Goal: Information Seeking & Learning: Check status

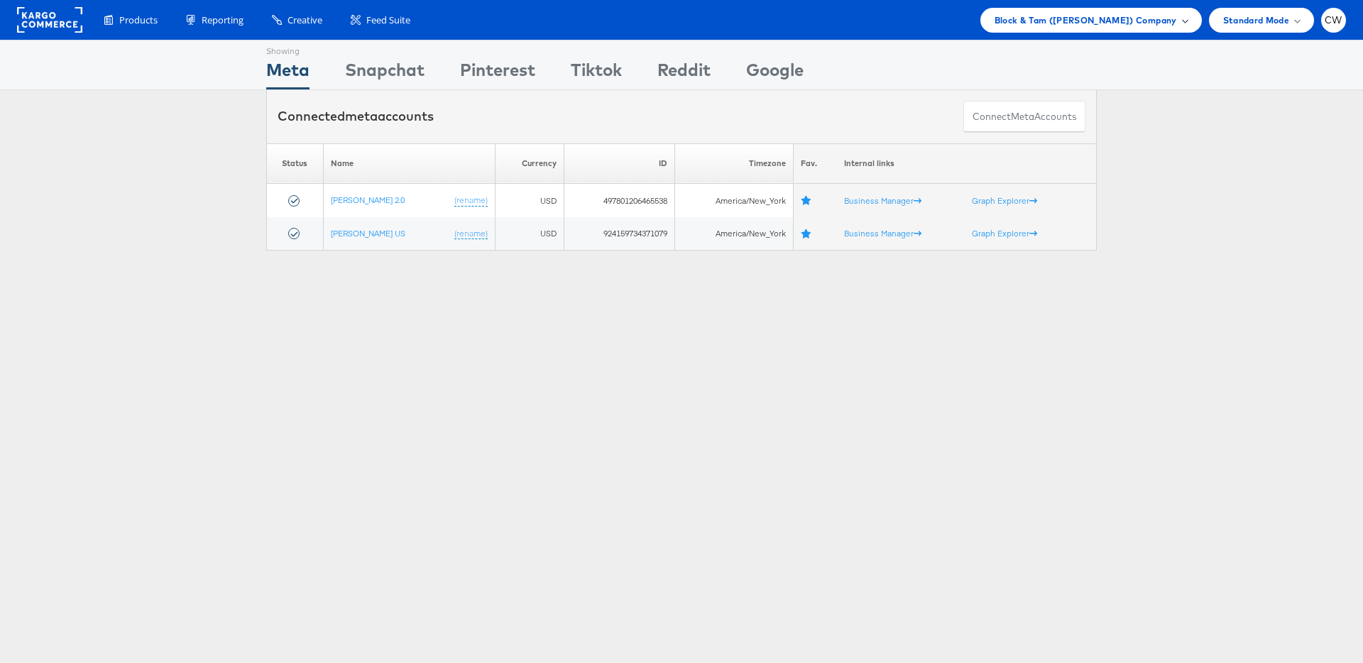
click at [1088, 26] on span "Block & Tam (Veronica Beard) Company" at bounding box center [1086, 20] width 182 height 15
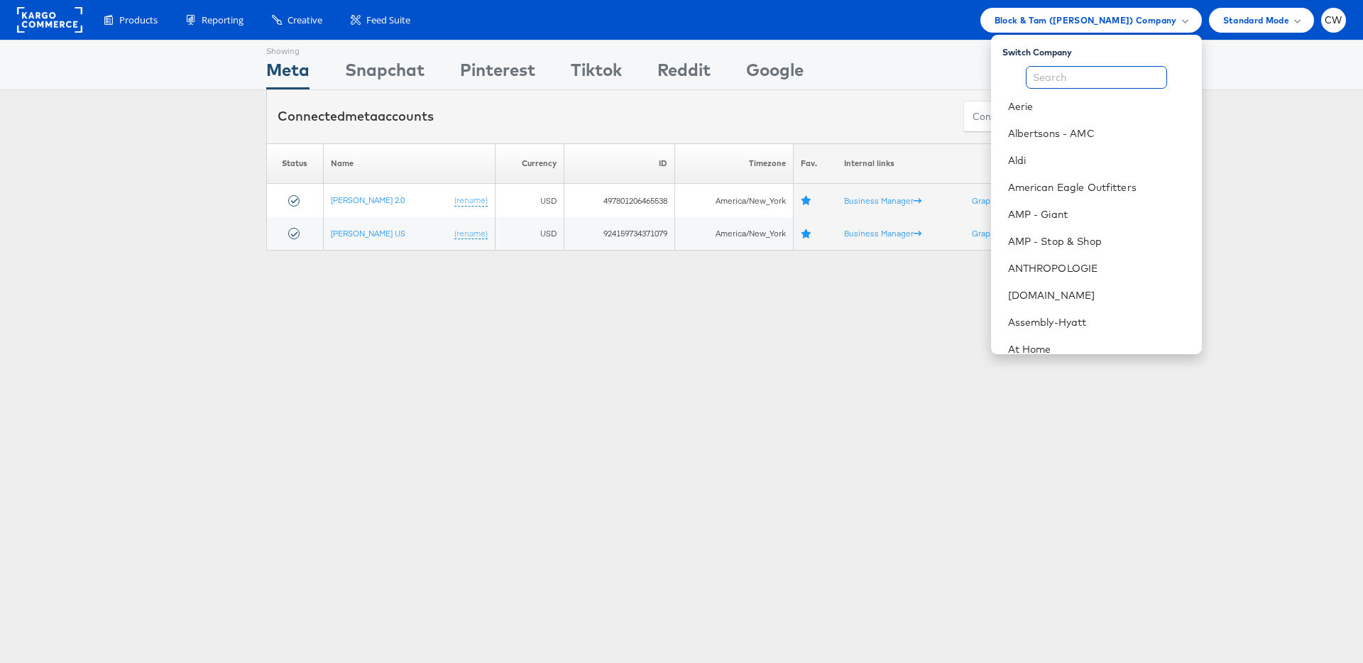
click at [1078, 77] on input "text" at bounding box center [1096, 77] width 141 height 23
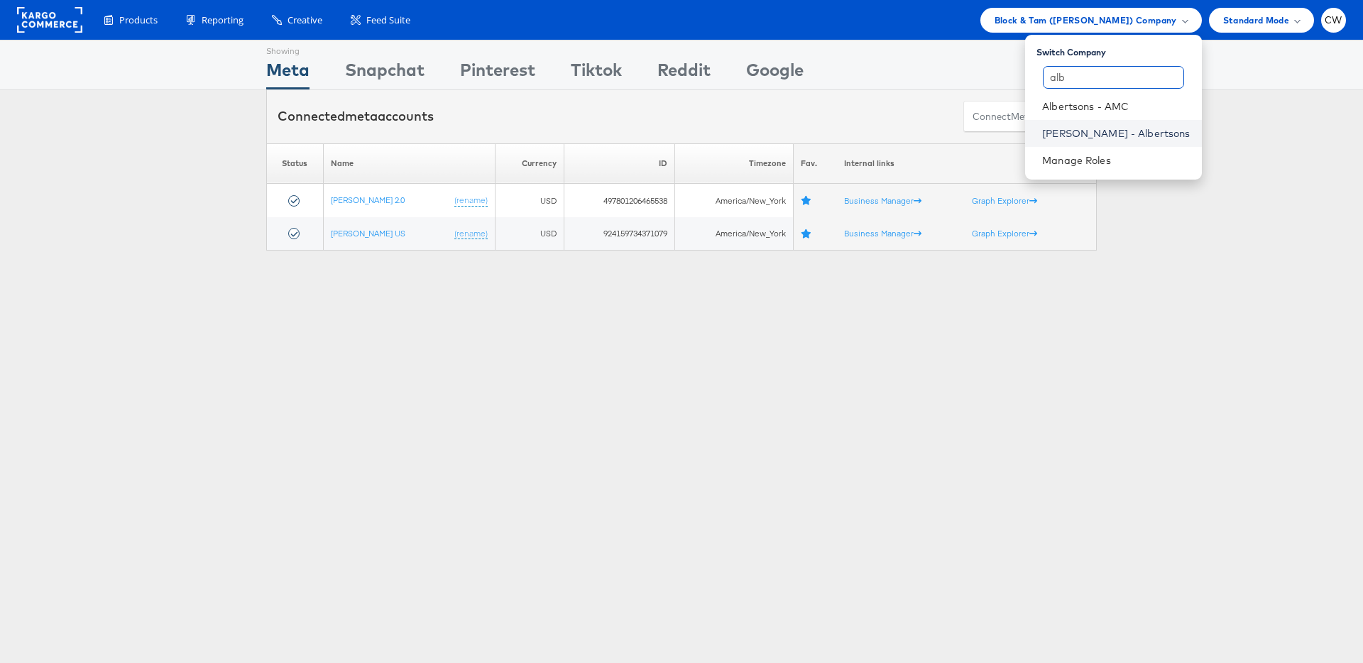
type input "alb"
click at [1115, 136] on link "Merkle - Albertsons" at bounding box center [1116, 133] width 148 height 14
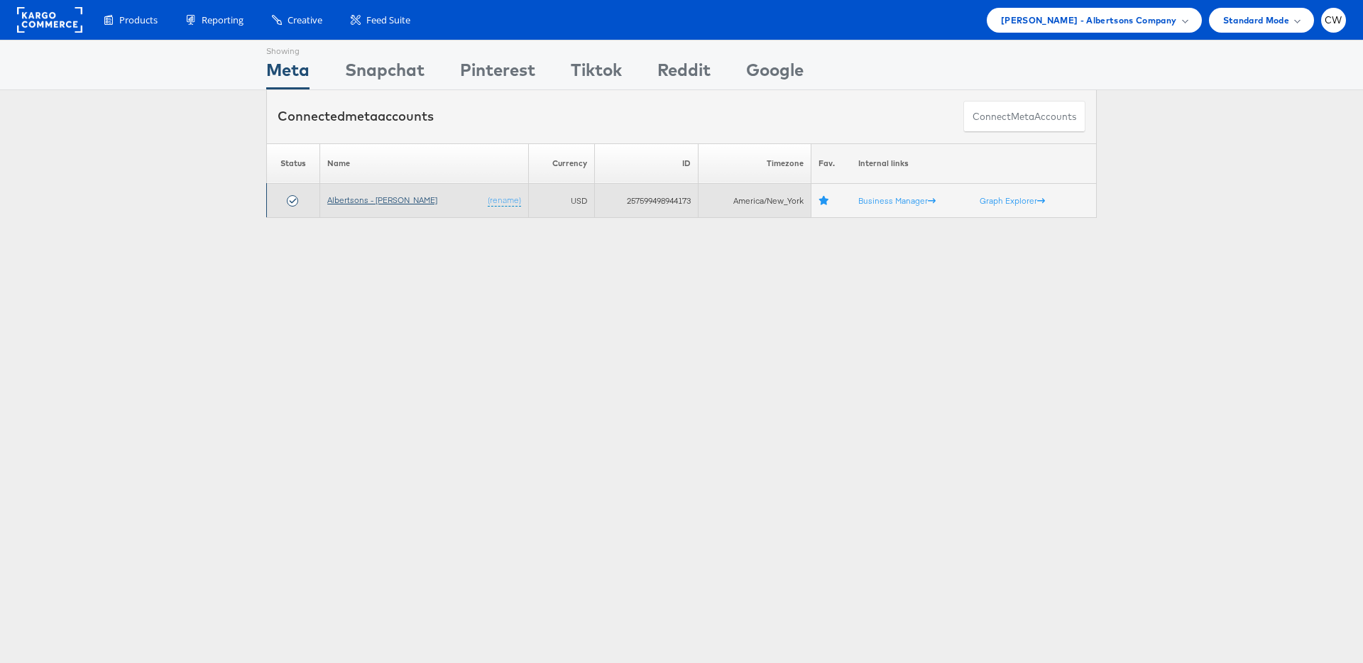
click at [387, 201] on link "Albertsons - [PERSON_NAME]" at bounding box center [382, 200] width 110 height 11
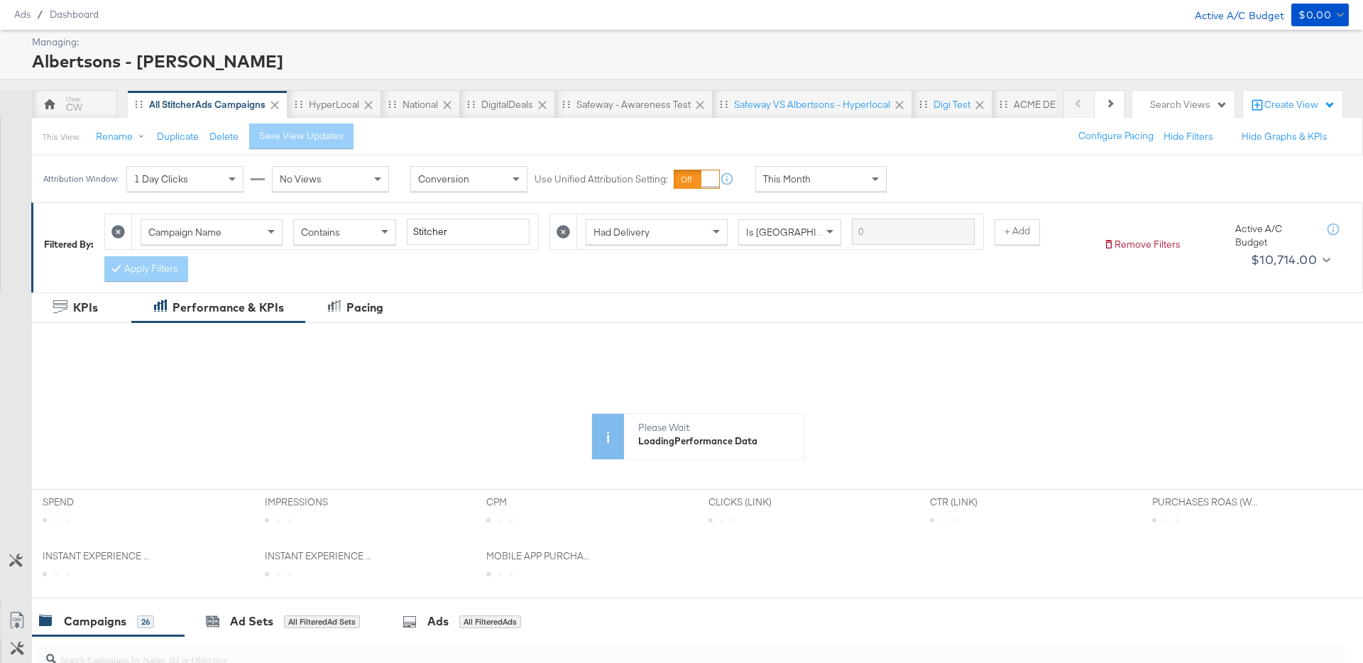
scroll to position [45, 0]
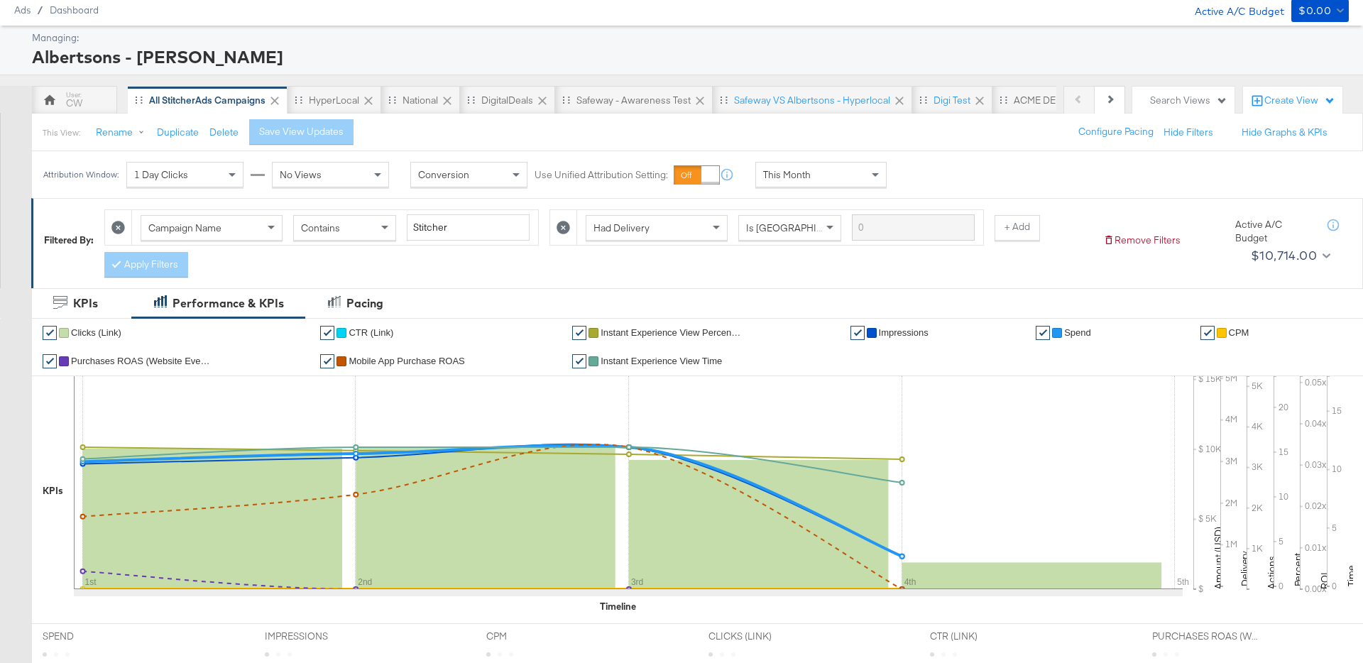
click at [817, 174] on div "This Month" at bounding box center [821, 175] width 130 height 24
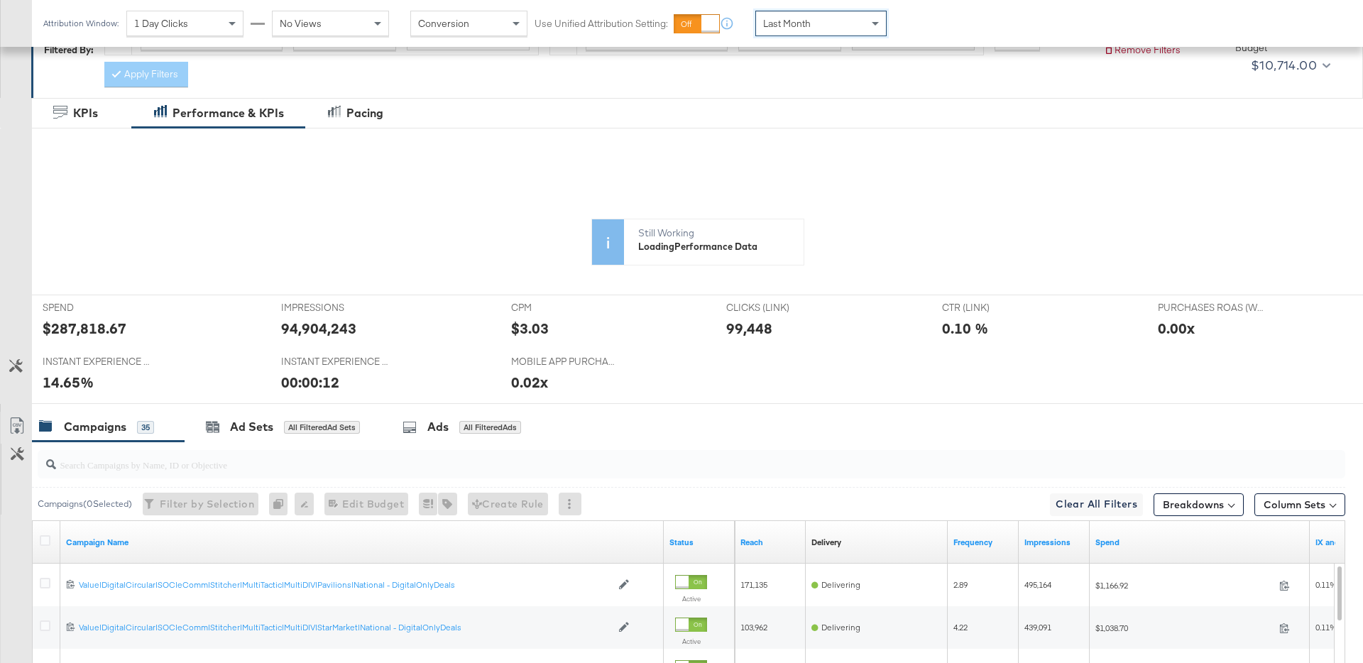
scroll to position [246, 0]
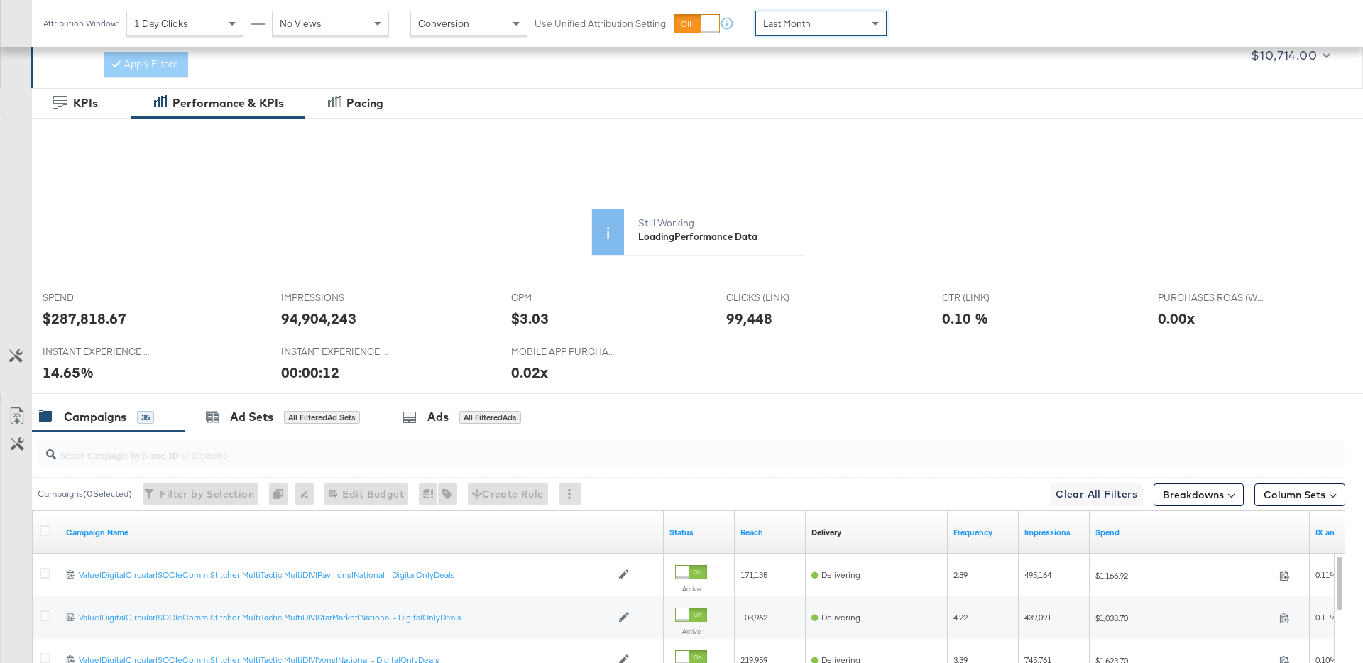
click at [87, 317] on rect at bounding box center [212, 319] width 259 height 141
click at [87, 317] on div at bounding box center [128, 261] width 191 height 227
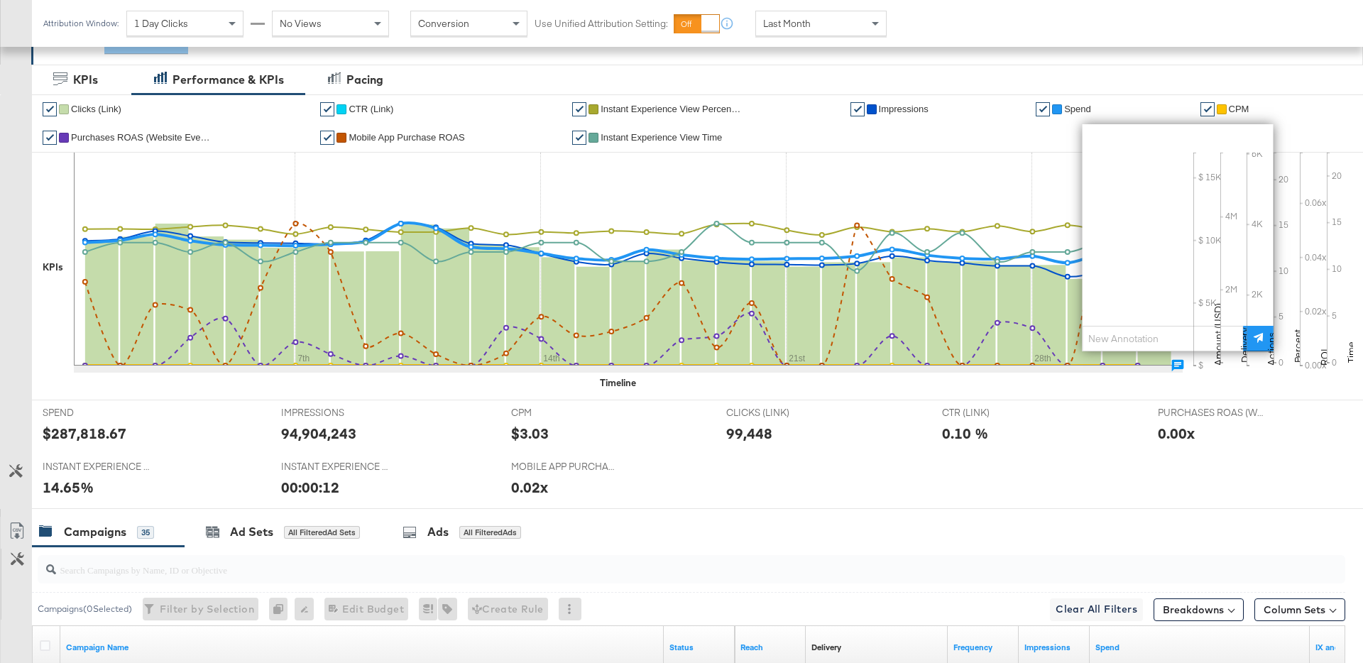
click at [102, 428] on div "$287,818.67" at bounding box center [85, 433] width 84 height 21
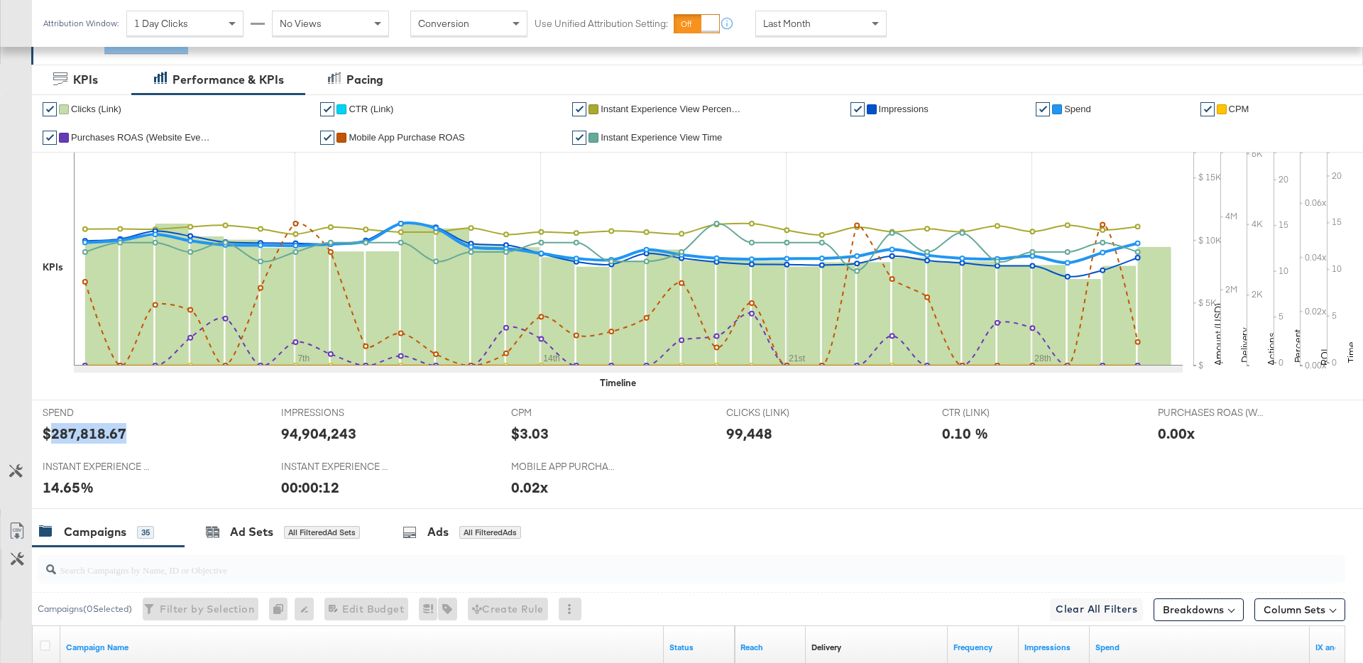
click at [102, 428] on div "$287,818.67" at bounding box center [85, 433] width 84 height 21
copy div "287,818.67"
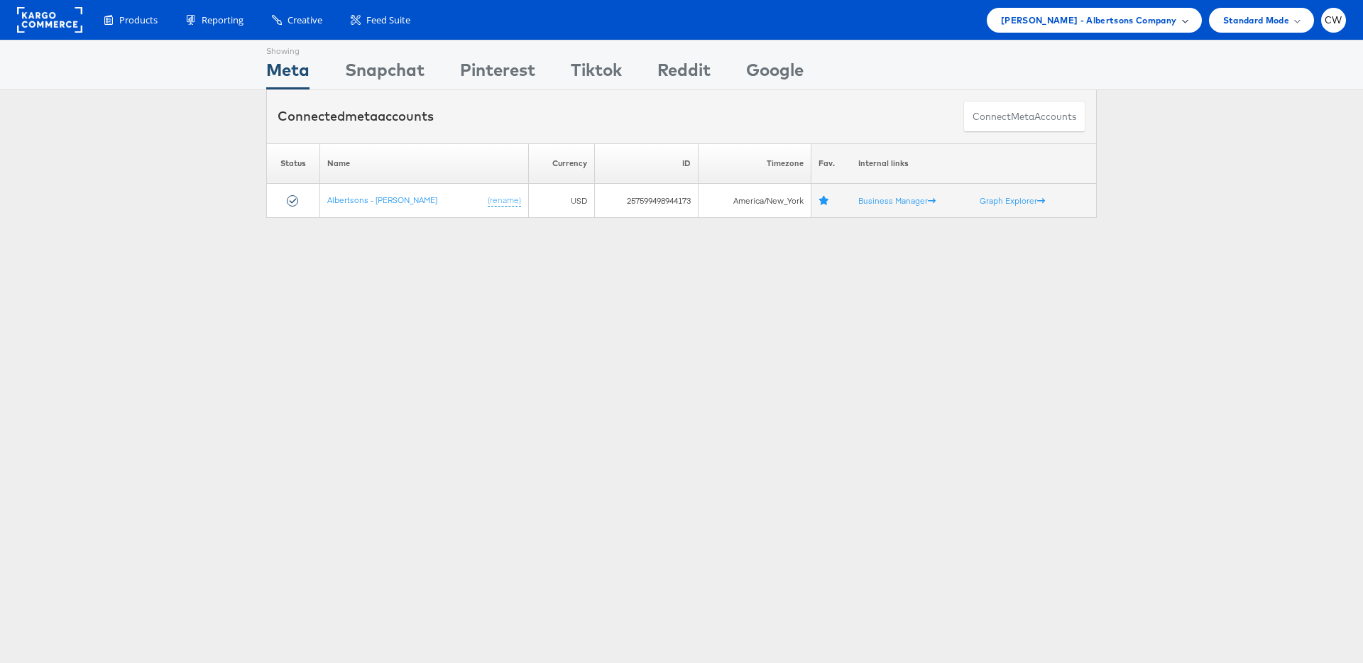
click at [1115, 23] on span "[PERSON_NAME] - Albertsons Company" at bounding box center [1089, 20] width 176 height 15
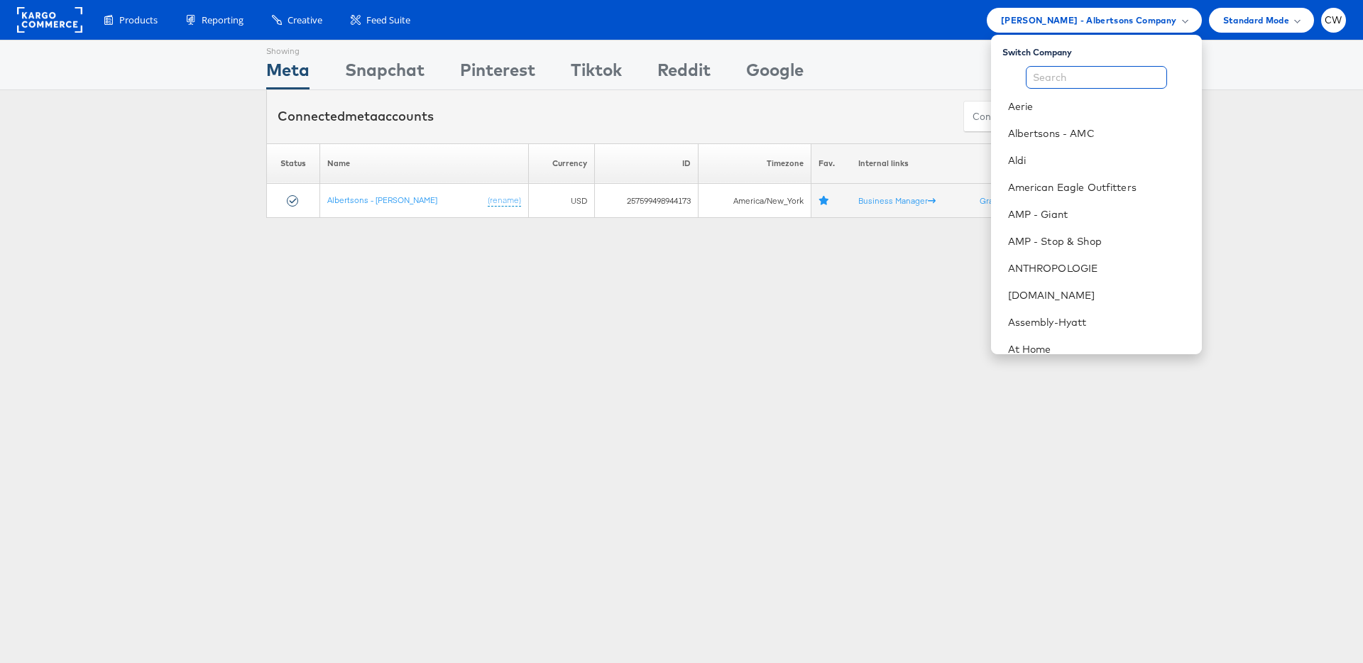
click at [1088, 82] on input "text" at bounding box center [1096, 77] width 141 height 23
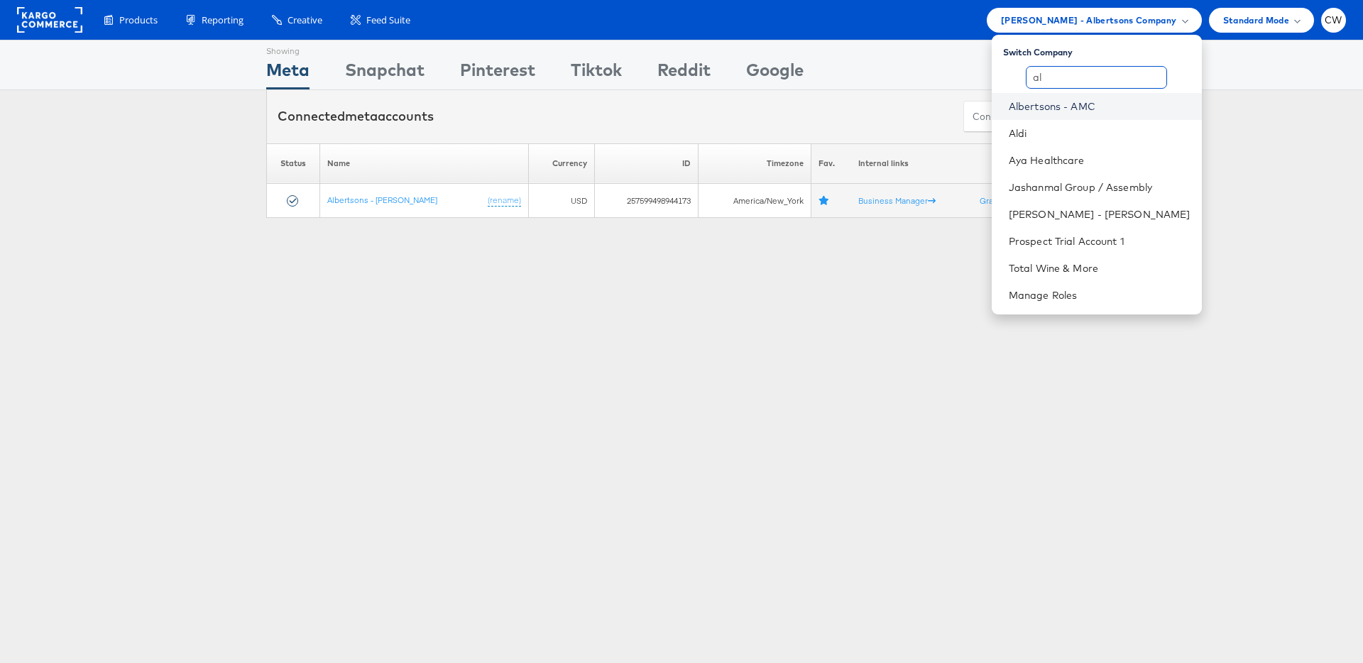
type input "al"
click at [1113, 103] on link "Albertsons - AMC" at bounding box center [1100, 106] width 182 height 14
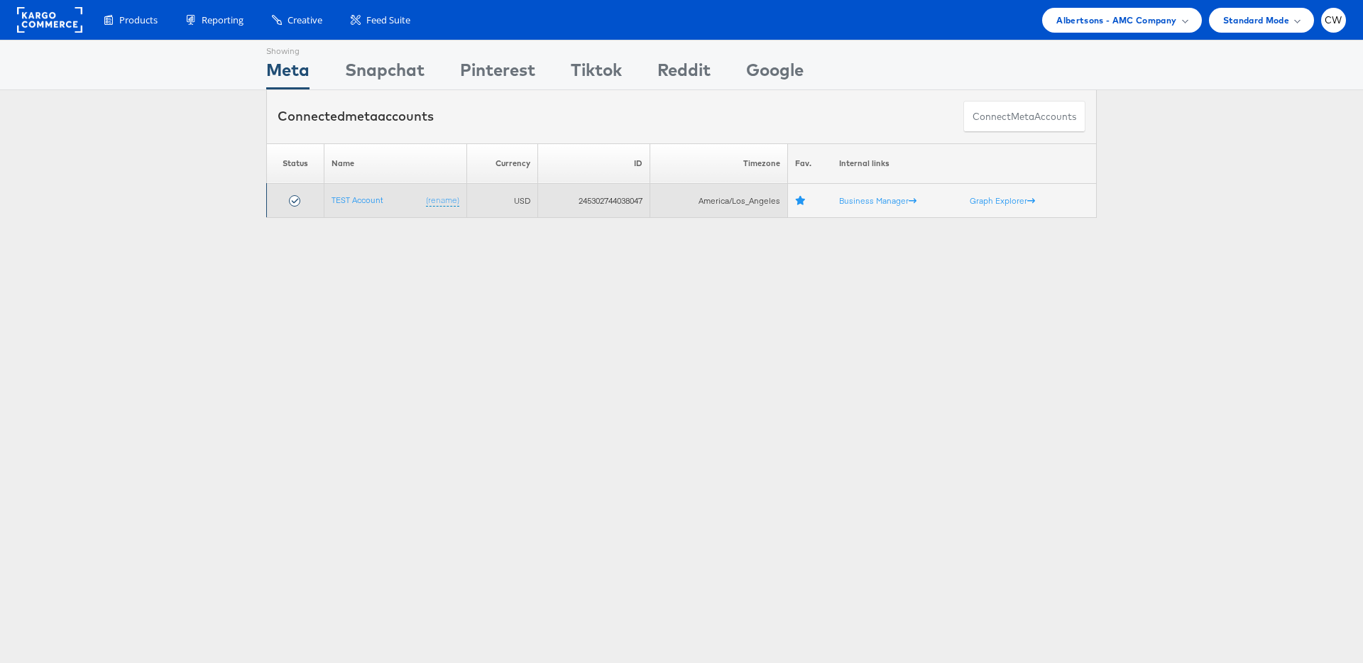
click at [370, 192] on td "TEST Account (rename)" at bounding box center [395, 201] width 143 height 34
click at [366, 197] on link "TEST Account" at bounding box center [358, 200] width 52 height 11
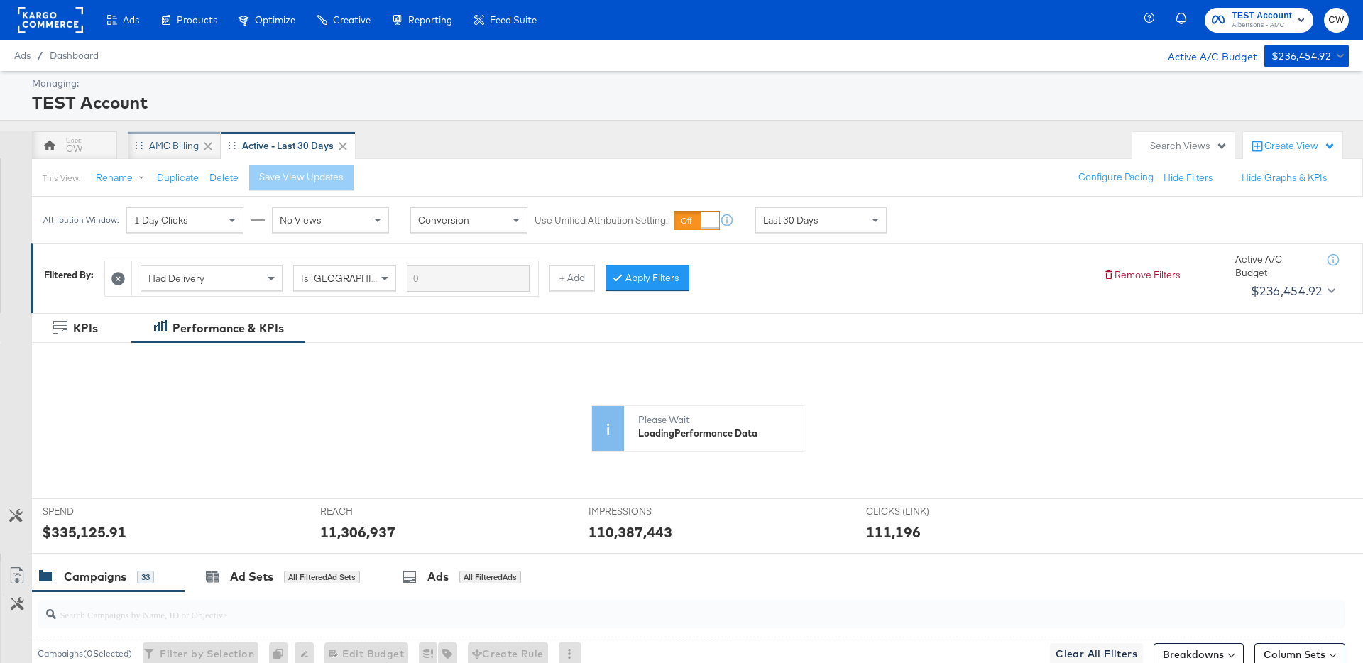
click at [159, 148] on div "AMC Billing" at bounding box center [174, 145] width 50 height 13
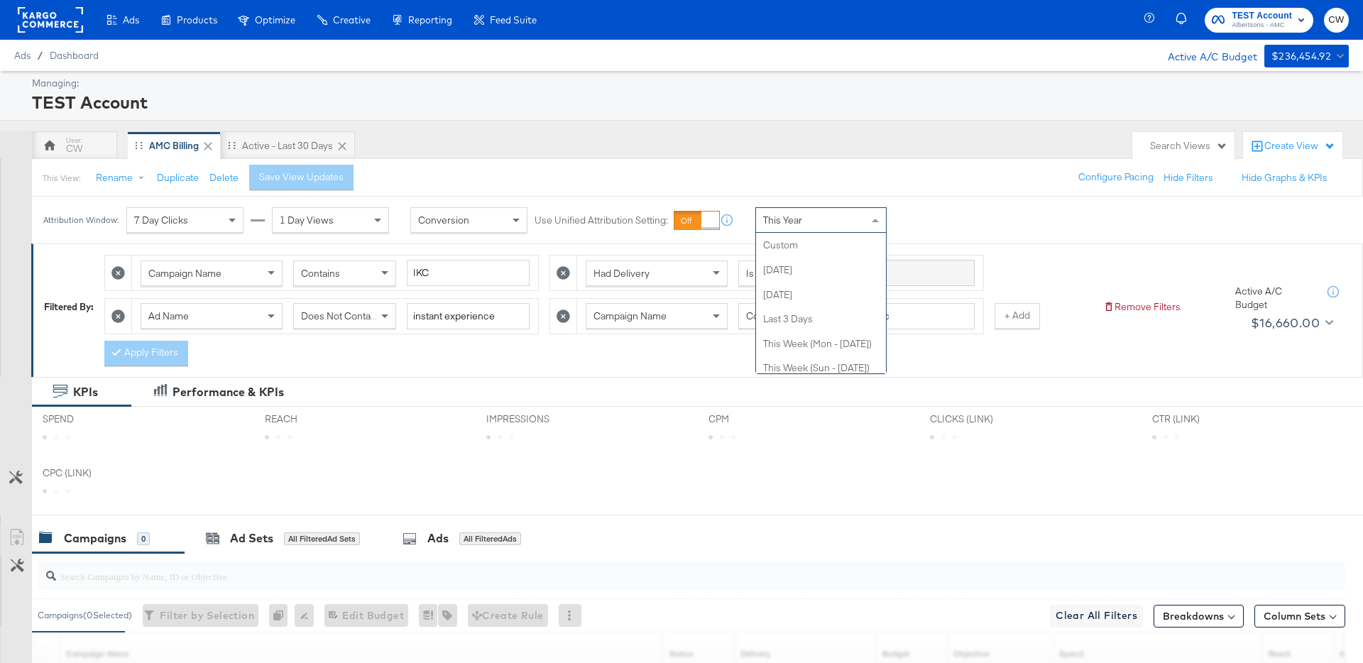
click at [790, 224] on span "This Year" at bounding box center [782, 220] width 39 height 13
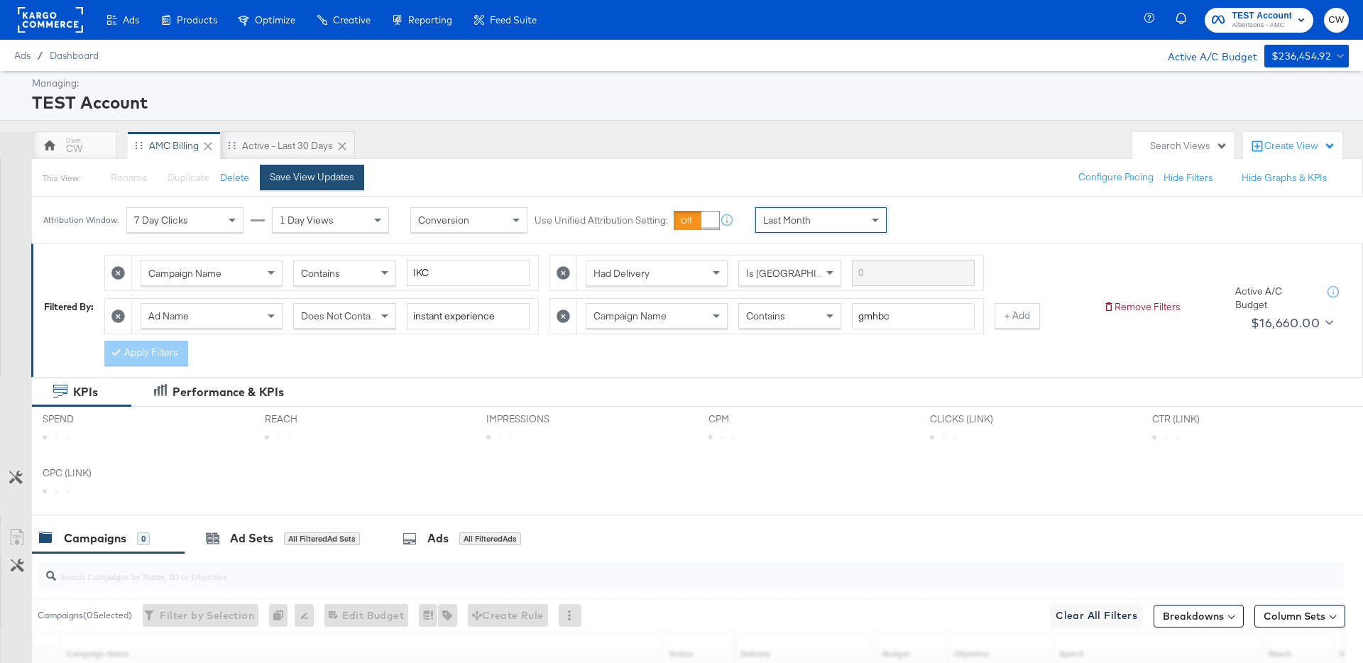
click at [332, 185] on button "Save View Updates" at bounding box center [312, 178] width 104 height 26
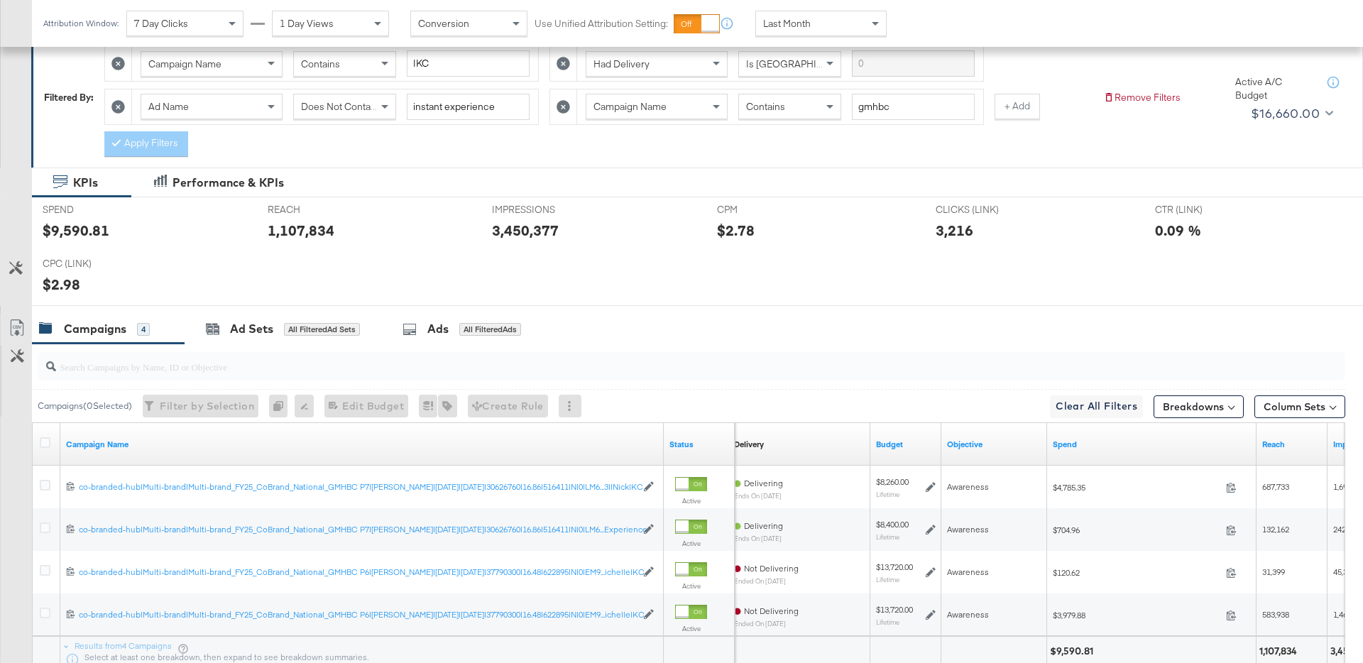
scroll to position [87, 0]
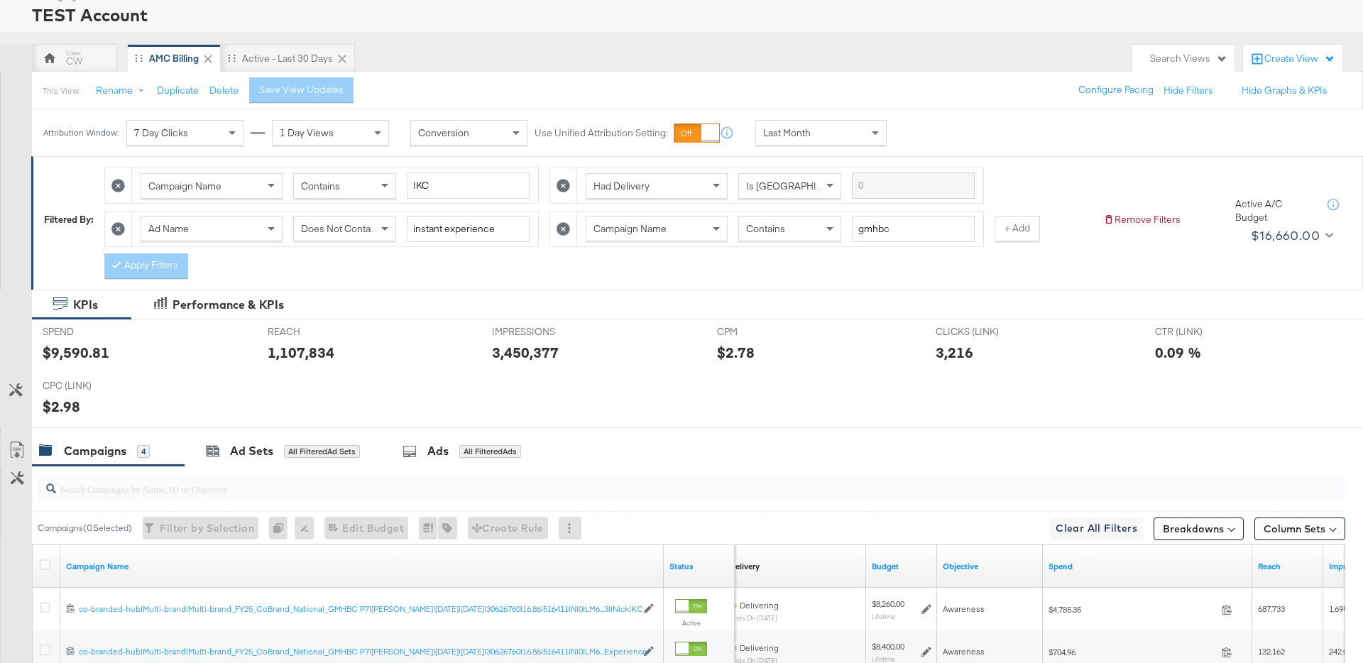
click at [125, 229] on icon at bounding box center [117, 228] width 13 height 13
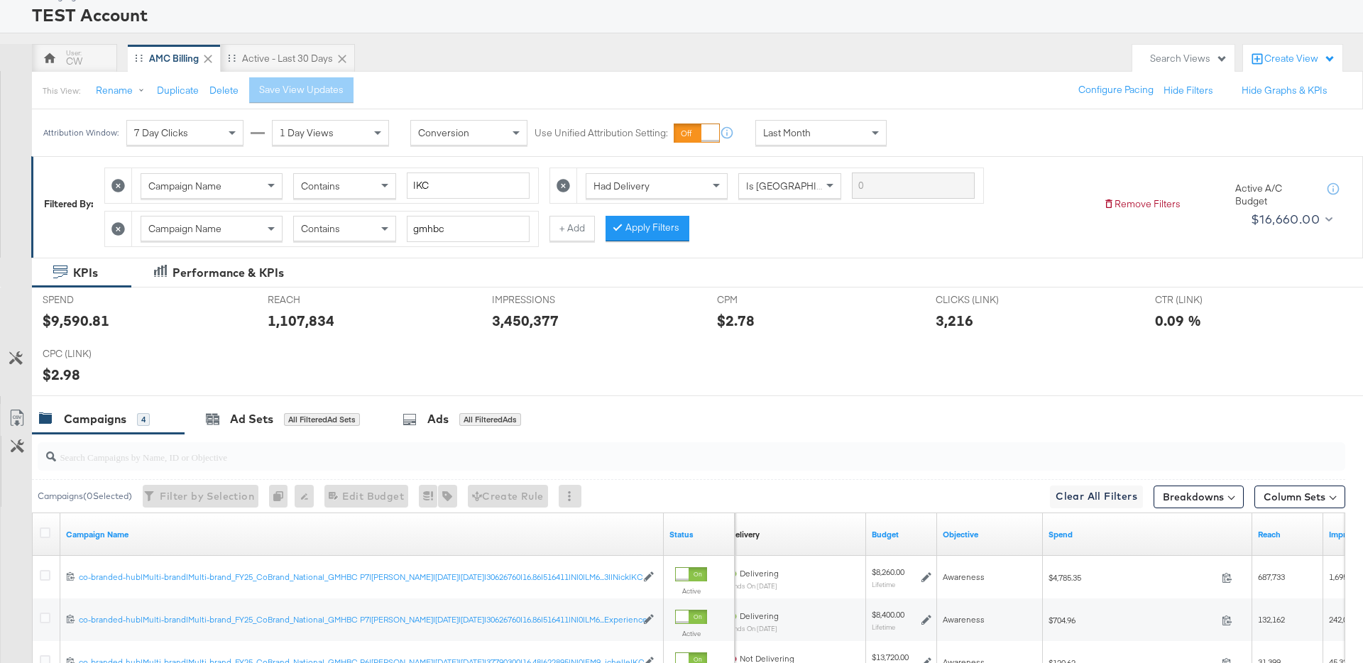
click at [116, 222] on icon at bounding box center [117, 228] width 13 height 13
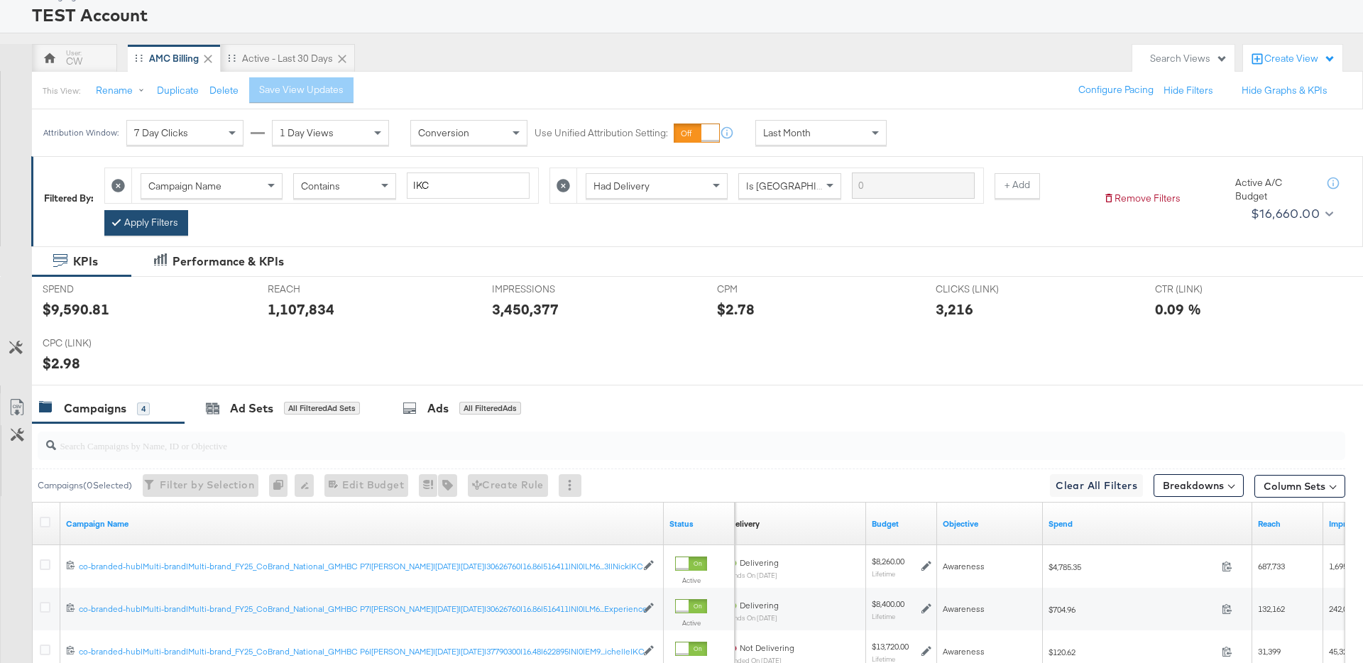
click at [135, 214] on button "Apply Filters" at bounding box center [146, 223] width 84 height 26
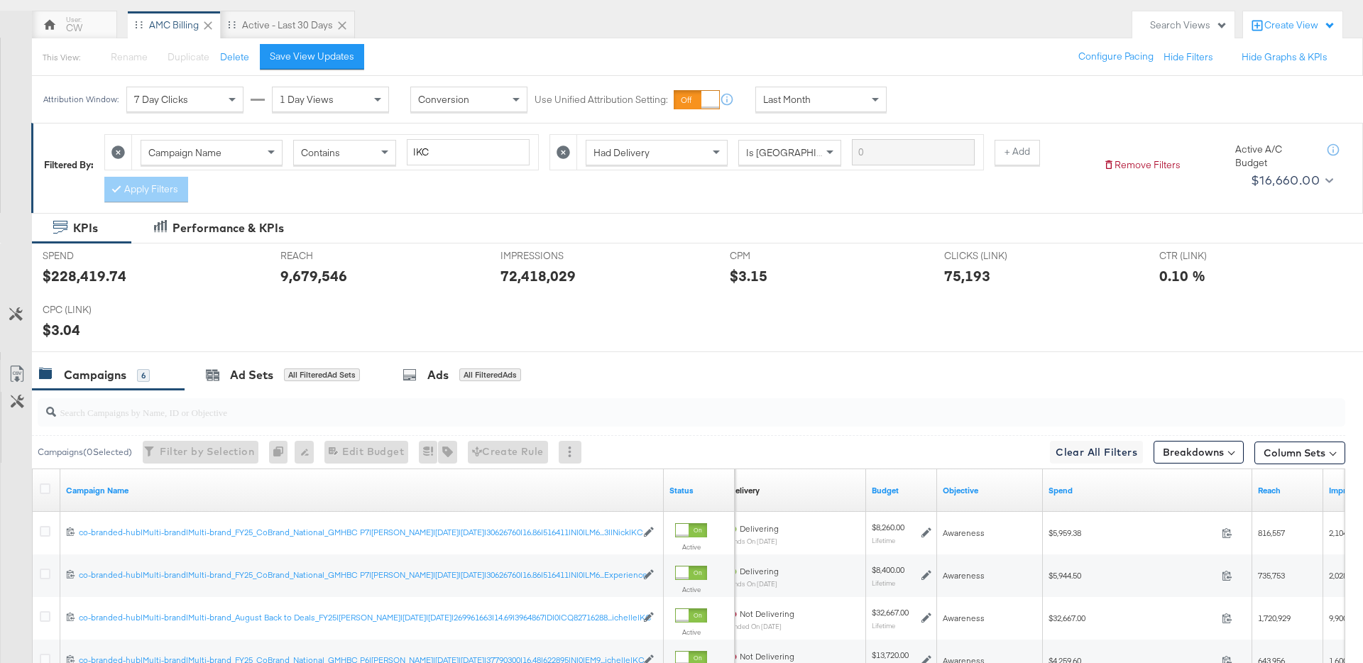
scroll to position [372, 0]
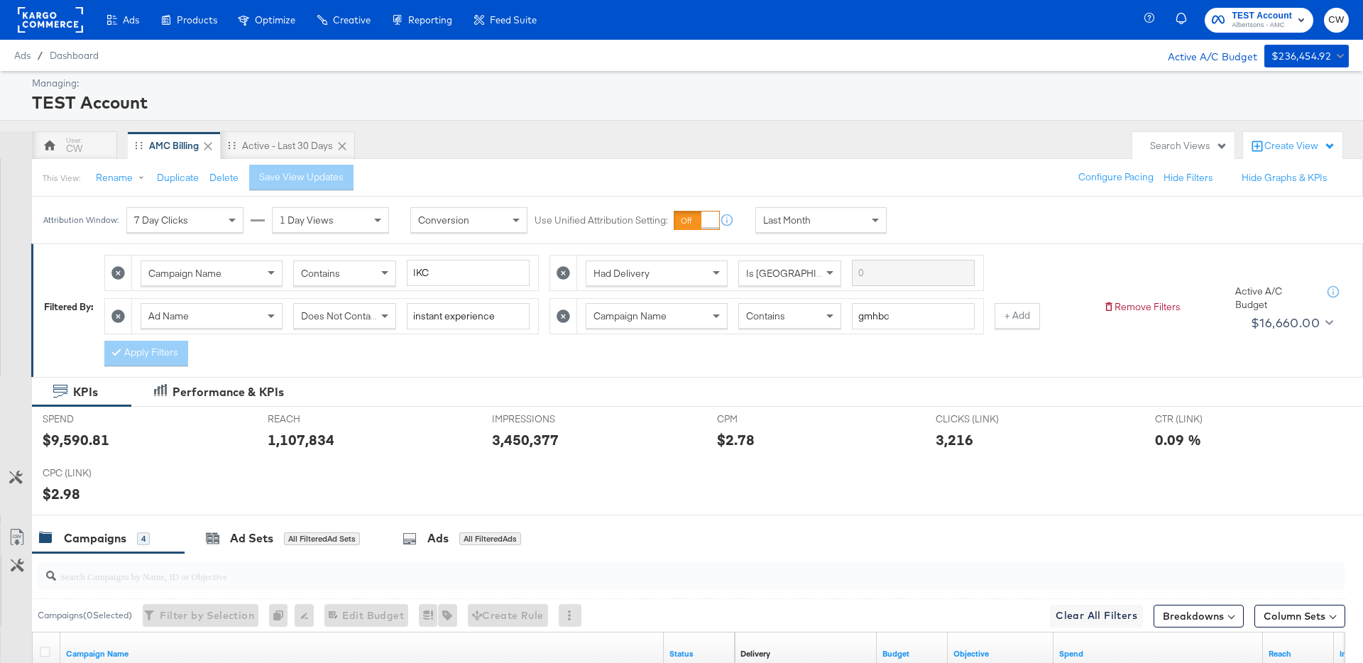
click at [116, 316] on icon at bounding box center [117, 316] width 13 height 13
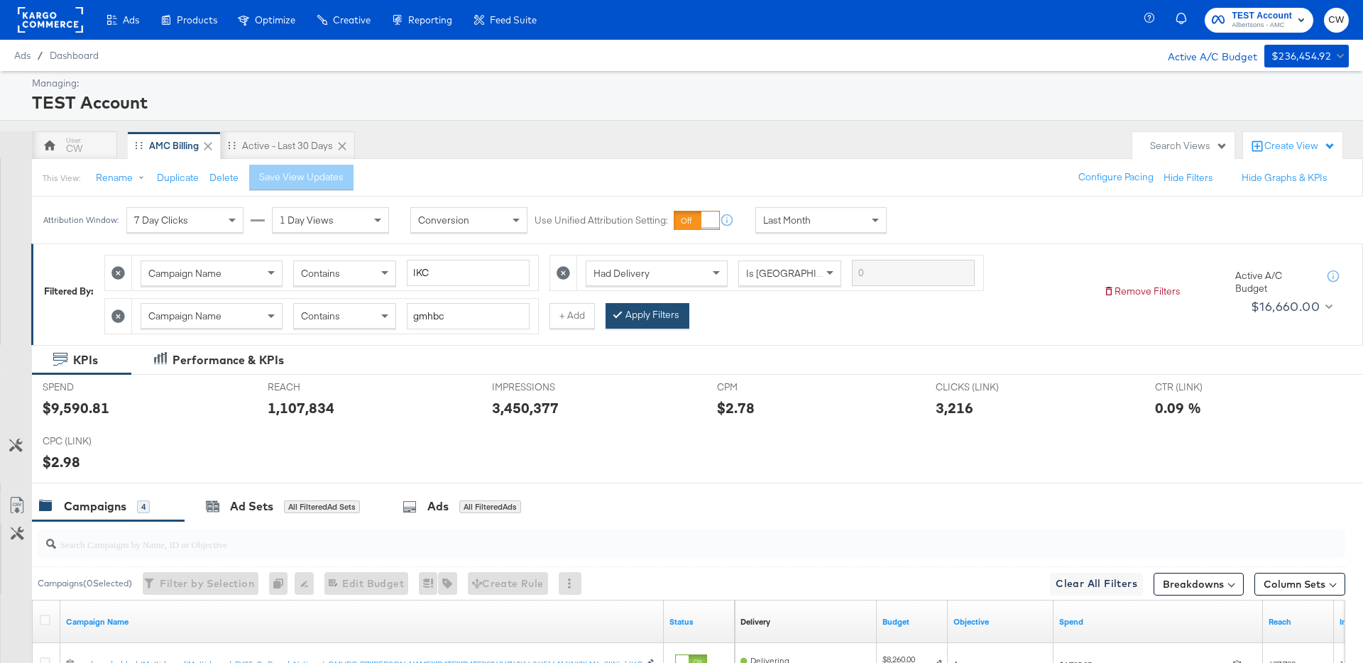
click at [642, 307] on button "Apply Filters" at bounding box center [648, 316] width 84 height 26
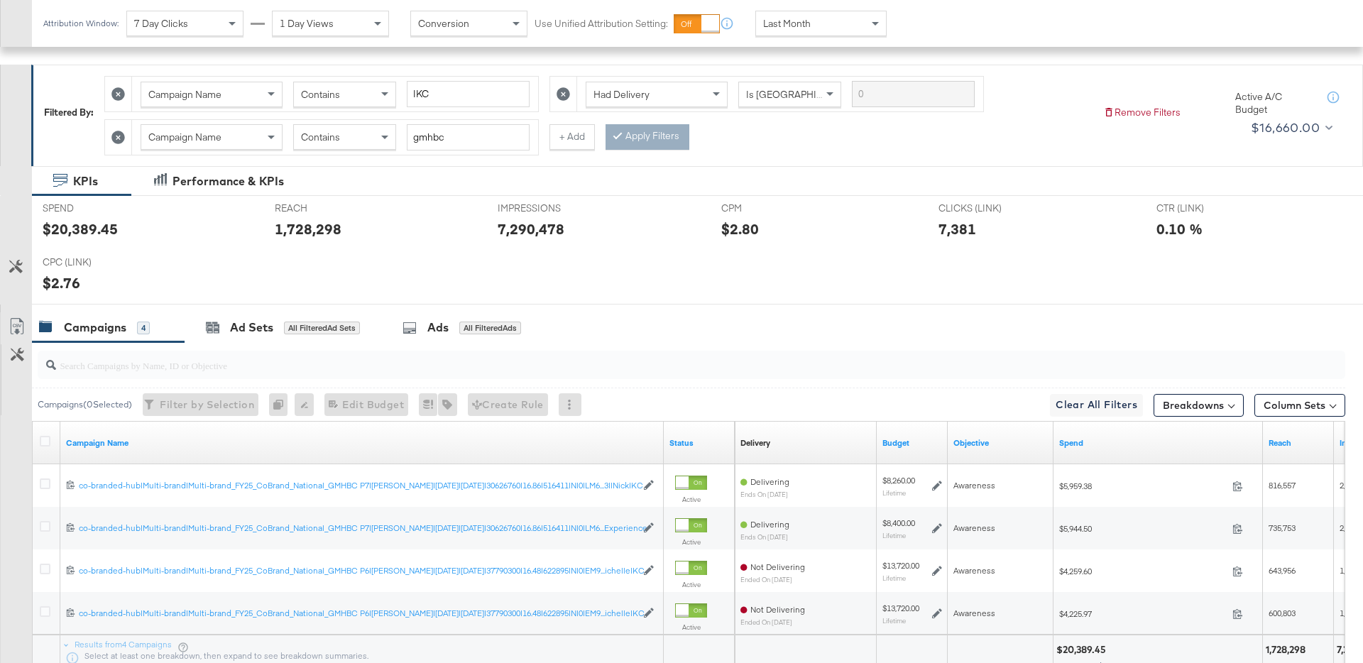
scroll to position [297, 0]
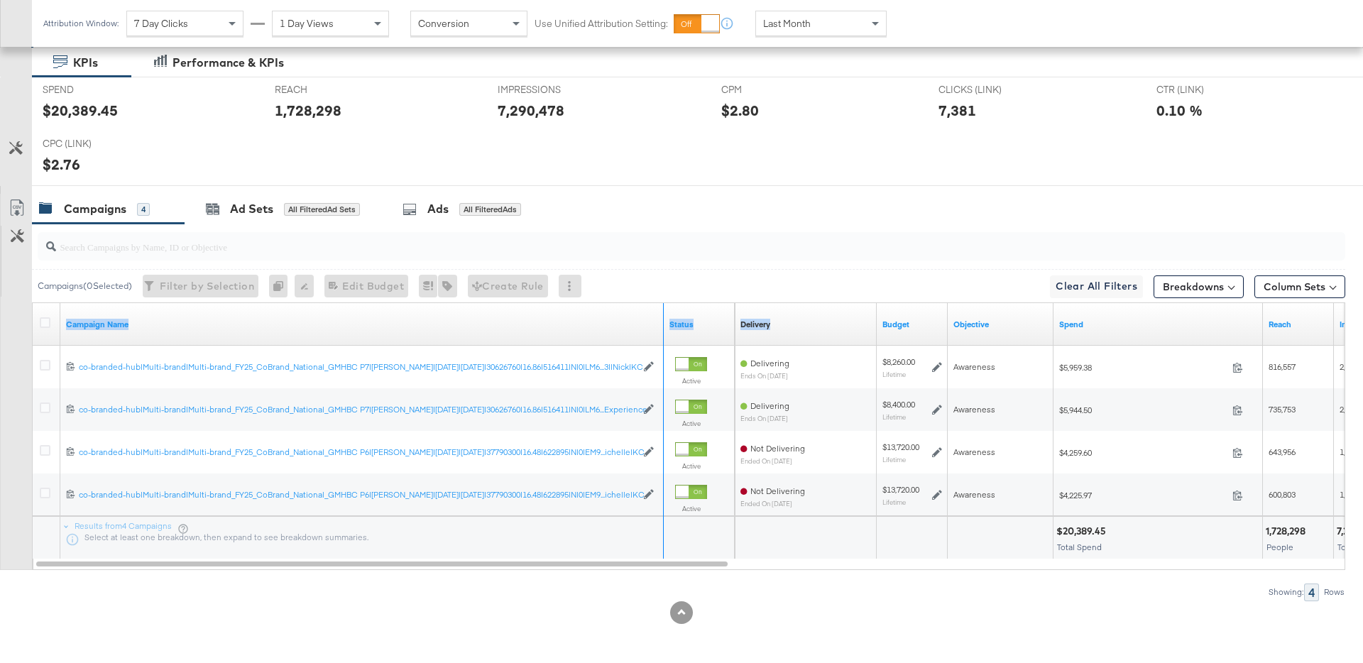
drag, startPoint x: 660, startPoint y: 327, endPoint x: 854, endPoint y: 327, distance: 194.5
click at [33, 303] on div "Campaign Name Status Delivery Sorting Unavailable Budget Objective Spend Reach …" at bounding box center [33, 303] width 0 height 0
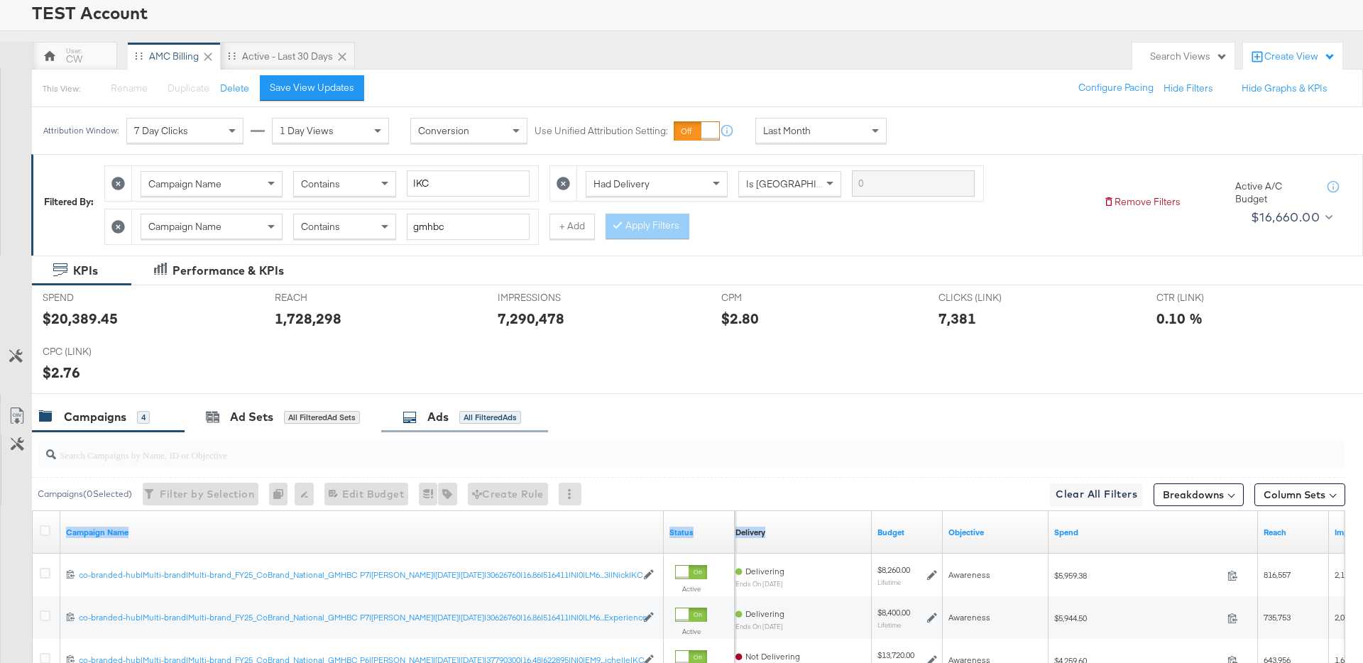
scroll to position [0, 0]
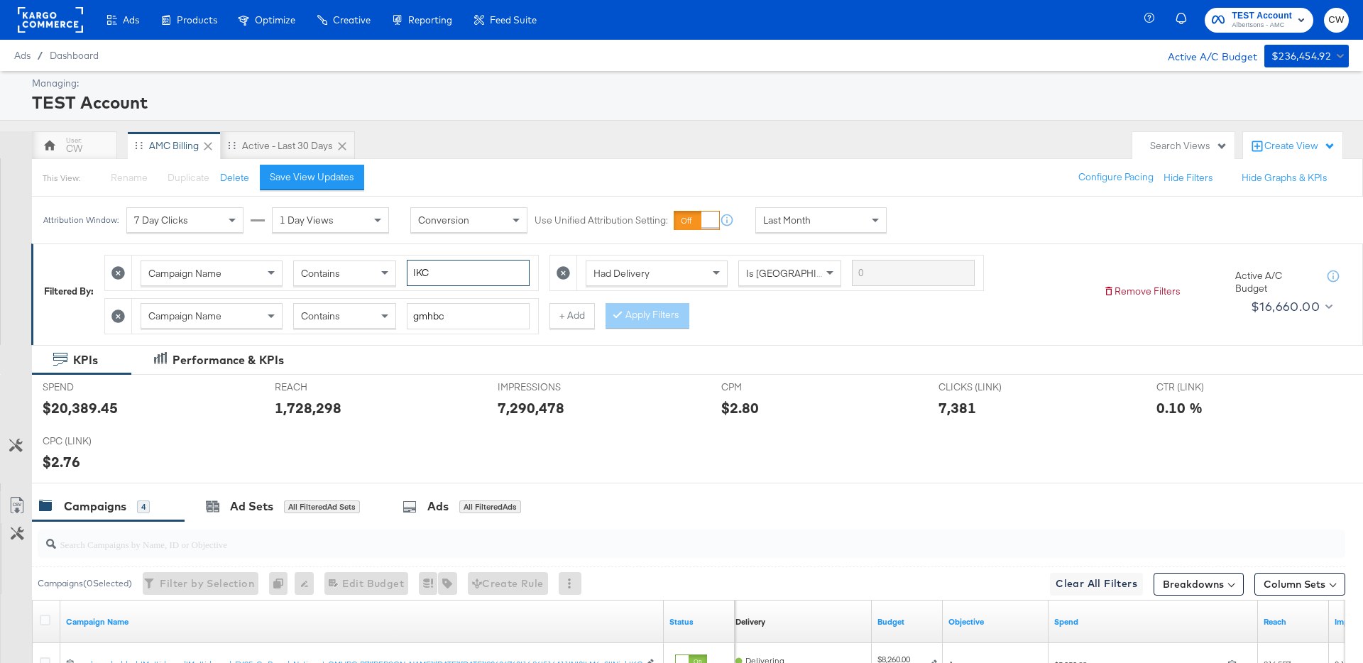
click at [451, 272] on input "|KC" at bounding box center [468, 273] width 123 height 26
click at [647, 317] on button "Apply Filters" at bounding box center [648, 316] width 84 height 26
click at [511, 270] on input "|KC|" at bounding box center [468, 273] width 123 height 26
click at [478, 275] on input "|KC|" at bounding box center [468, 273] width 123 height 26
type input "|KC"
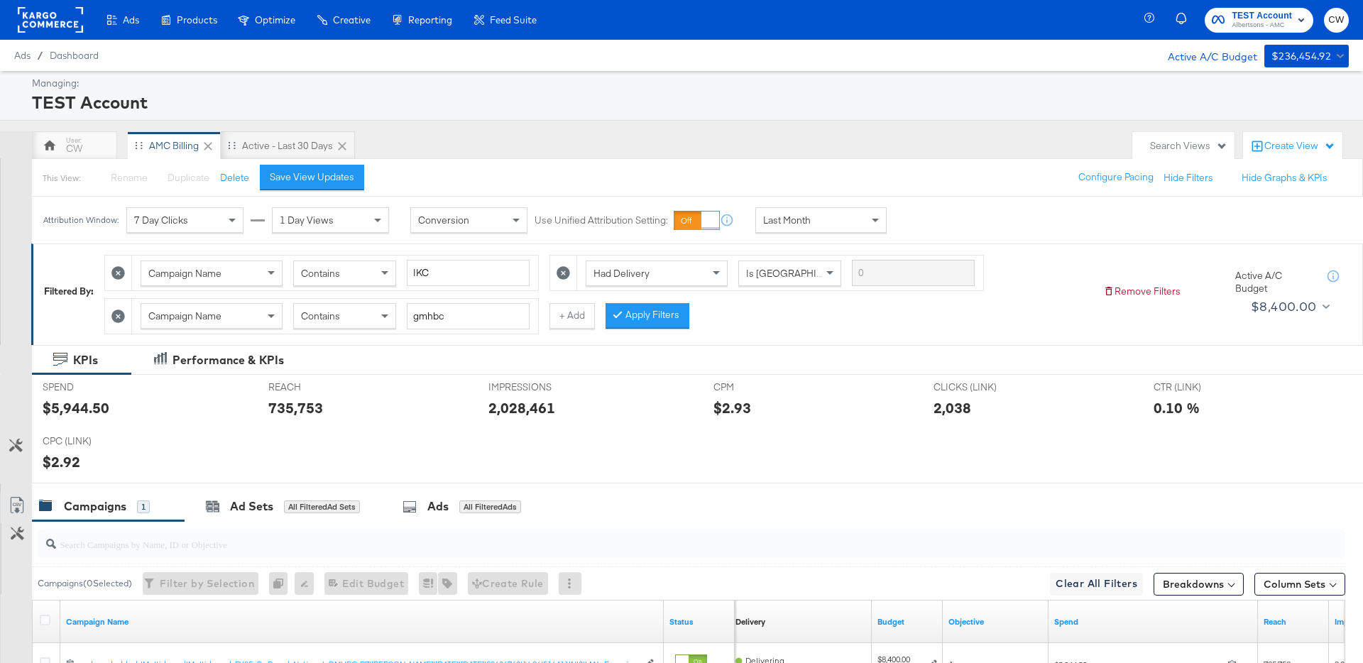
click at [745, 302] on div "Campaign Name Contains |KC Had Delivery Is Greater Than Campaign Name Contains …" at bounding box center [598, 291] width 988 height 86
click at [123, 312] on icon at bounding box center [117, 316] width 13 height 13
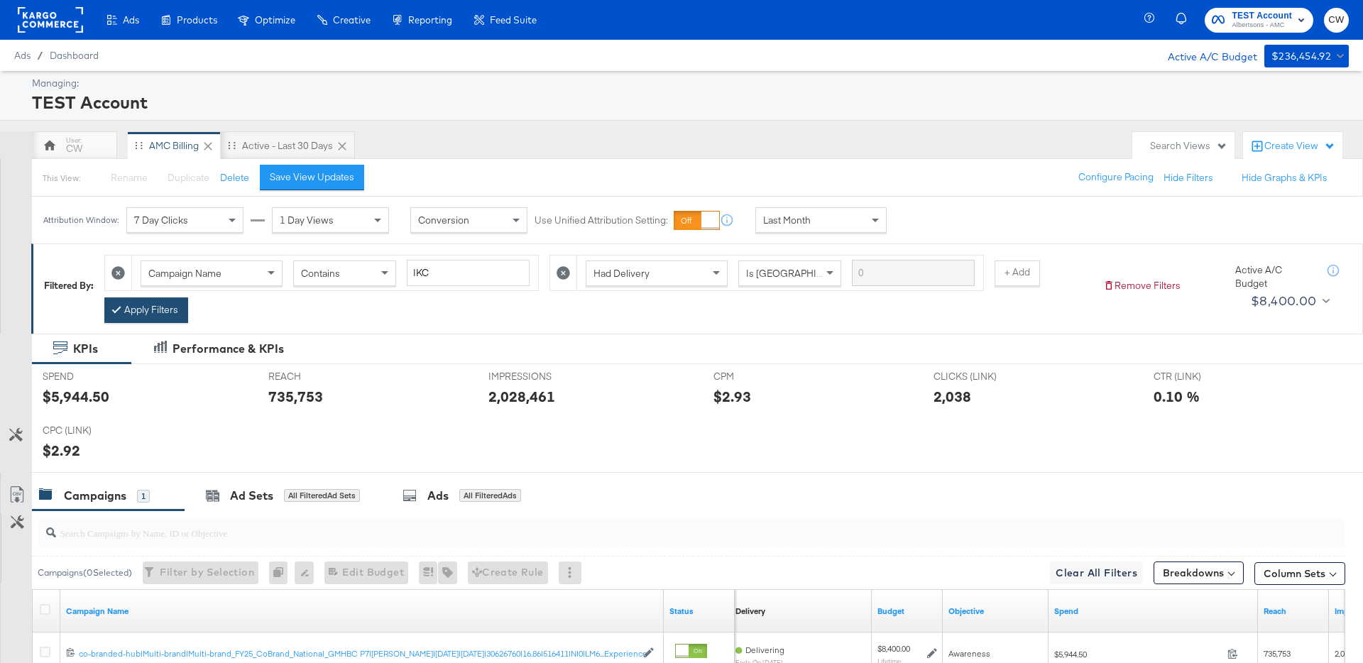
click at [157, 317] on button "Apply Filters" at bounding box center [146, 310] width 84 height 26
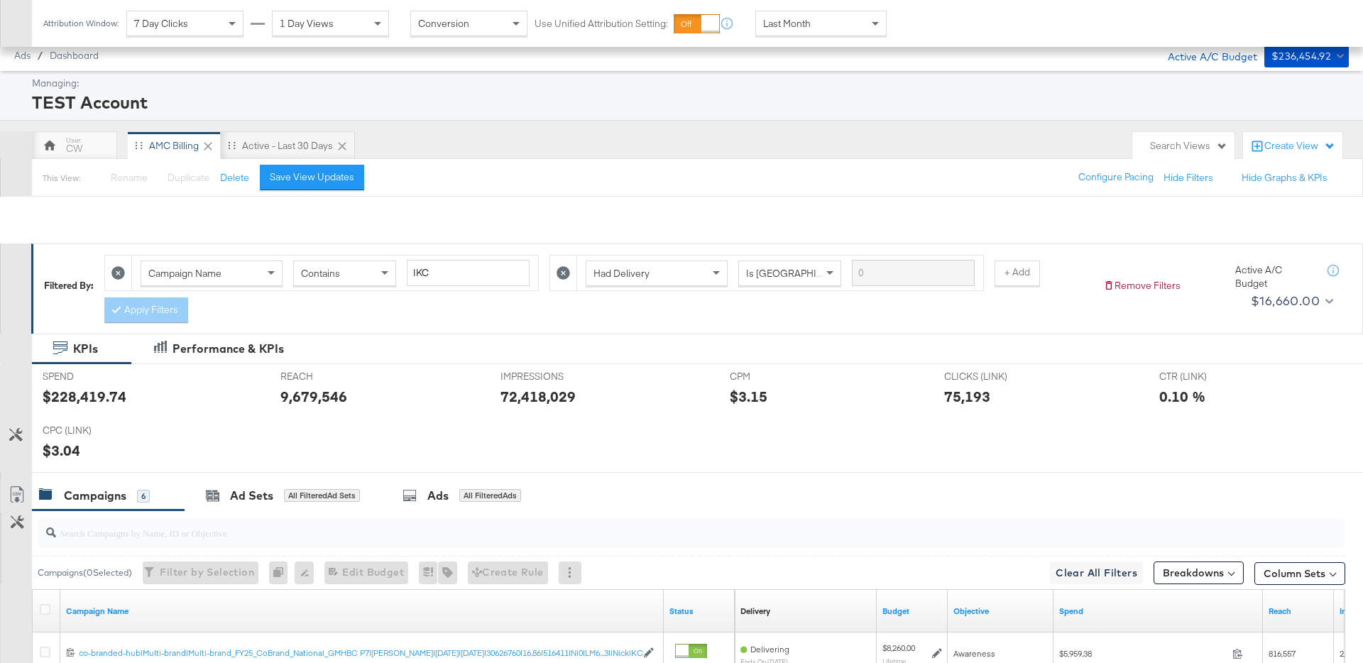
scroll to position [372, 0]
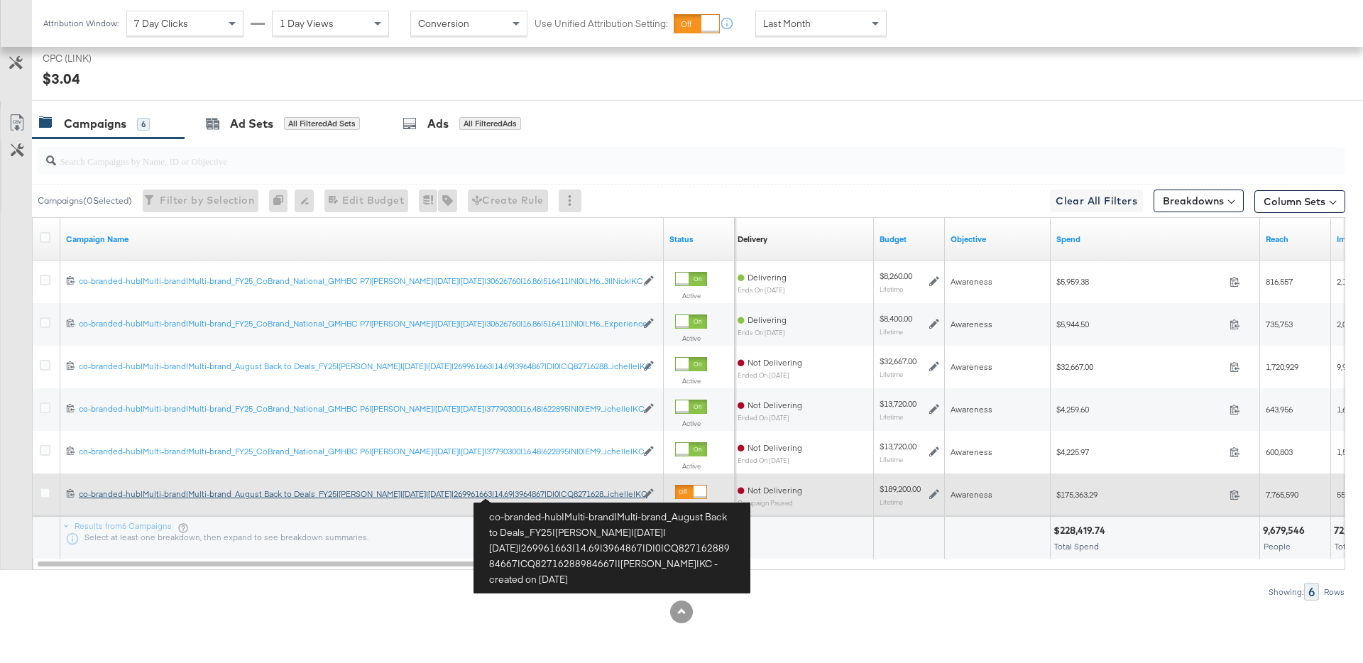
click at [527, 496] on div "co-branded-hub|Multi-brand|Multi-brand_August Back to Deals_FY25|SAL|7/30/2025|…" at bounding box center [357, 493] width 557 height 11
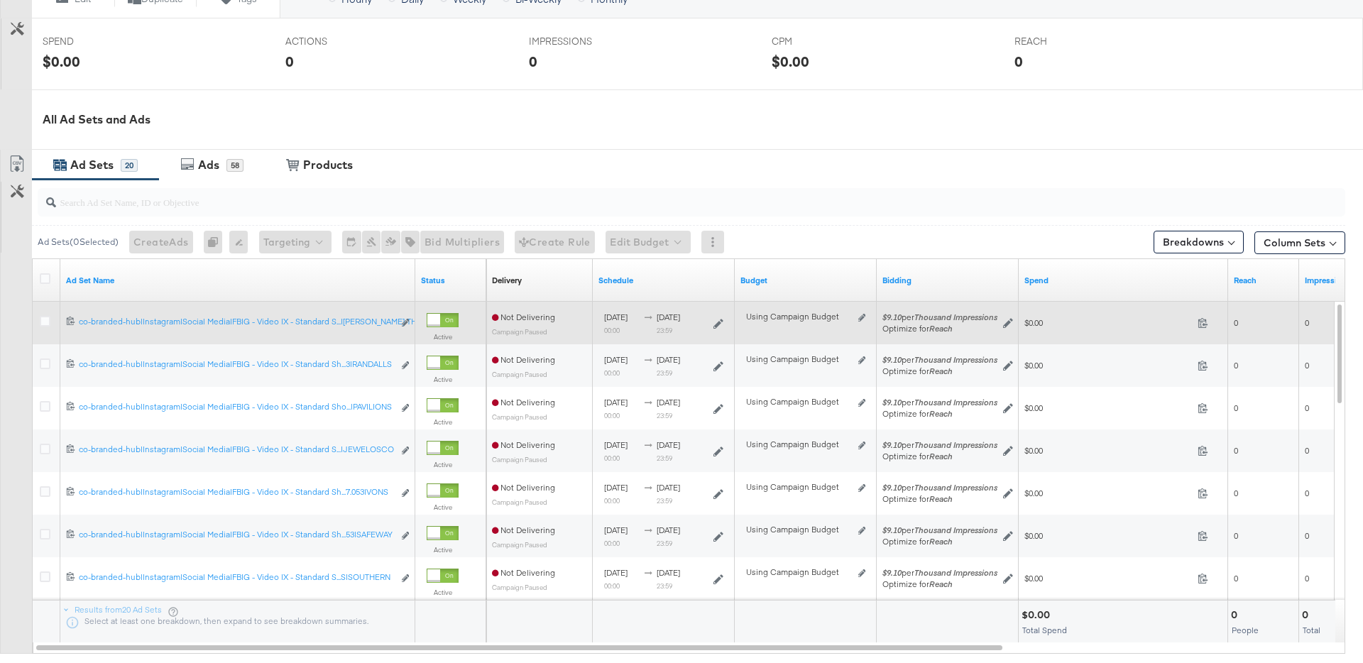
scroll to position [591, 0]
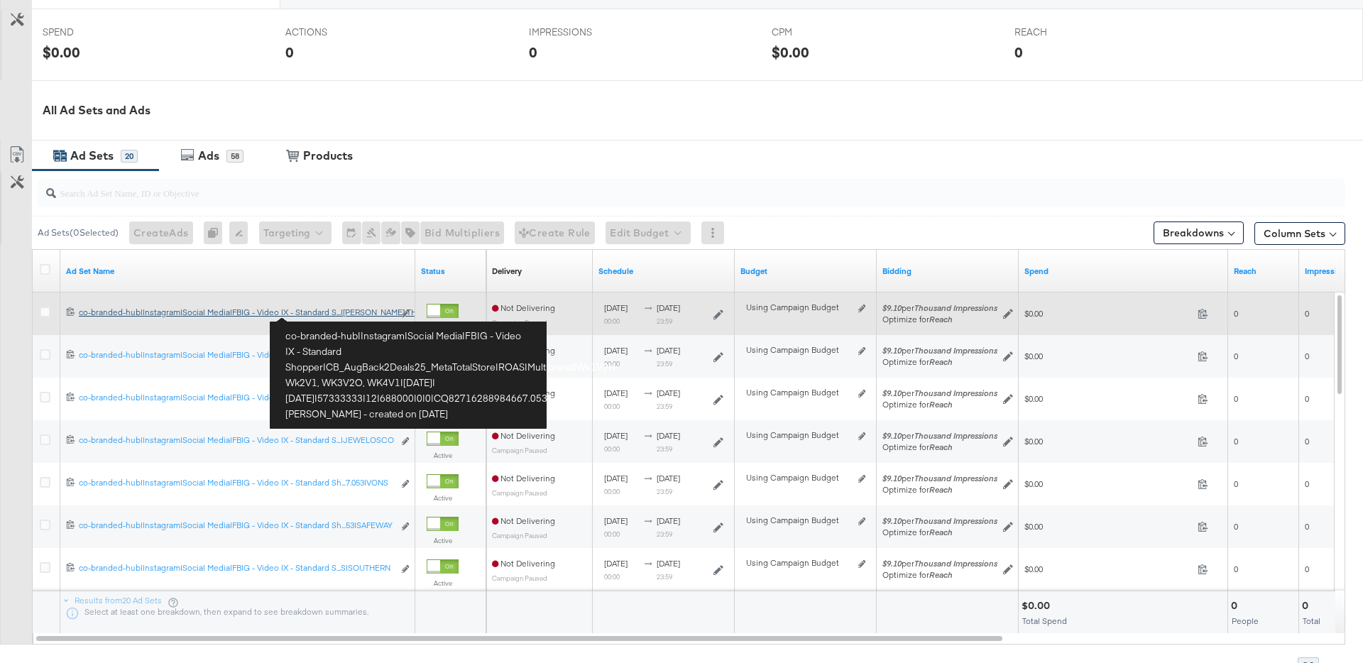
click at [324, 314] on div "co-branded-hub|Instagram|Social Media|FBIG - Video IX - Standard Shopper|CB_Aug…" at bounding box center [236, 312] width 315 height 11
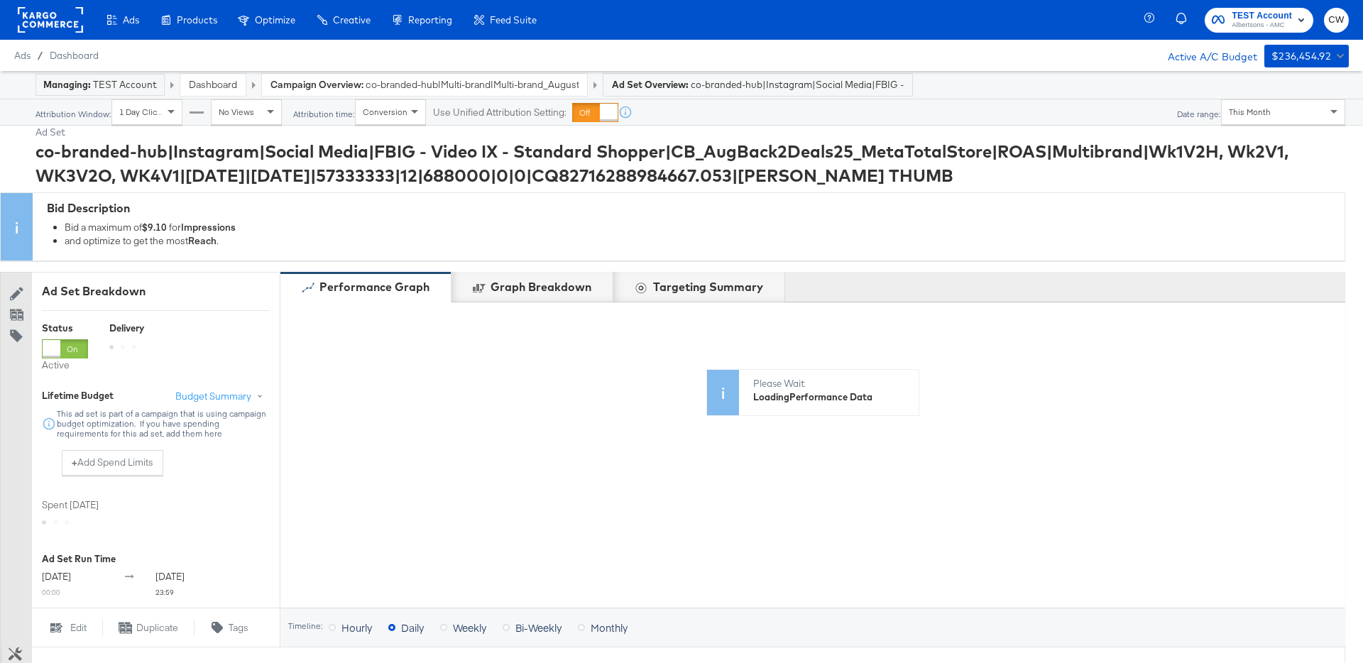
scroll to position [535, 0]
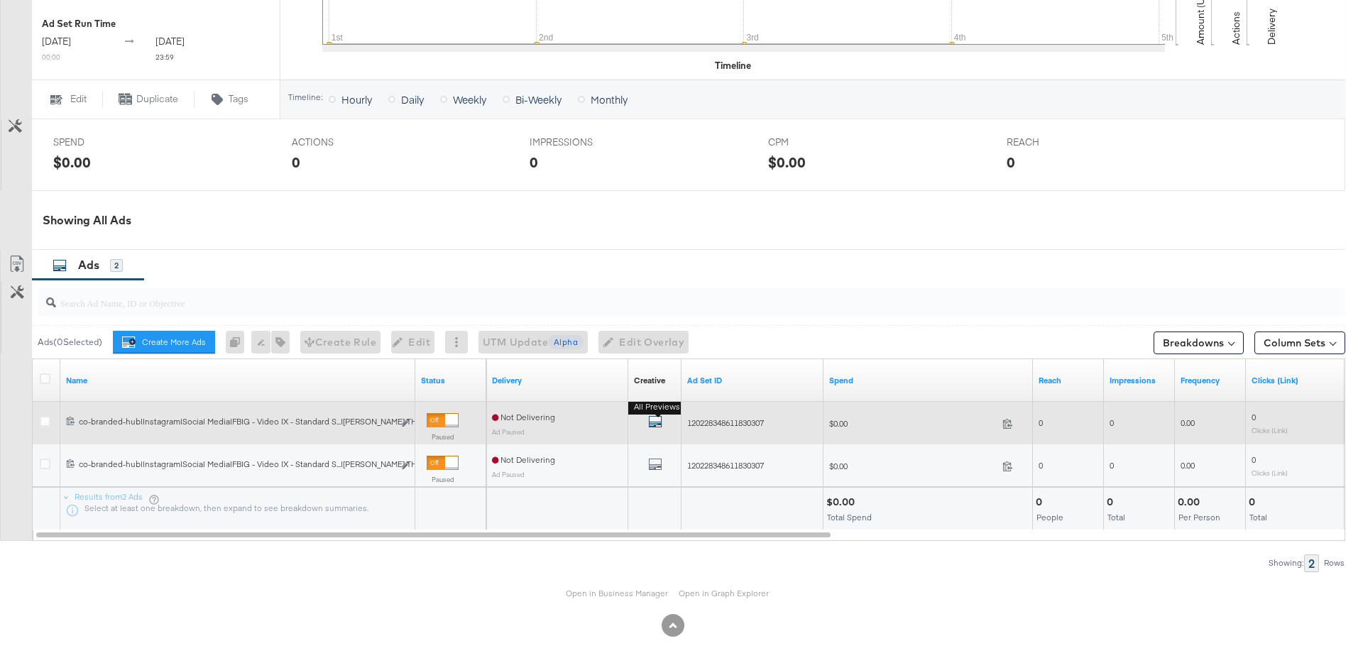
click at [657, 425] on icon "default" at bounding box center [655, 422] width 14 height 14
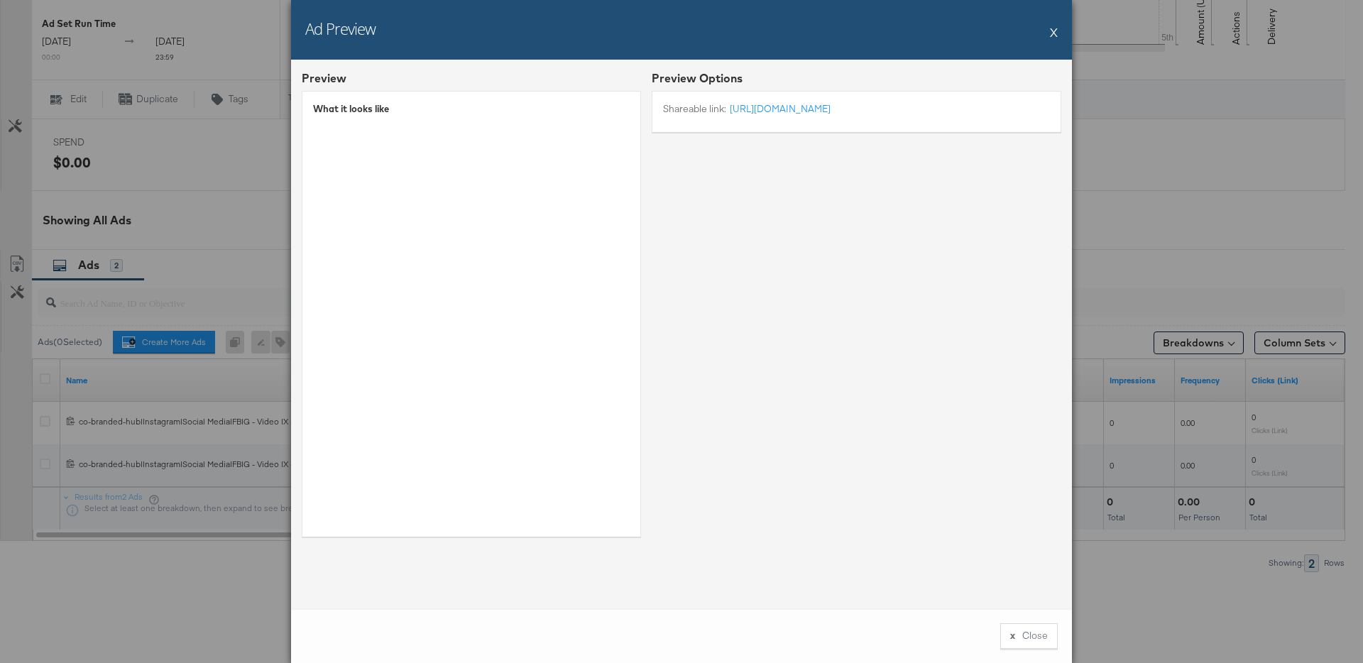
click at [1063, 29] on div "Ad Preview X" at bounding box center [681, 30] width 781 height 60
click at [1049, 38] on div "Ad Preview X" at bounding box center [681, 30] width 781 height 60
click at [1052, 38] on button "X" at bounding box center [1054, 32] width 8 height 28
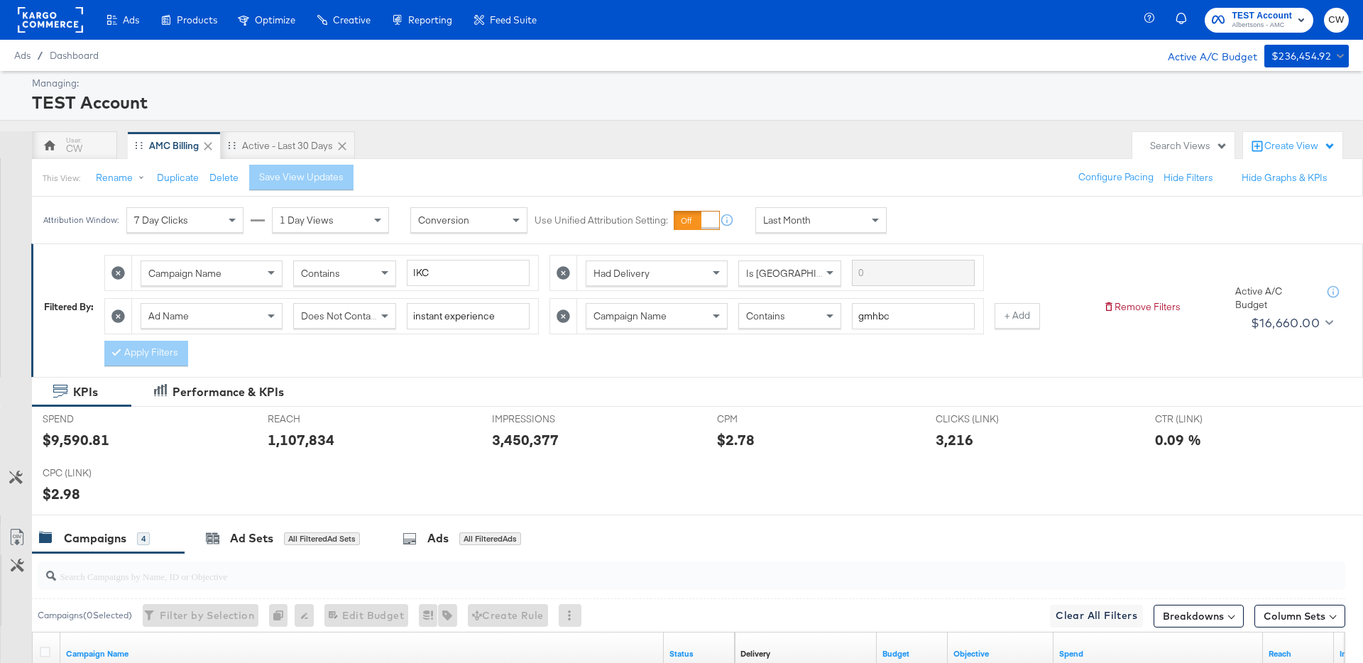
click at [836, 215] on div "Last Month" at bounding box center [821, 220] width 130 height 24
click at [937, 213] on label "Start:" at bounding box center [925, 215] width 23 height 9
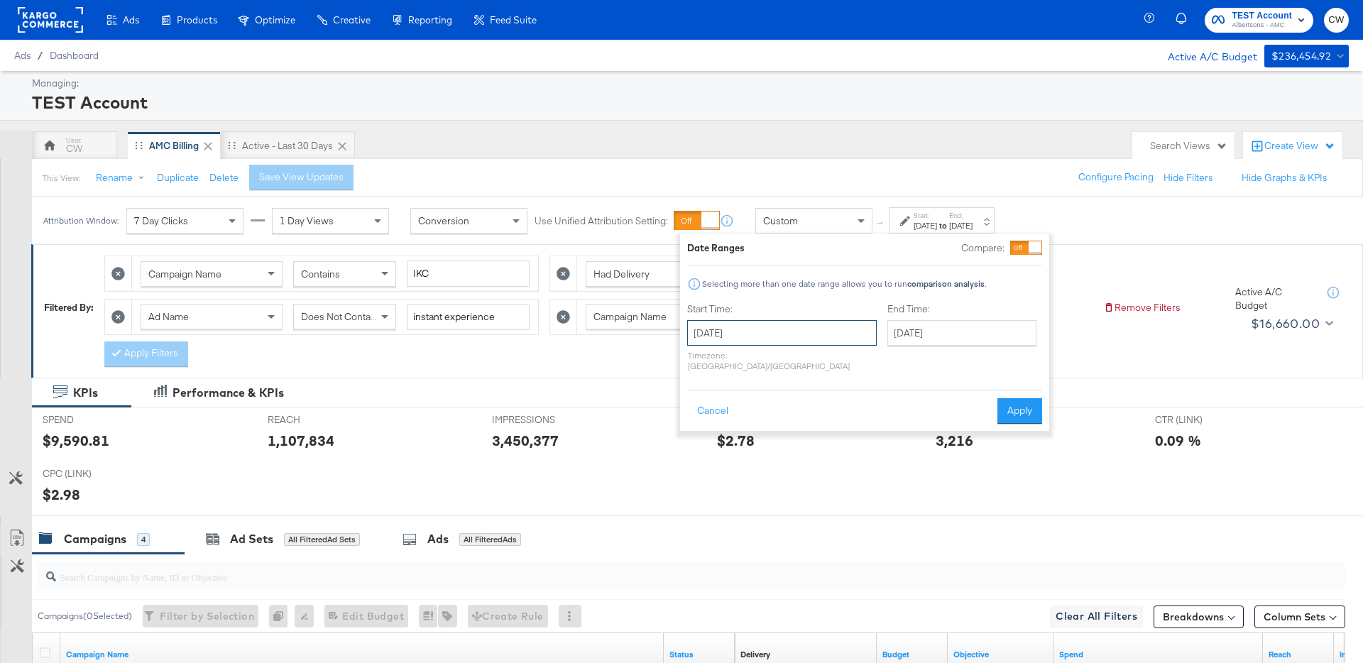
click at [748, 326] on input "September 4th 2025" at bounding box center [782, 333] width 190 height 26
click at [707, 366] on span "‹" at bounding box center [703, 361] width 22 height 21
click at [758, 410] on td "1" at bounding box center [752, 405] width 24 height 20
type input "July 1st 2025"
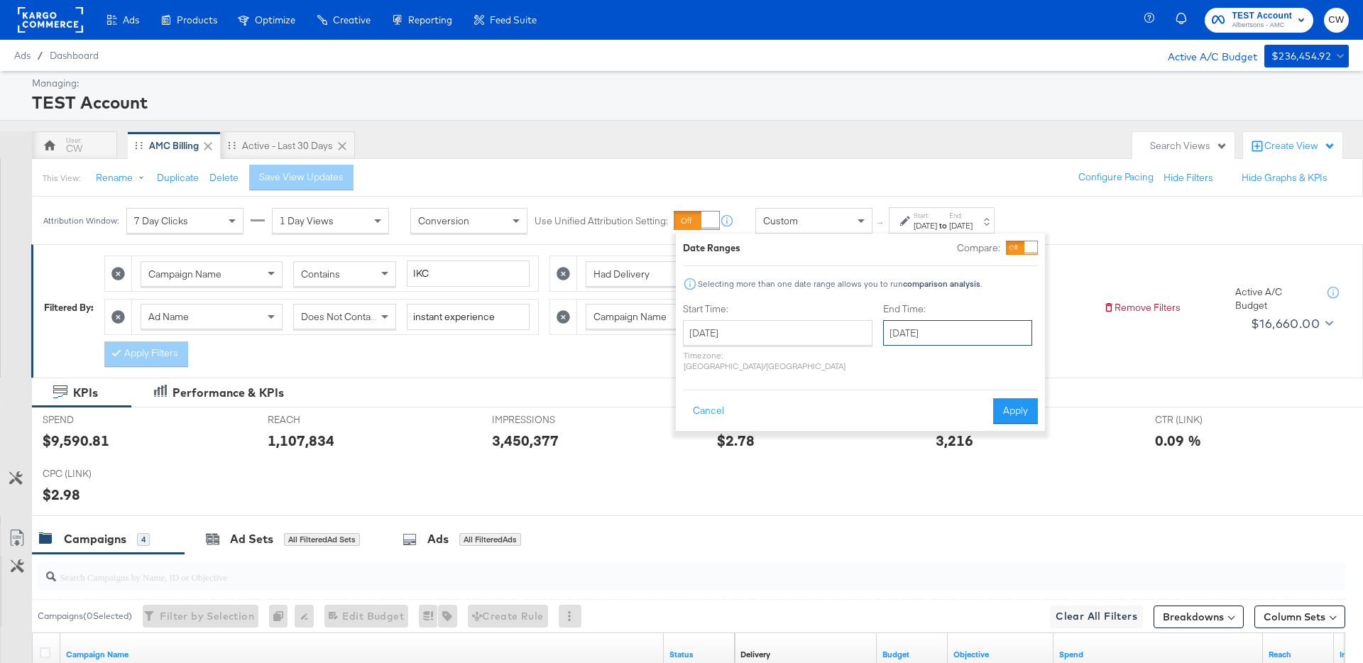
click at [907, 335] on input "September 4th 2025" at bounding box center [957, 333] width 149 height 26
click at [888, 366] on span "‹" at bounding box center [899, 361] width 22 height 21
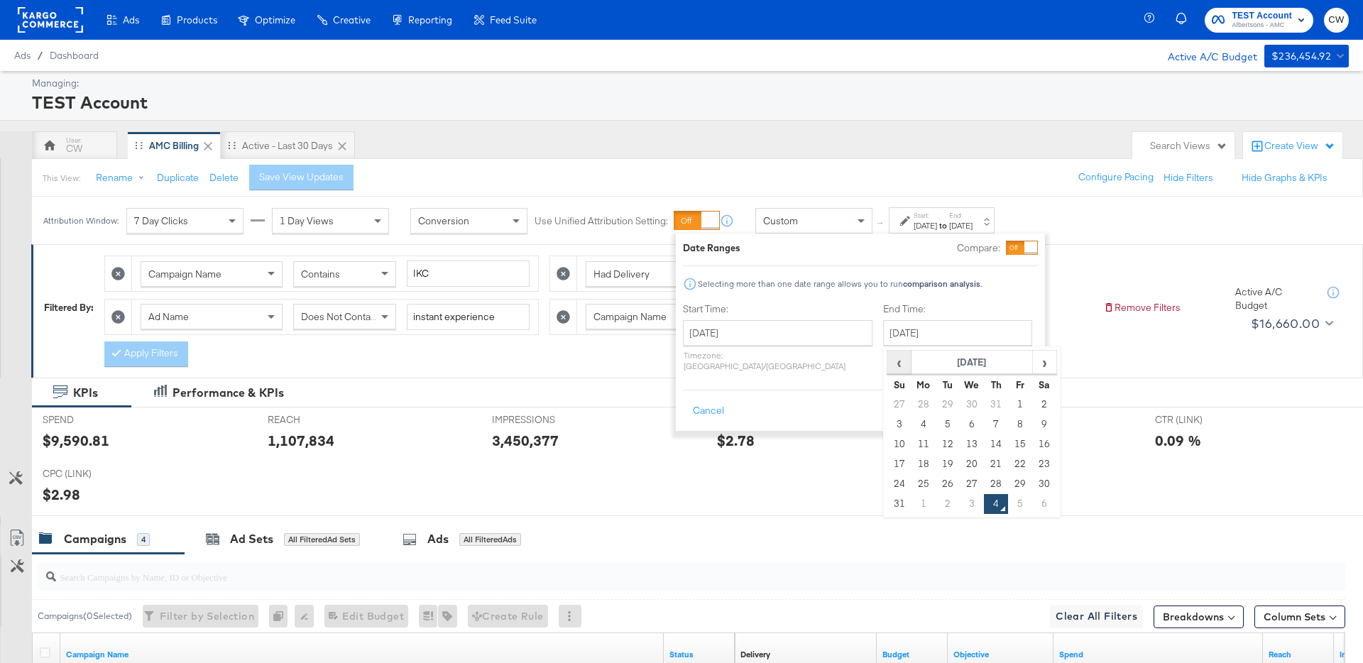
click at [888, 366] on span "‹" at bounding box center [899, 361] width 22 height 21
click at [984, 481] on td "31" at bounding box center [996, 484] width 24 height 20
type input "July 31st 2025"
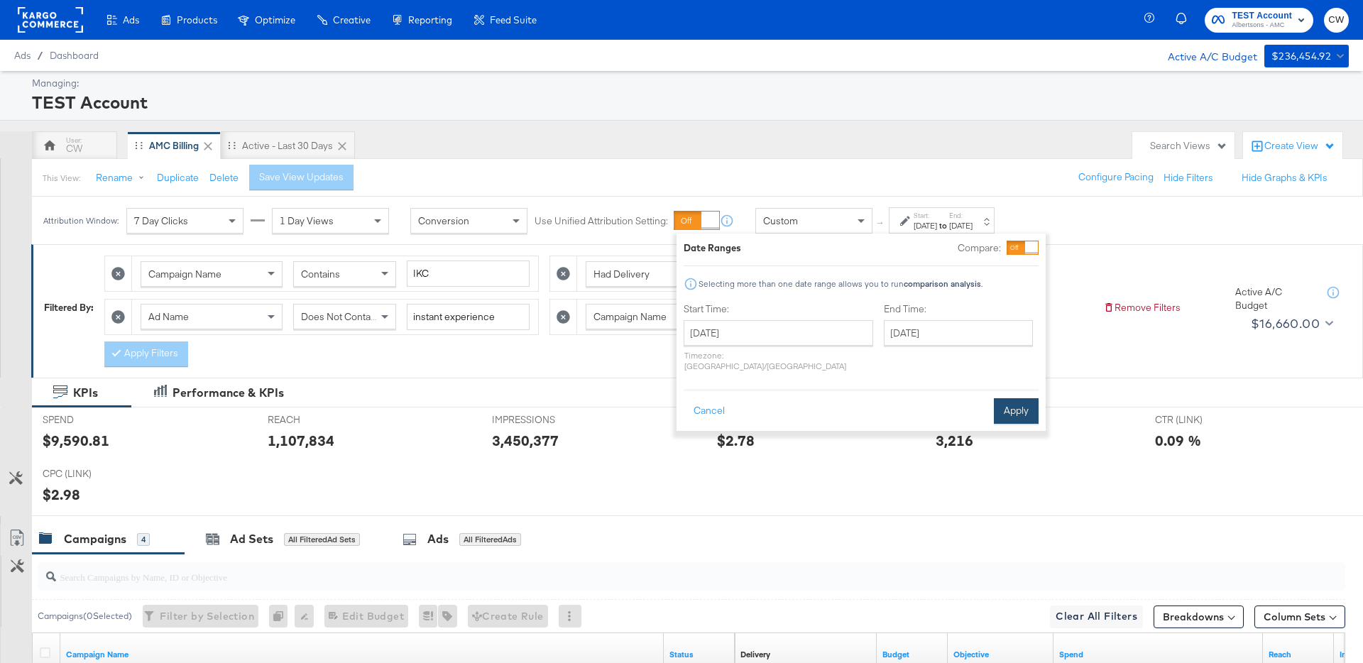
click at [1031, 398] on button "Apply" at bounding box center [1016, 411] width 45 height 26
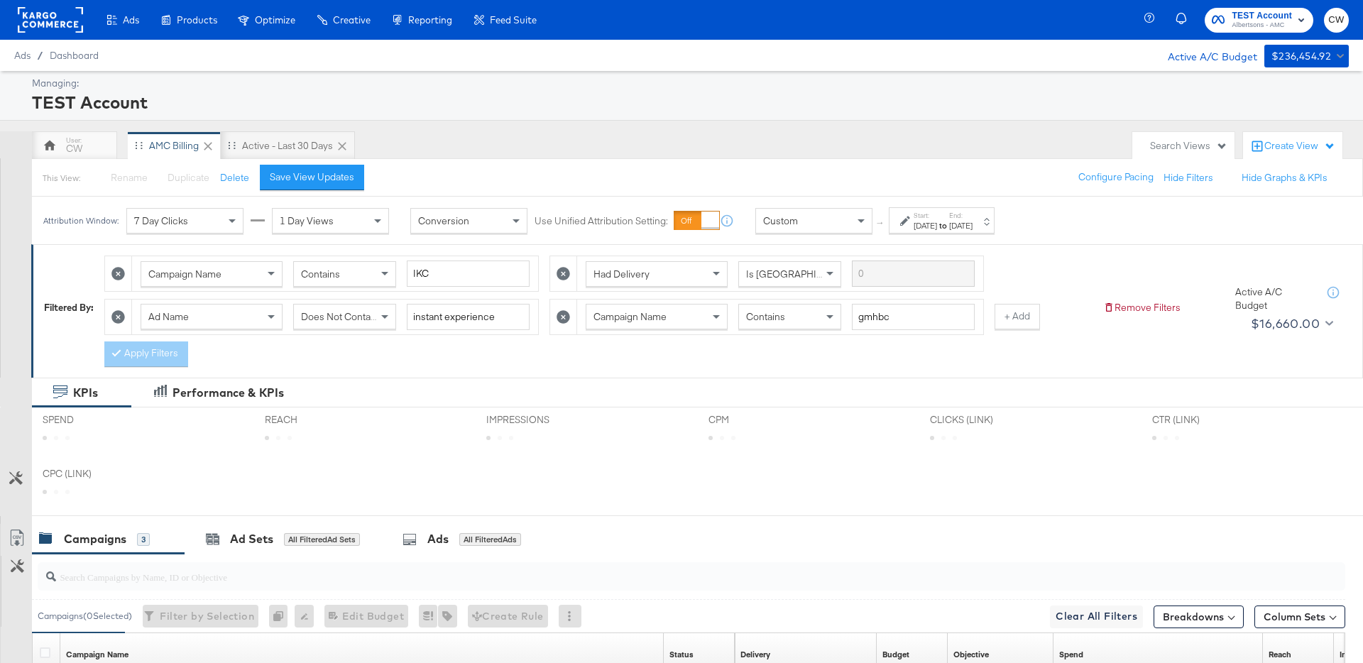
scroll to position [67, 0]
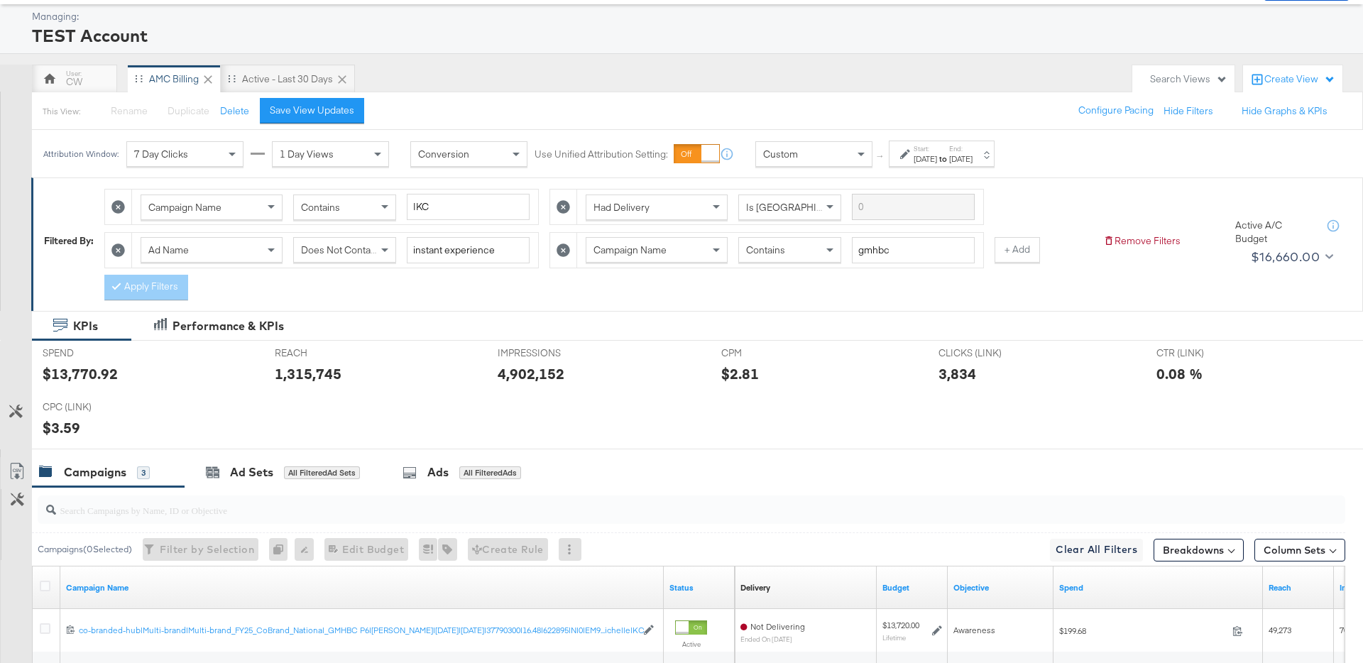
click at [565, 253] on icon at bounding box center [563, 250] width 13 height 13
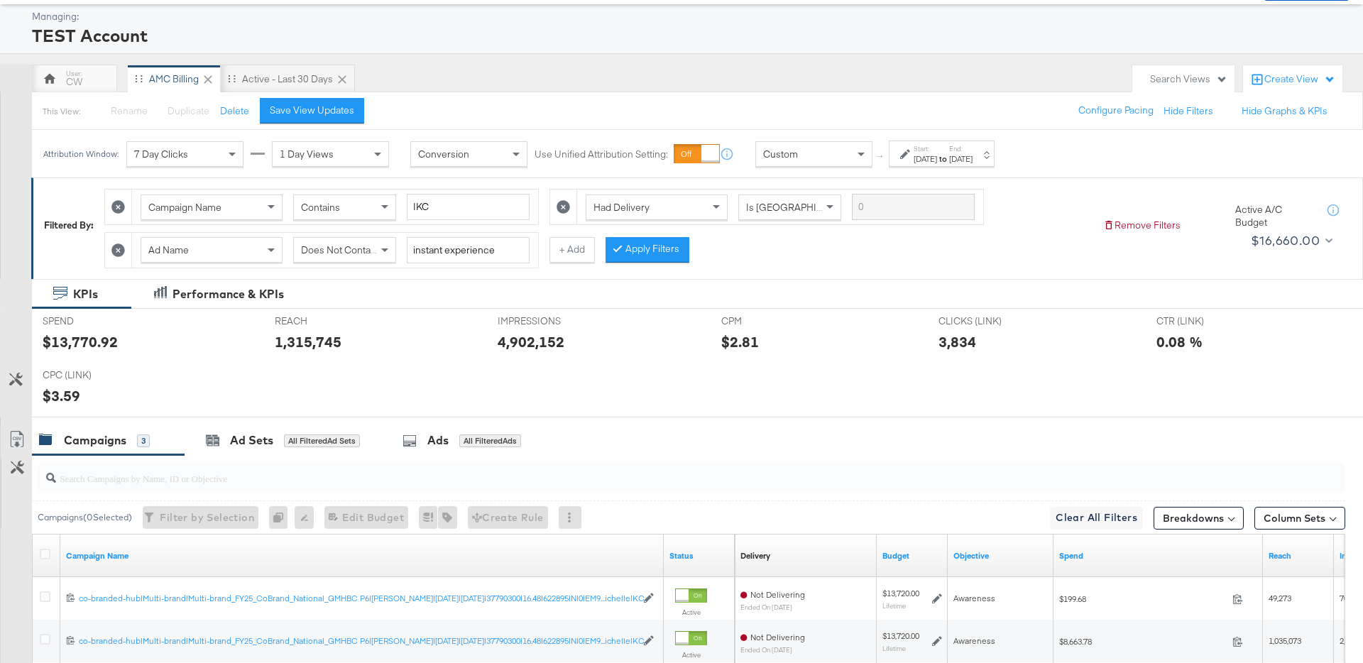
click at [117, 250] on icon at bounding box center [117, 250] width 13 height 13
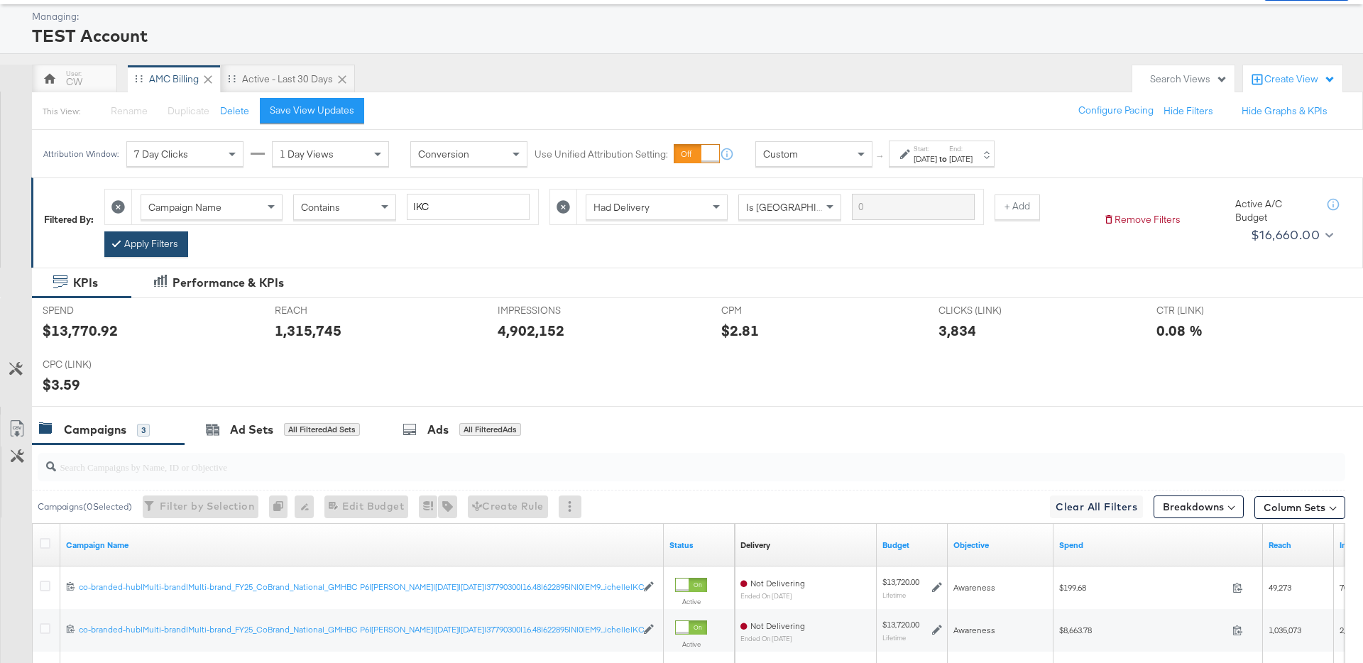
click at [170, 253] on button "Apply Filters" at bounding box center [146, 244] width 84 height 26
click at [973, 150] on label "End:" at bounding box center [960, 148] width 23 height 9
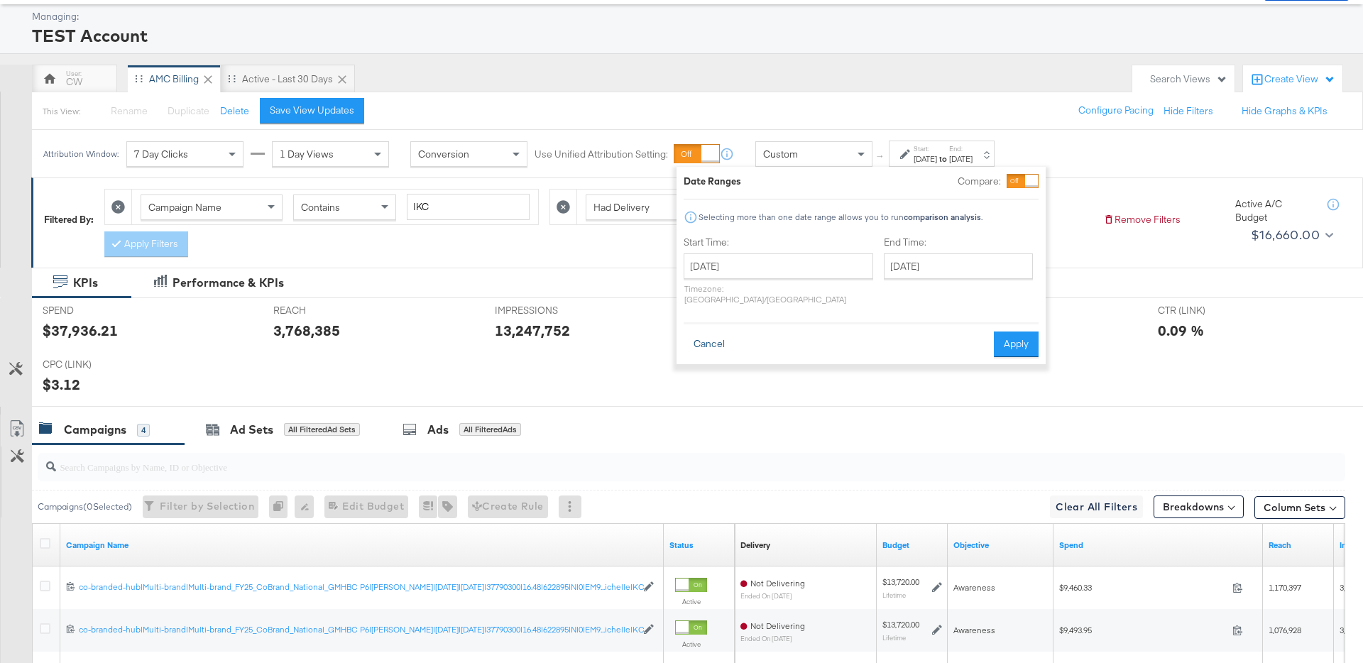
click at [701, 332] on button "Cancel" at bounding box center [709, 345] width 51 height 26
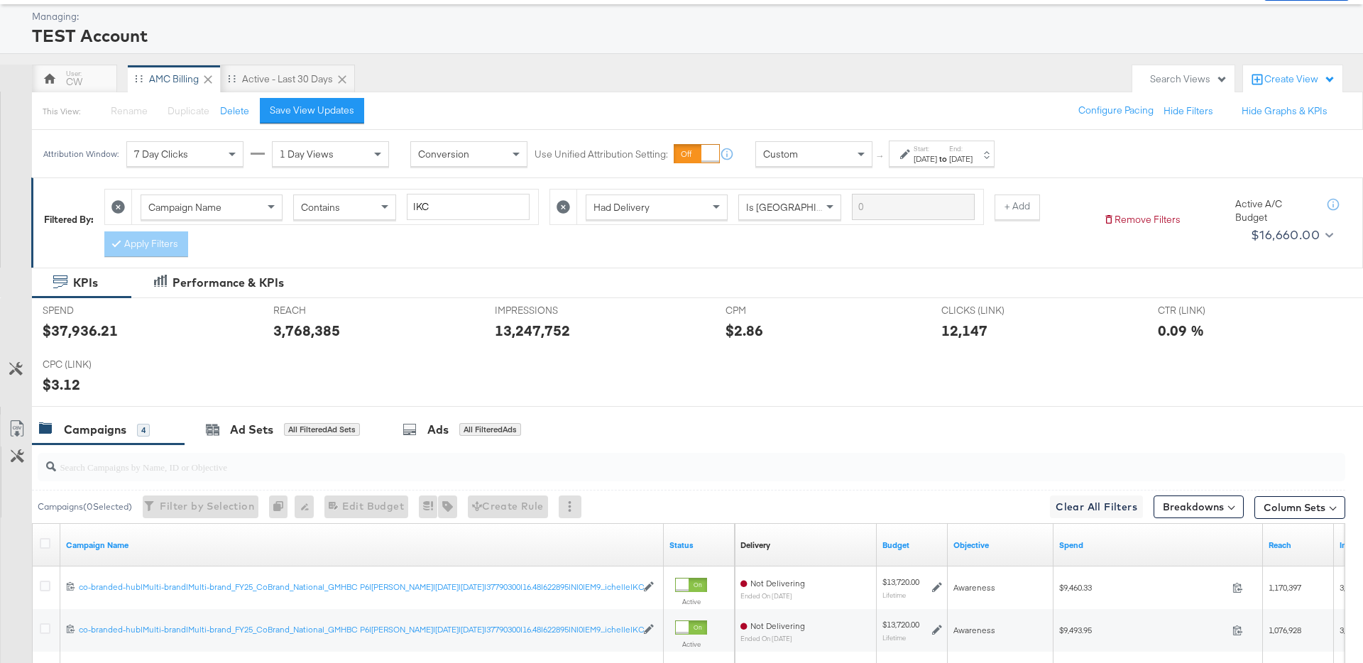
click at [830, 145] on div "Custom" at bounding box center [814, 154] width 116 height 24
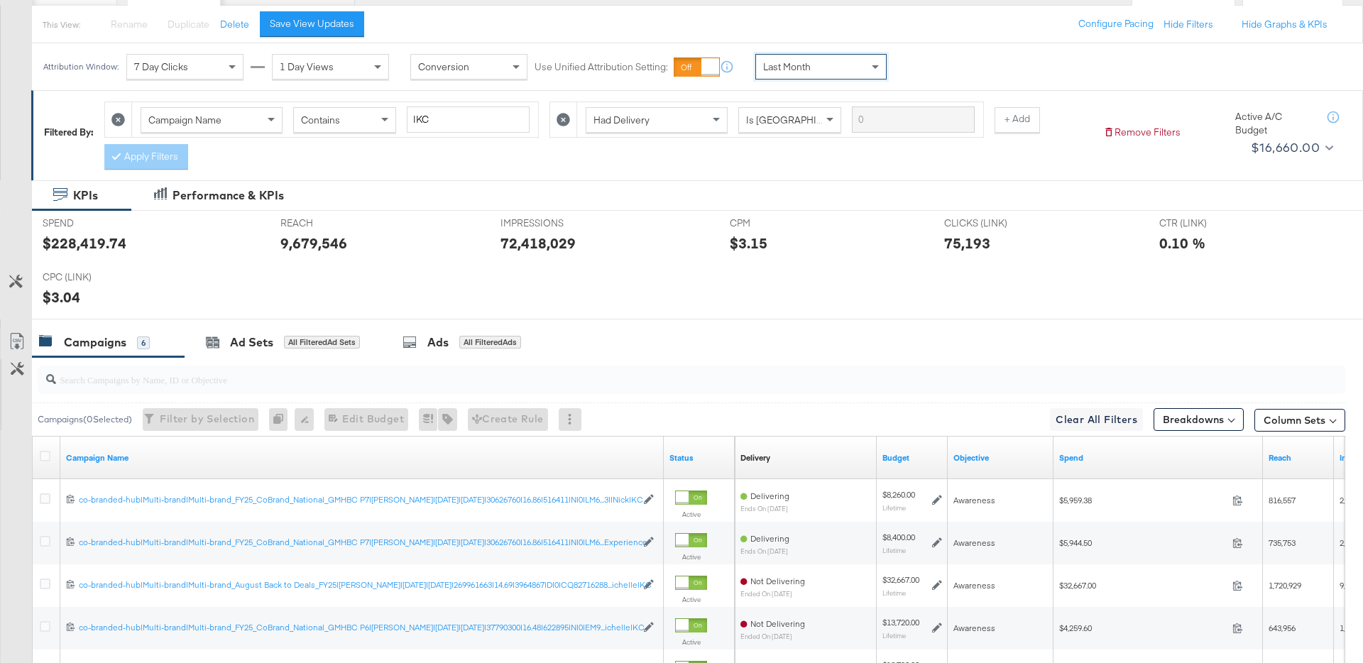
scroll to position [39, 0]
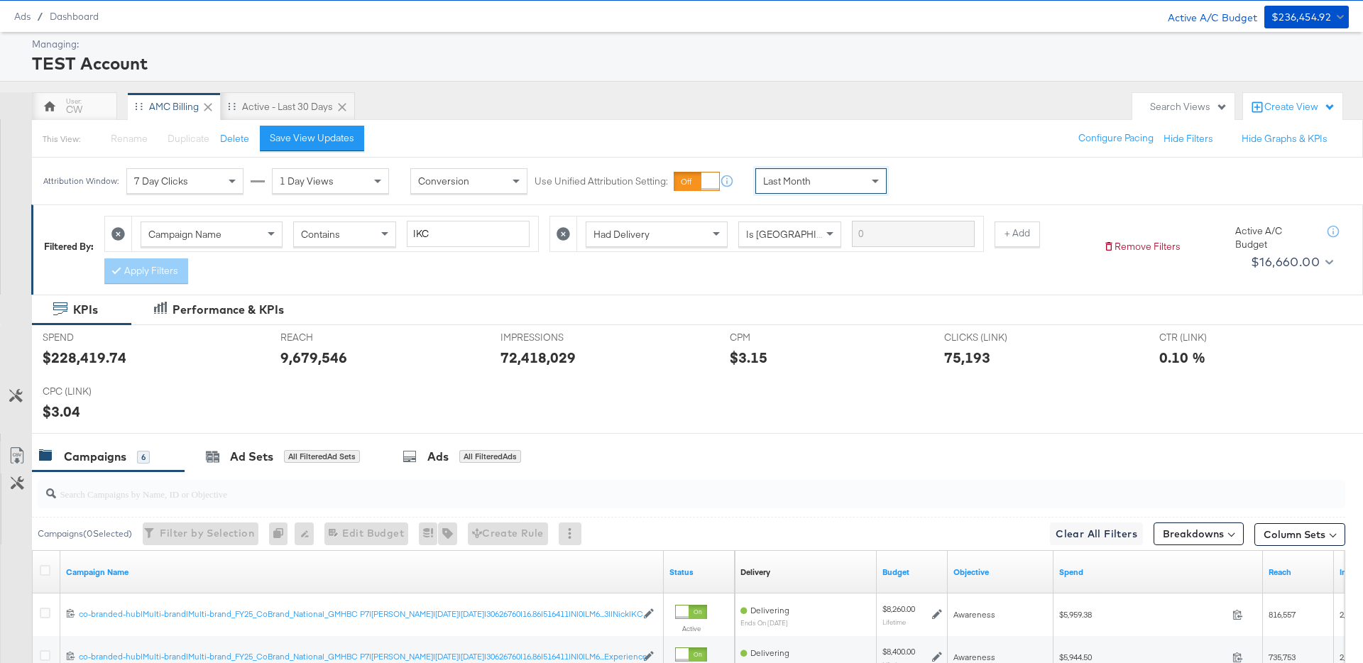
click at [805, 180] on span "Last Month" at bounding box center [787, 181] width 48 height 13
click at [936, 190] on div "Sep 4th 2025" at bounding box center [925, 186] width 23 height 11
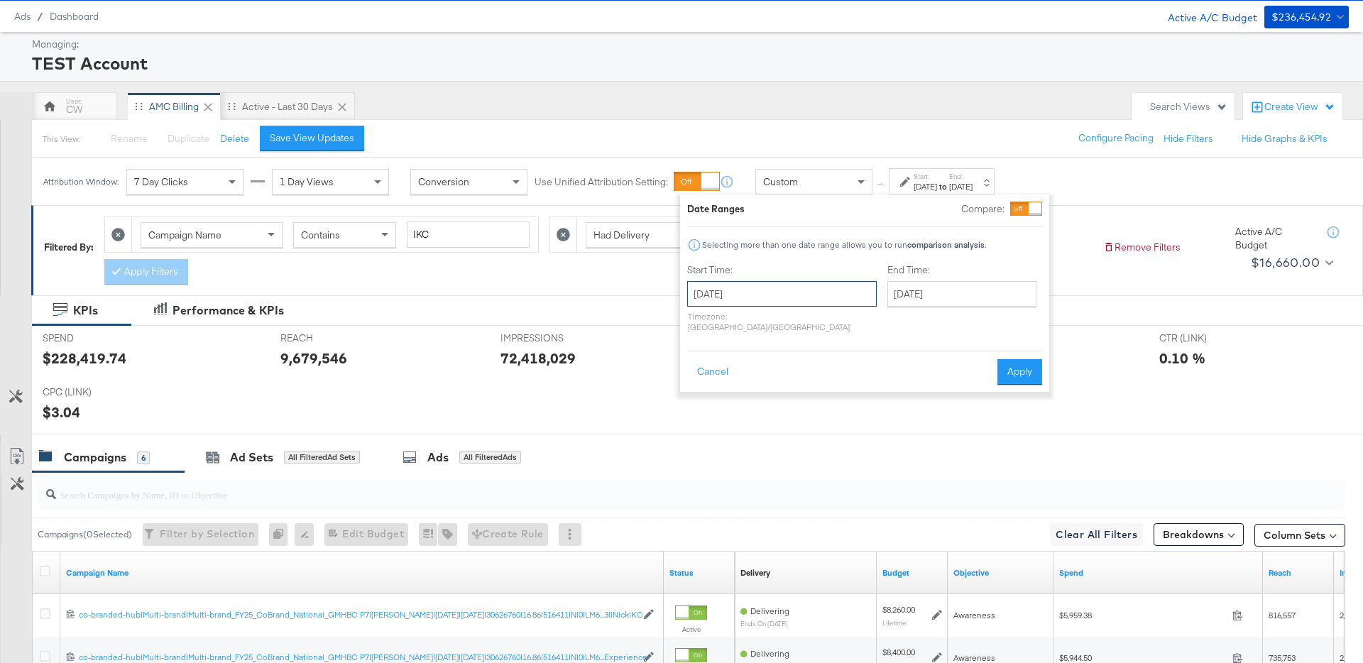
click at [772, 306] on input "September 4th 2025" at bounding box center [782, 294] width 190 height 26
click at [699, 330] on span "‹" at bounding box center [703, 322] width 22 height 21
click at [702, 317] on span "‹" at bounding box center [703, 322] width 22 height 21
click at [698, 386] on td "1" at bounding box center [704, 386] width 24 height 20
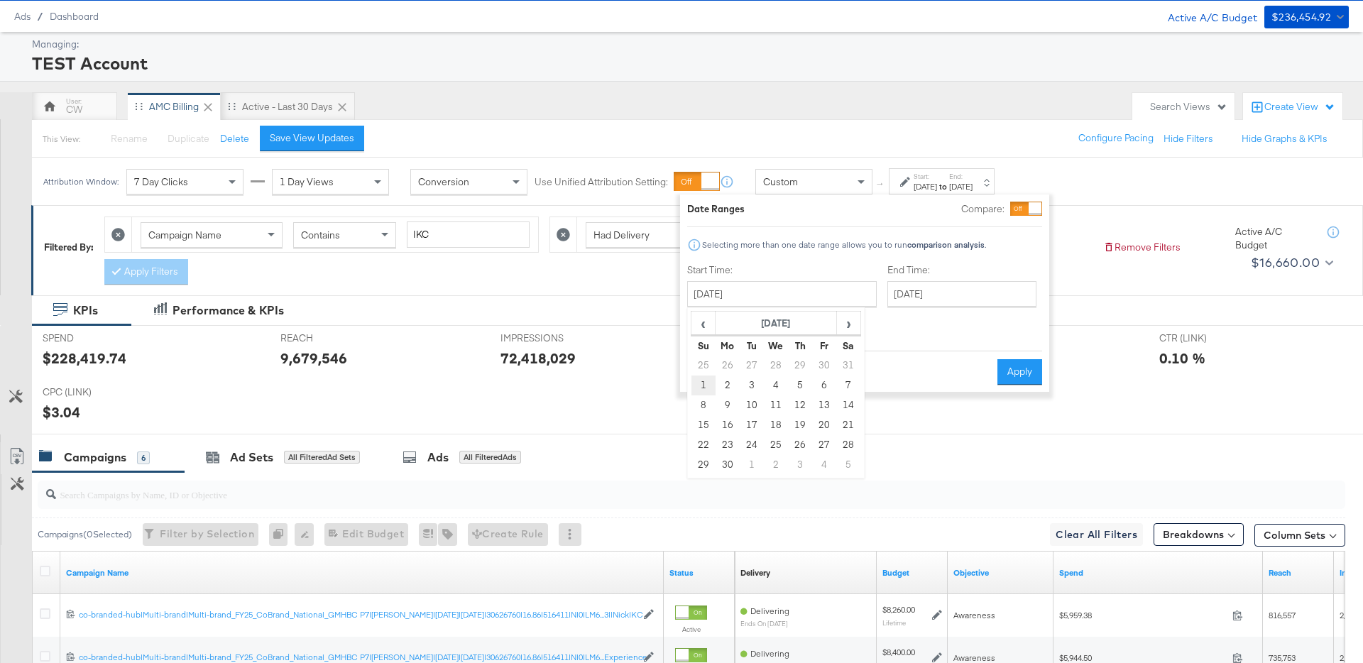
type input "June 1st 2025"
click at [886, 293] on input "September 4th 2025" at bounding box center [960, 294] width 149 height 26
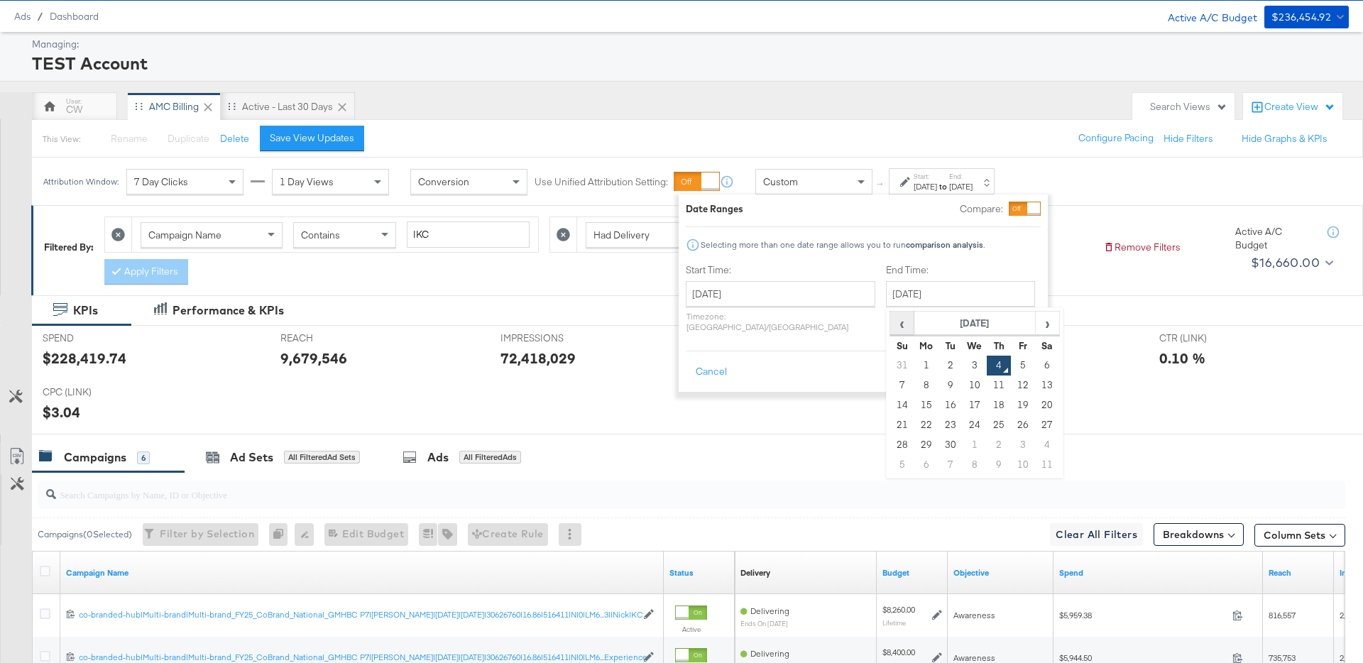
click at [891, 329] on span "‹" at bounding box center [902, 322] width 22 height 21
click at [914, 466] on td "30" at bounding box center [926, 465] width 24 height 20
type input "June 30th 2025"
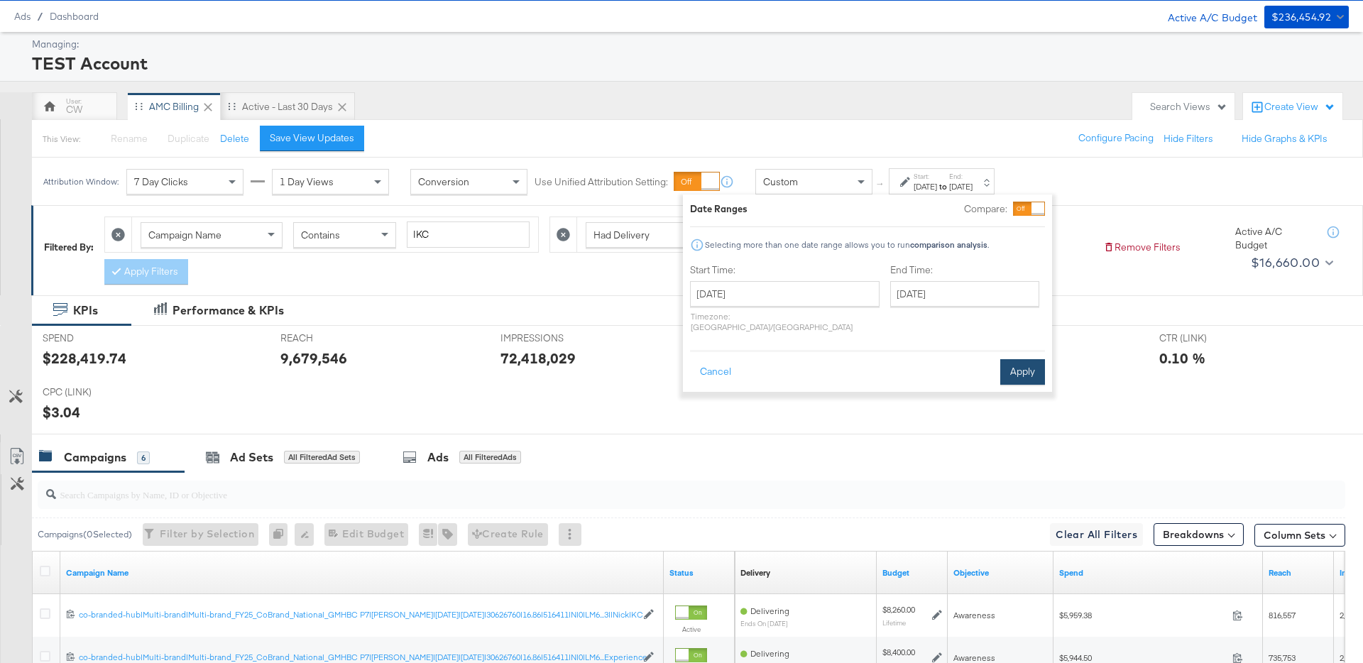
click at [1030, 359] on button "Apply" at bounding box center [1022, 372] width 45 height 26
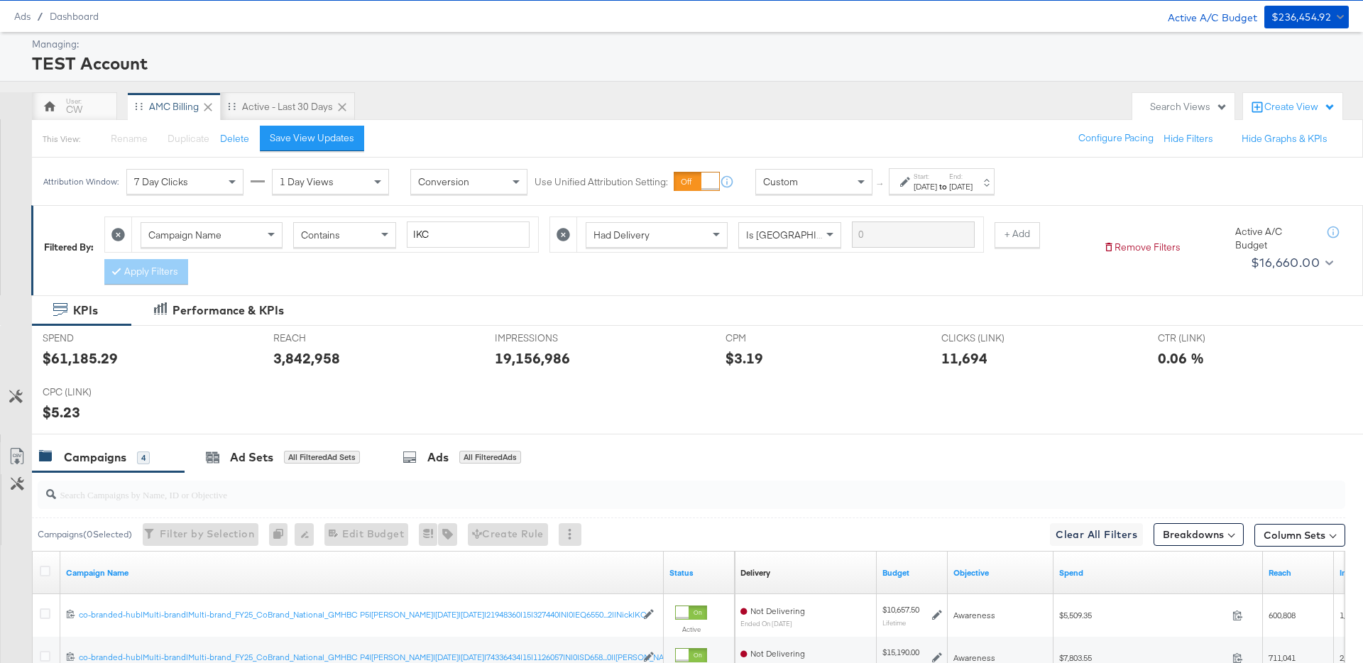
click at [933, 188] on div "Jun 1st 2025" at bounding box center [925, 186] width 23 height 11
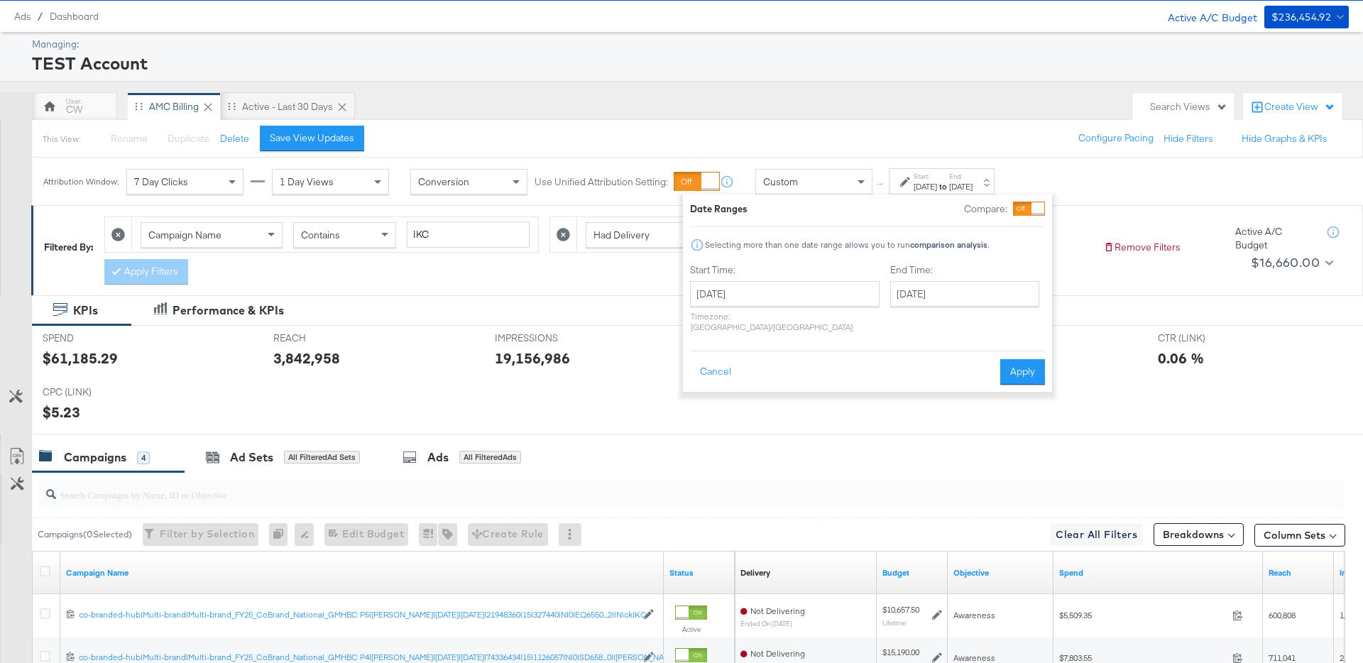
click at [787, 311] on p "Timezone: Europe/Dublin" at bounding box center [785, 321] width 190 height 21
click at [795, 297] on input "June 1st 2025" at bounding box center [785, 294] width 190 height 26
click at [618, 408] on div "SPEND SPEND $61,185.29 REACH REACH 3,842,958 IMPRESSIONS IMPRESSIONS 19,156,986…" at bounding box center [697, 379] width 1331 height 109
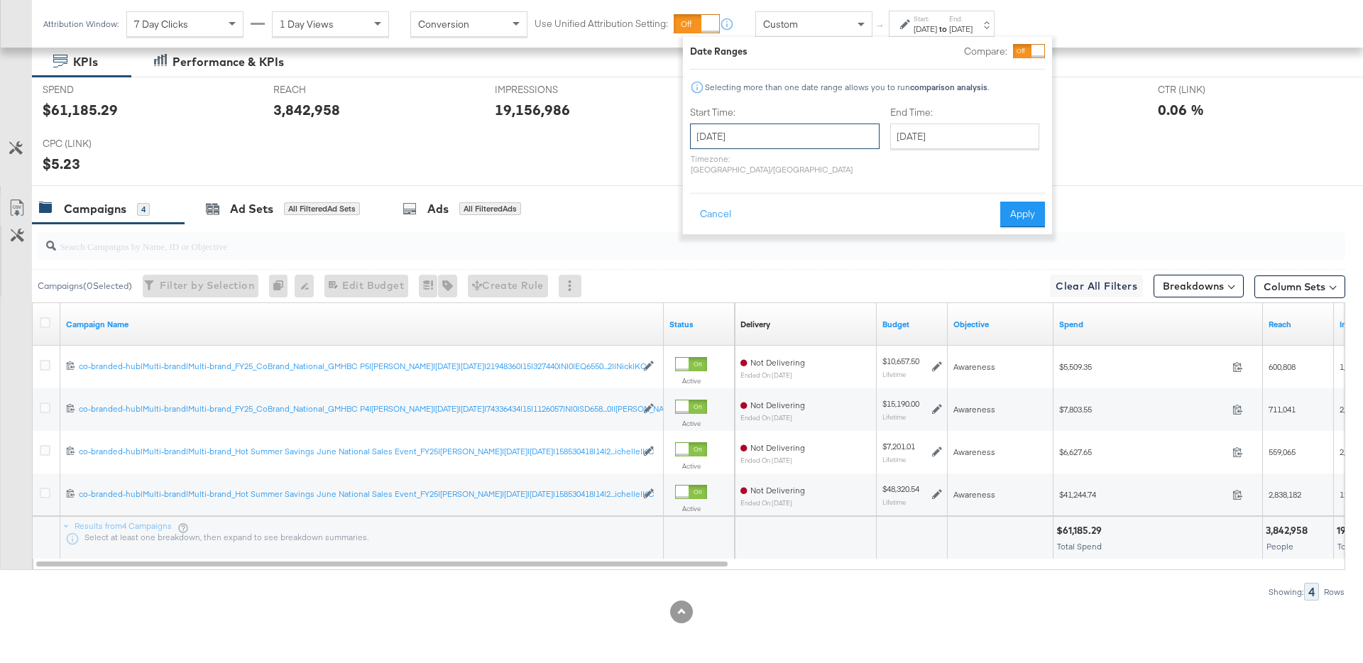
click at [793, 131] on input "June 1st 2025" at bounding box center [785, 137] width 190 height 26
click at [854, 155] on span "›" at bounding box center [852, 165] width 22 height 21
click at [823, 207] on td "1" at bounding box center [827, 208] width 24 height 20
type input "August 1st 2025"
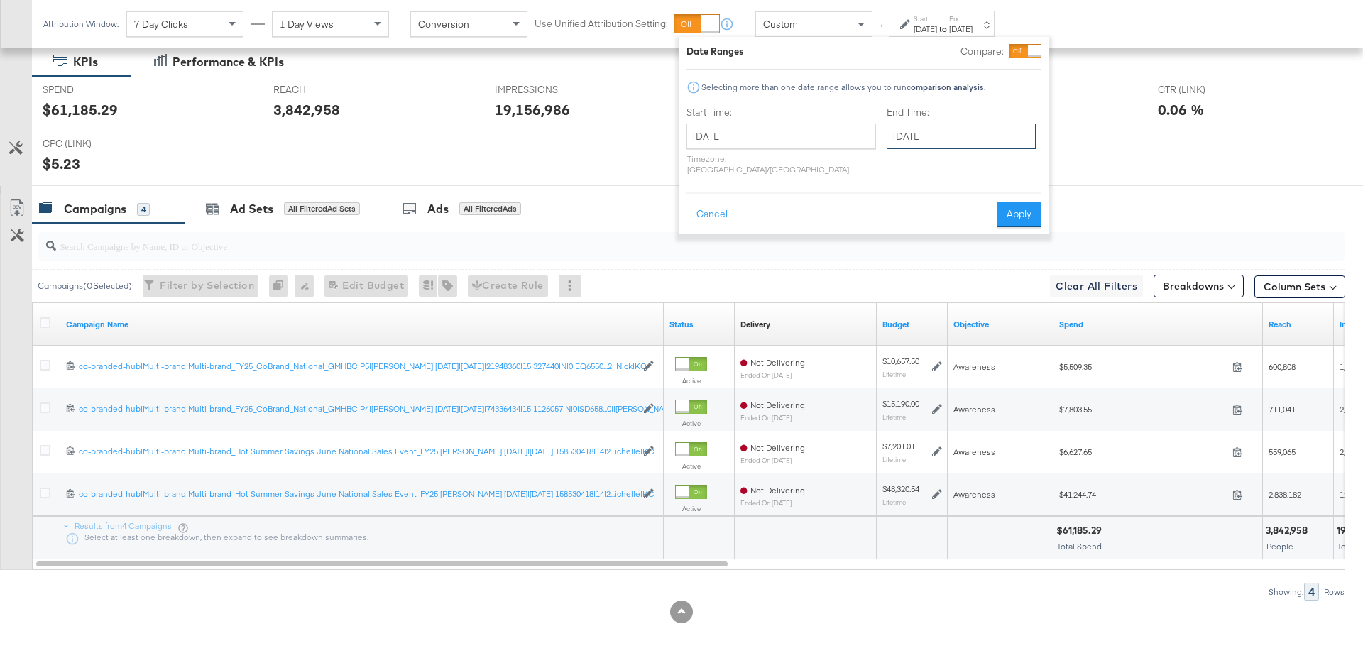
click at [890, 139] on input "August 1st 2025" at bounding box center [961, 137] width 149 height 26
click at [891, 305] on td "31" at bounding box center [903, 307] width 24 height 20
type input "August 31st 2025"
click at [1017, 213] on button "Apply" at bounding box center [1023, 215] width 45 height 26
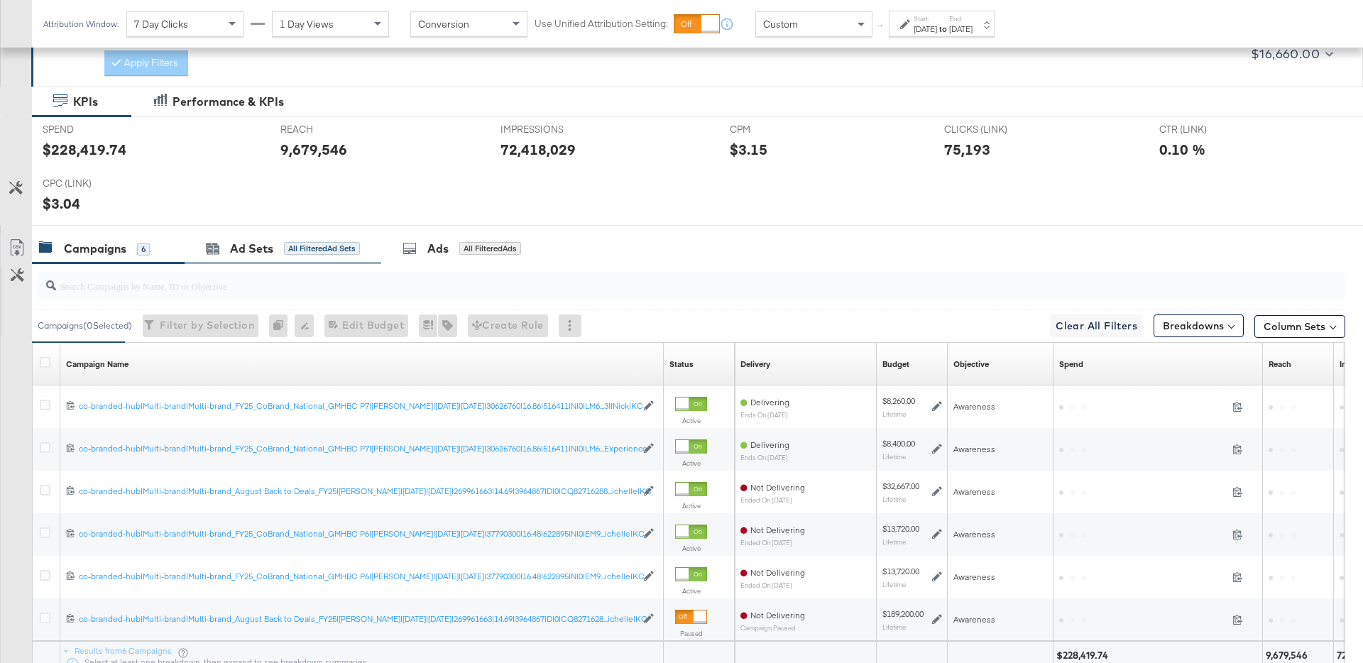
scroll to position [236, 0]
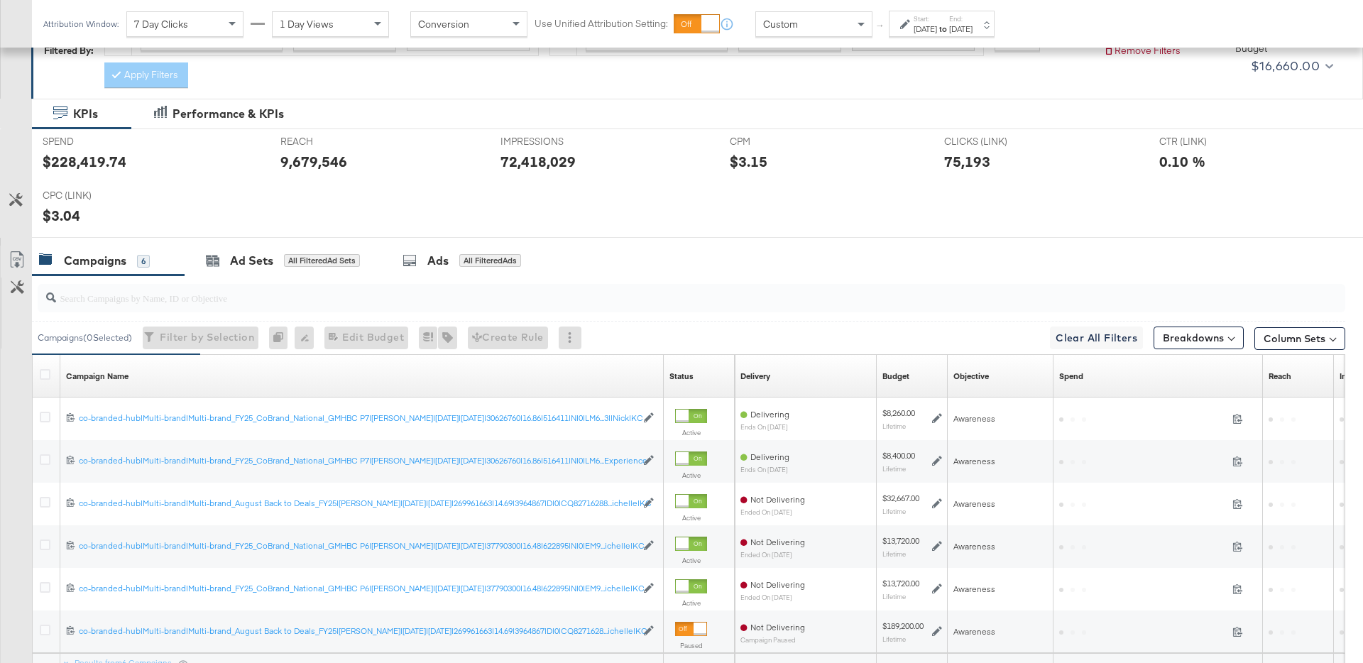
click at [111, 165] on div "$228,419.74" at bounding box center [85, 161] width 84 height 21
copy div "228,419.74"
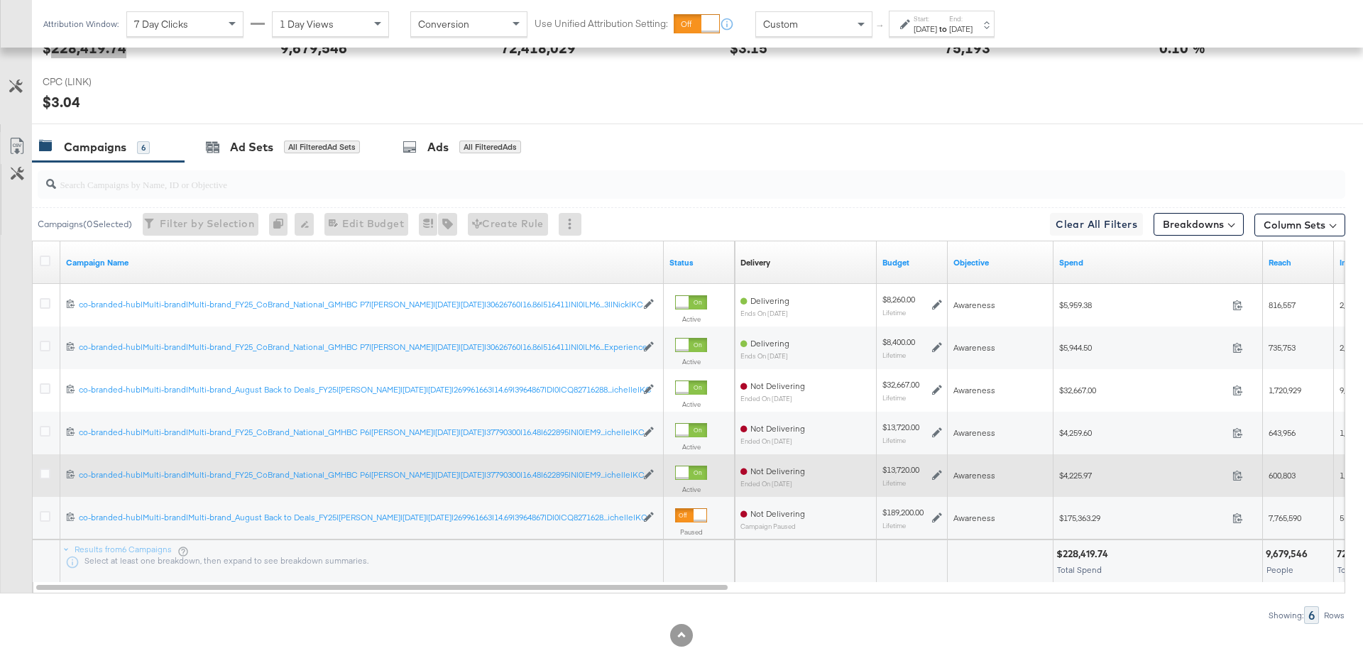
scroll to position [373, 0]
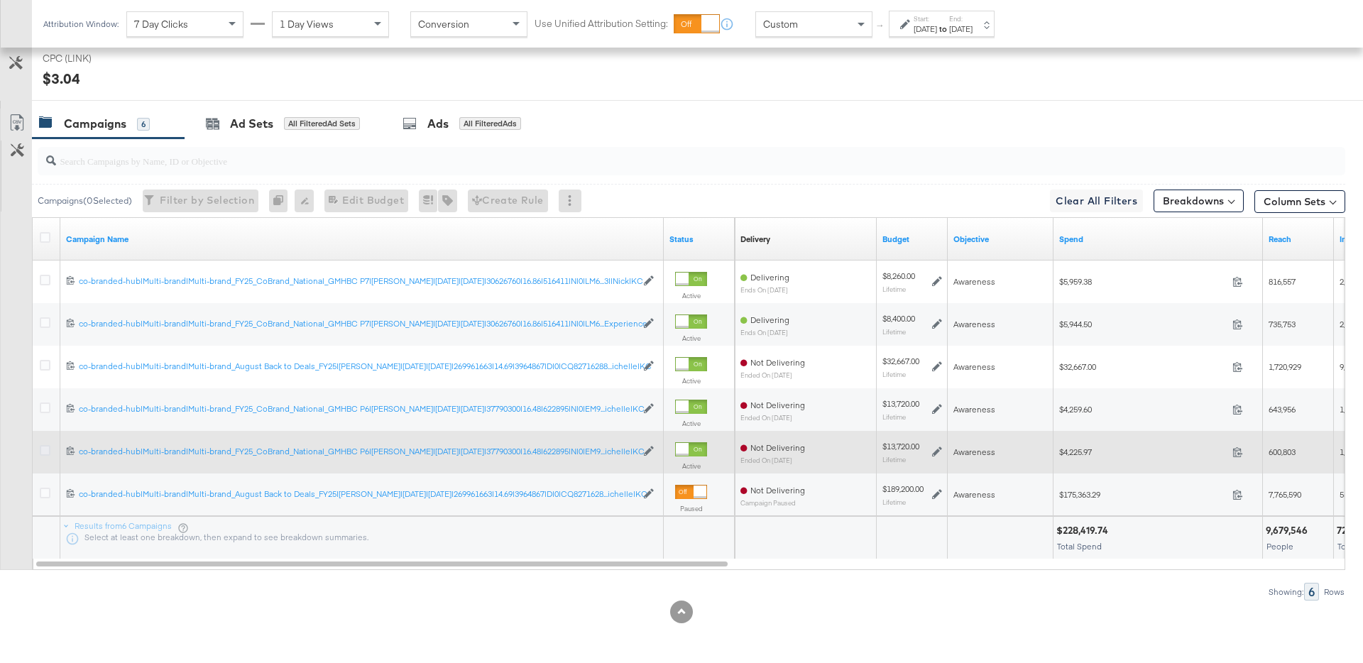
click at [40, 447] on icon at bounding box center [45, 450] width 11 height 11
click at [0, 0] on input "checkbox" at bounding box center [0, 0] width 0 height 0
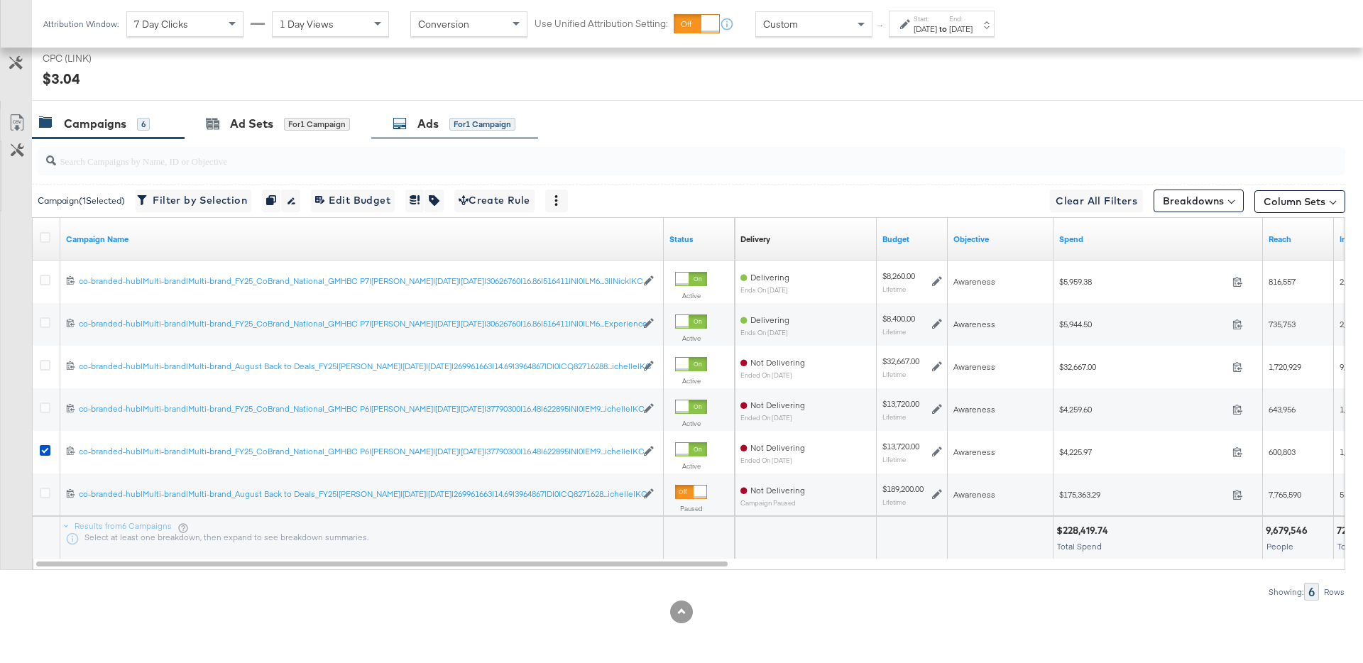
click at [454, 135] on div "Ads for 1 Campaign" at bounding box center [454, 124] width 167 height 31
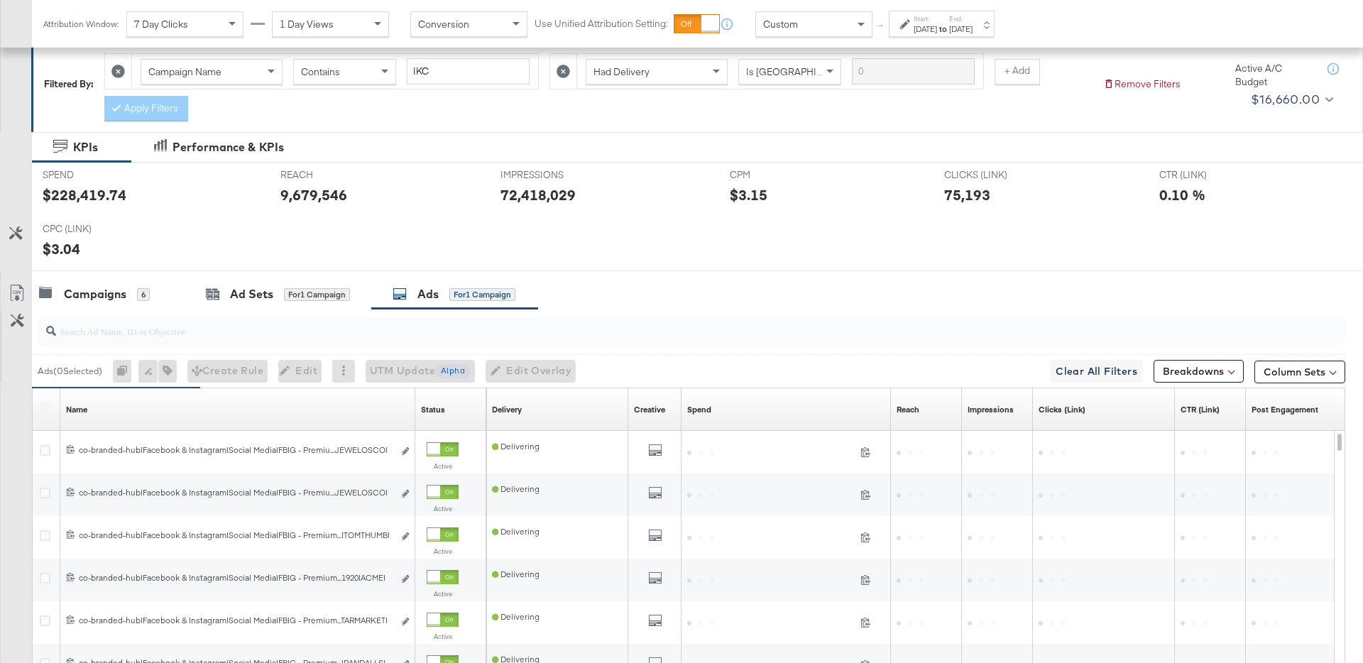
scroll to position [374, 0]
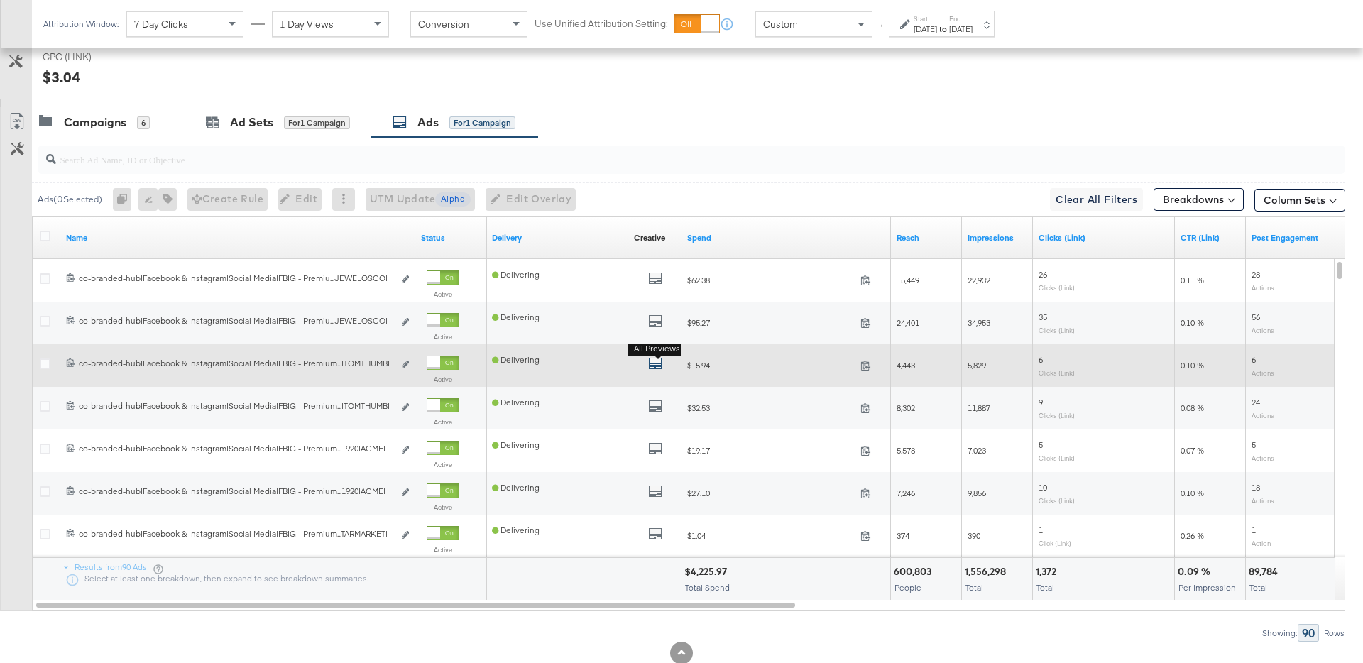
click at [660, 371] on button "All Previews" at bounding box center [655, 365] width 14 height 18
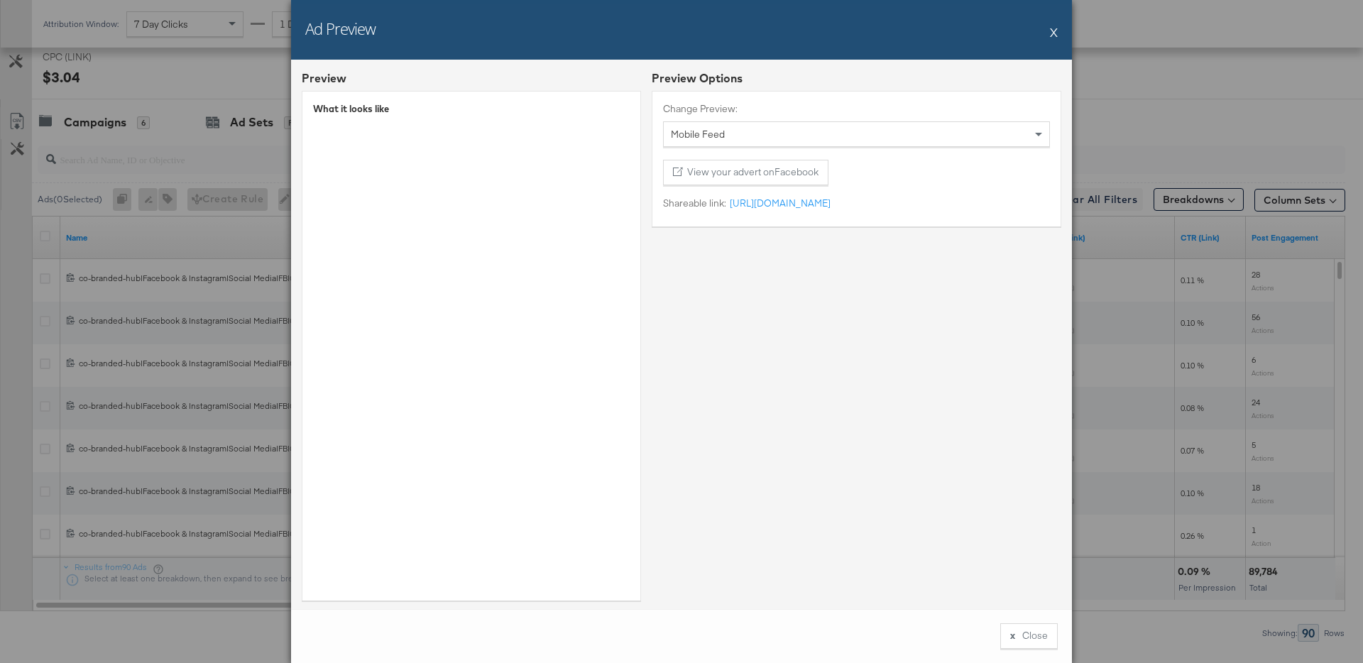
click at [1059, 29] on div "Ad Preview X" at bounding box center [681, 30] width 781 height 60
click at [1056, 31] on button "X" at bounding box center [1054, 32] width 8 height 28
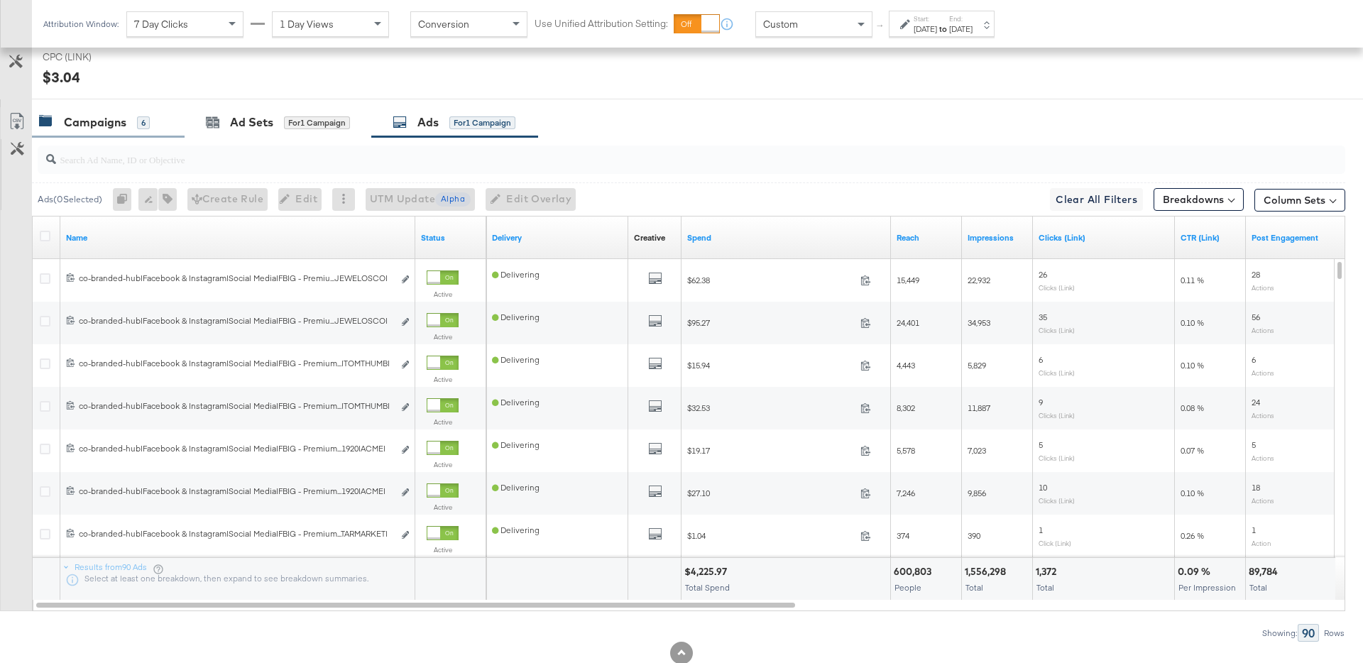
click at [102, 131] on div "Campaigns 6" at bounding box center [108, 122] width 153 height 31
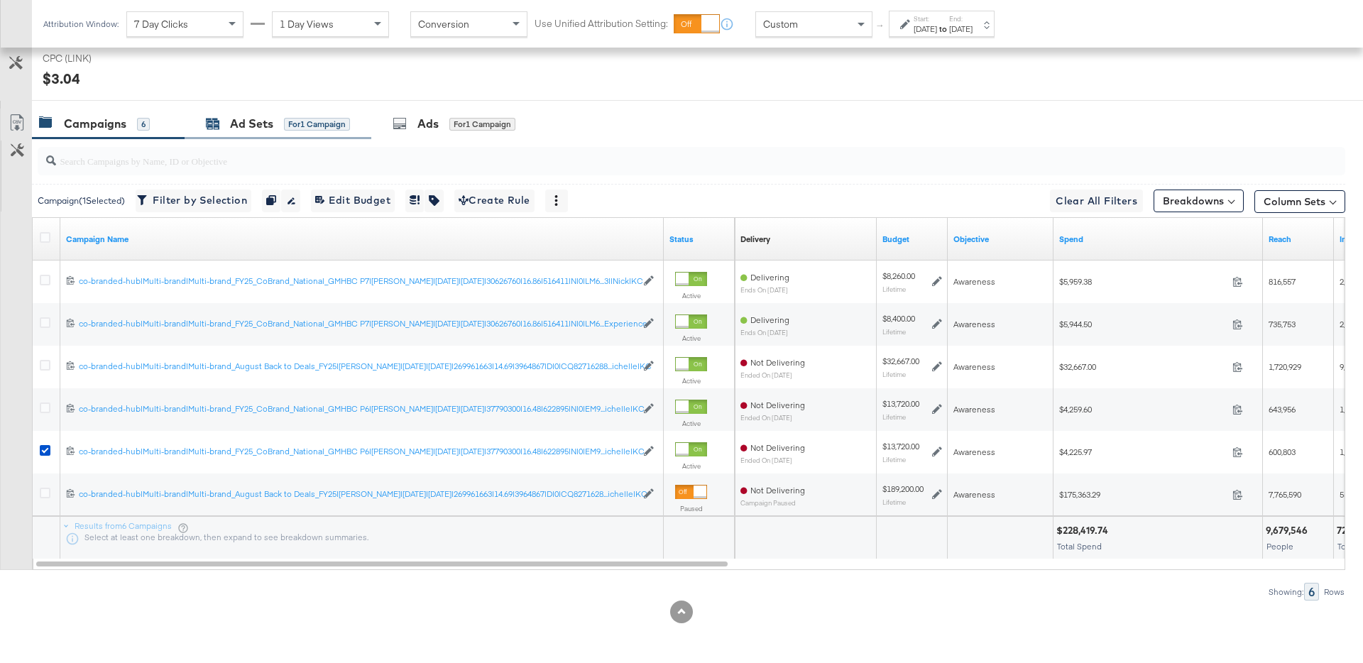
click at [337, 117] on span "for 1 Campaign" at bounding box center [317, 123] width 66 height 13
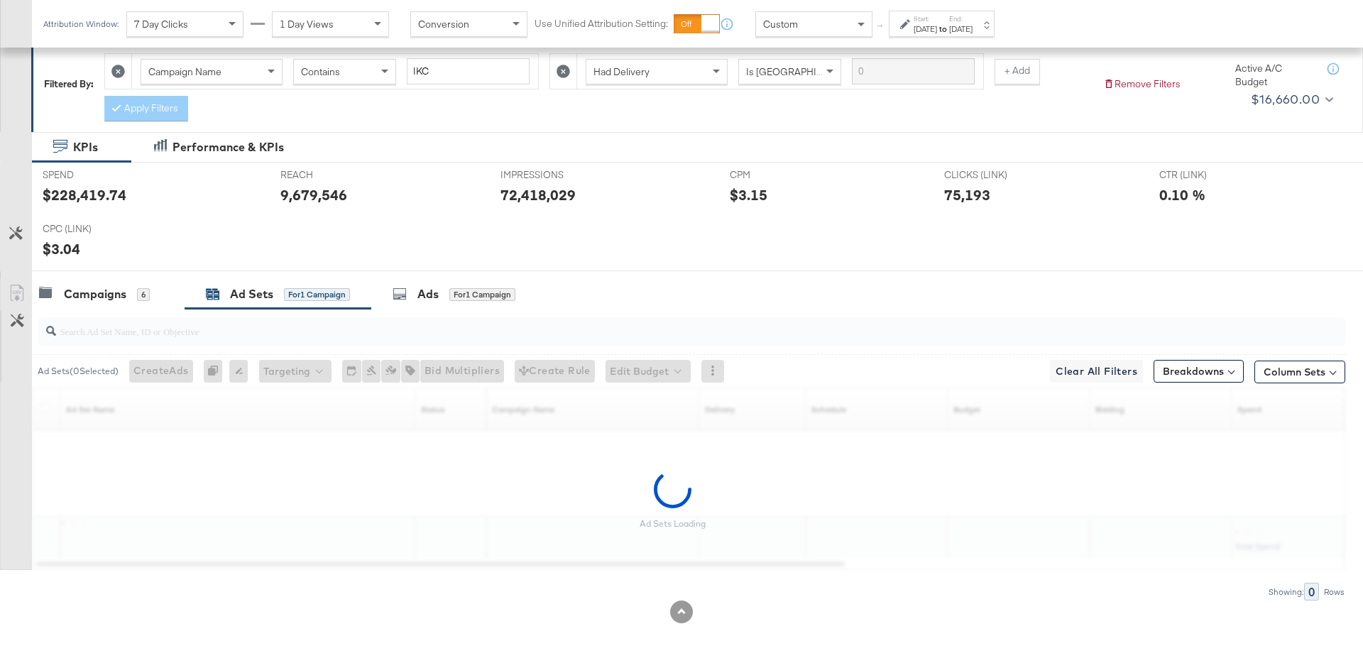
scroll to position [374, 0]
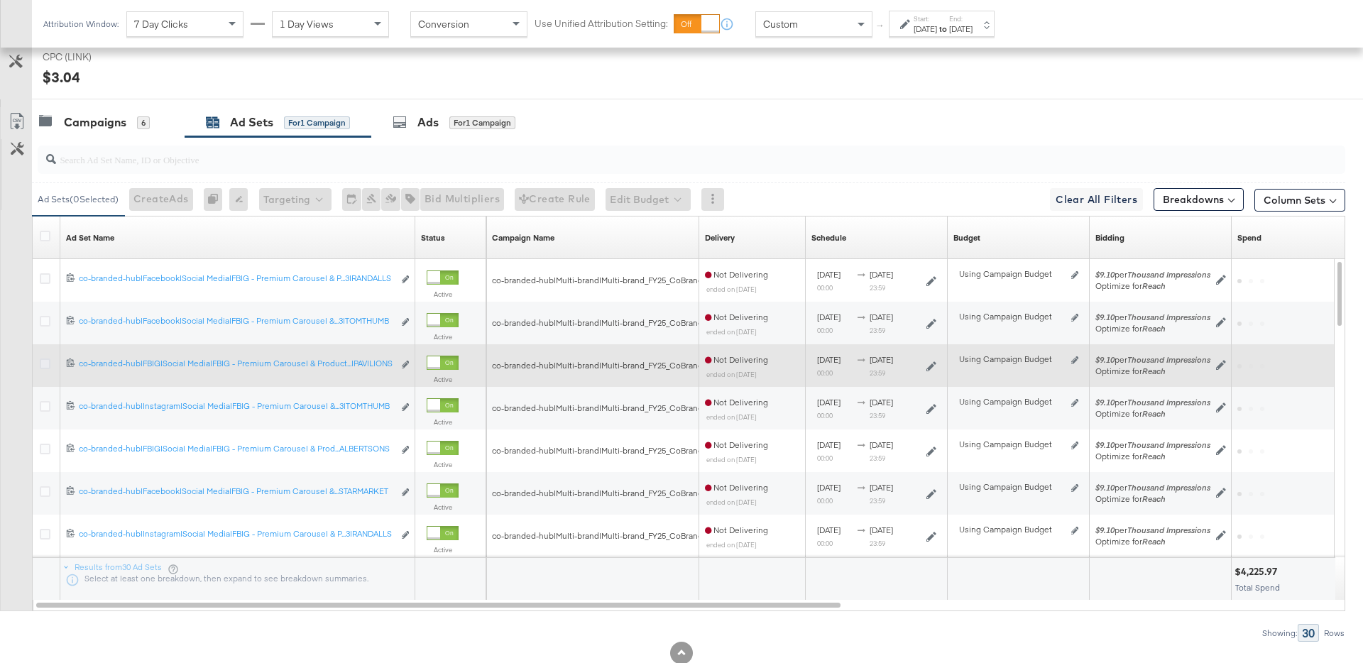
click at [45, 366] on icon at bounding box center [45, 364] width 11 height 11
click at [0, 0] on input "checkbox" at bounding box center [0, 0] width 0 height 0
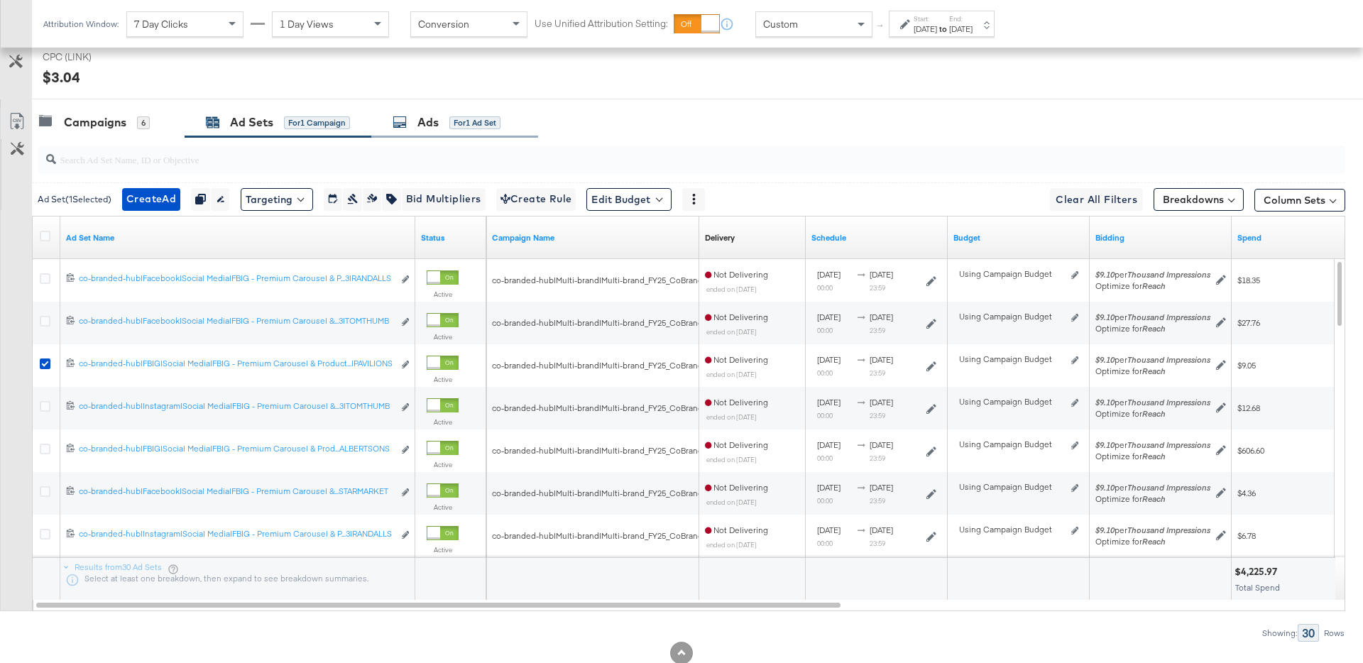
click at [494, 112] on div "Ads for 1 Ad Set" at bounding box center [454, 122] width 167 height 31
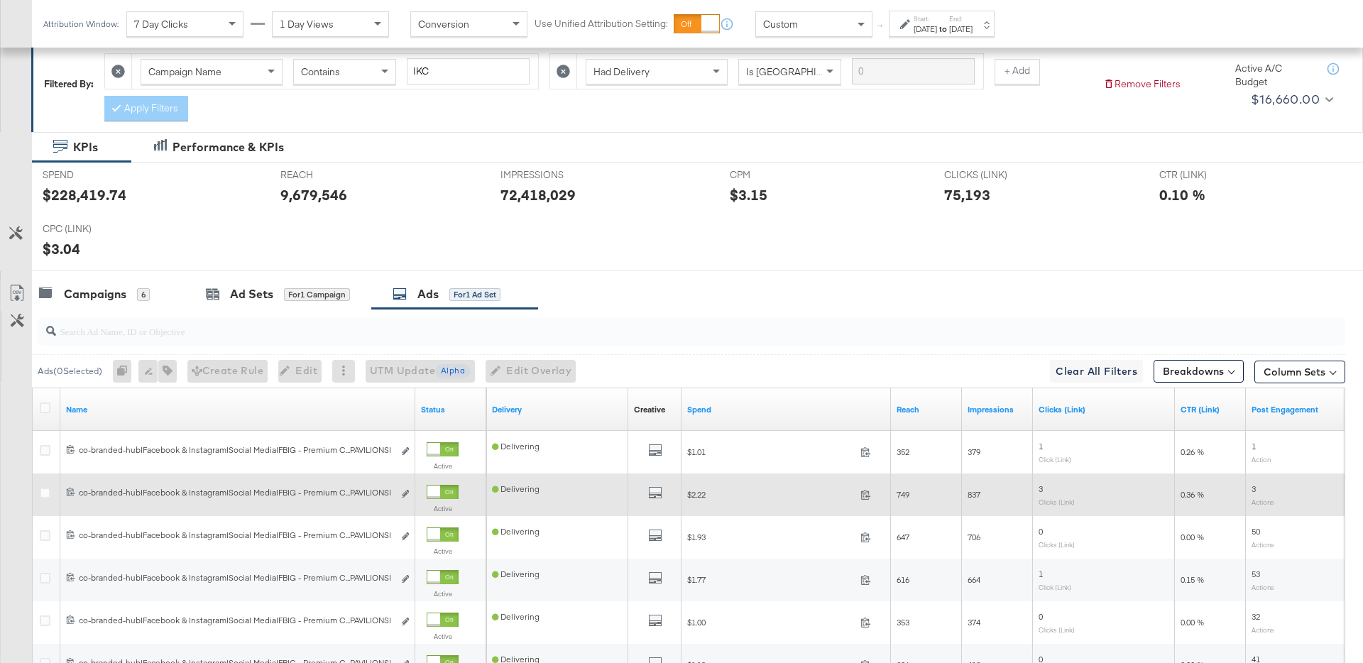
scroll to position [373, 0]
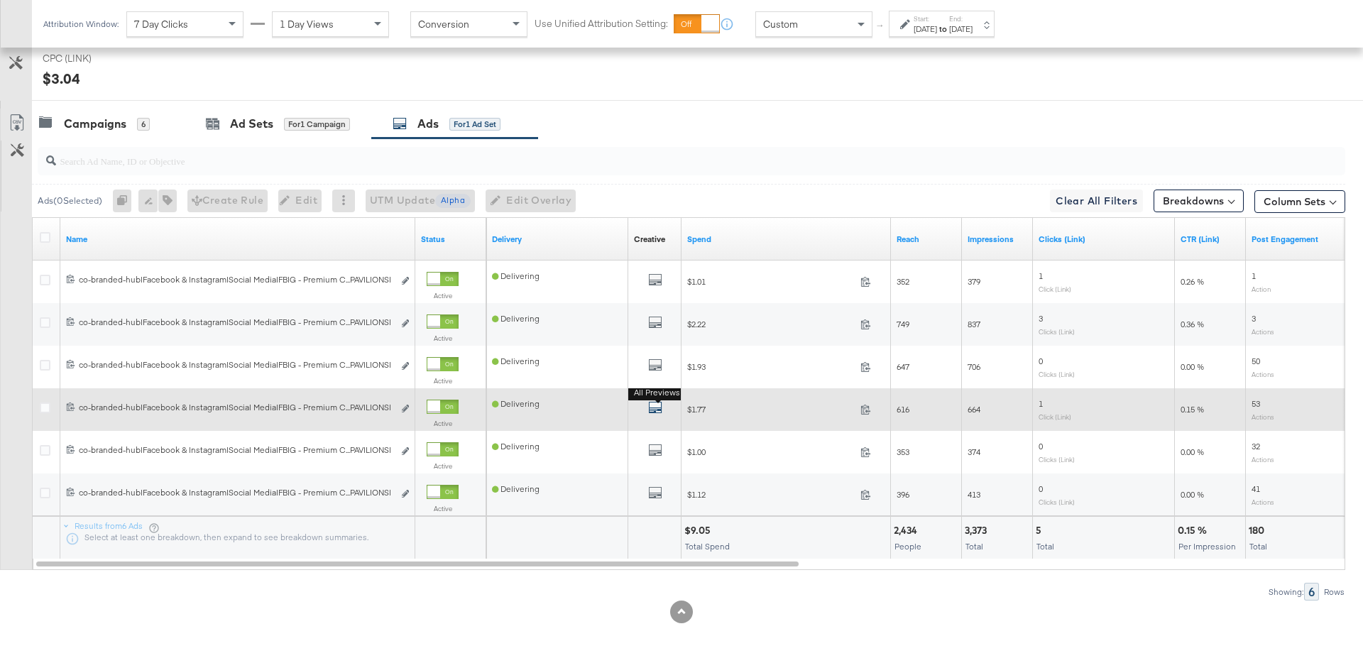
click at [657, 411] on icon "default" at bounding box center [655, 407] width 14 height 14
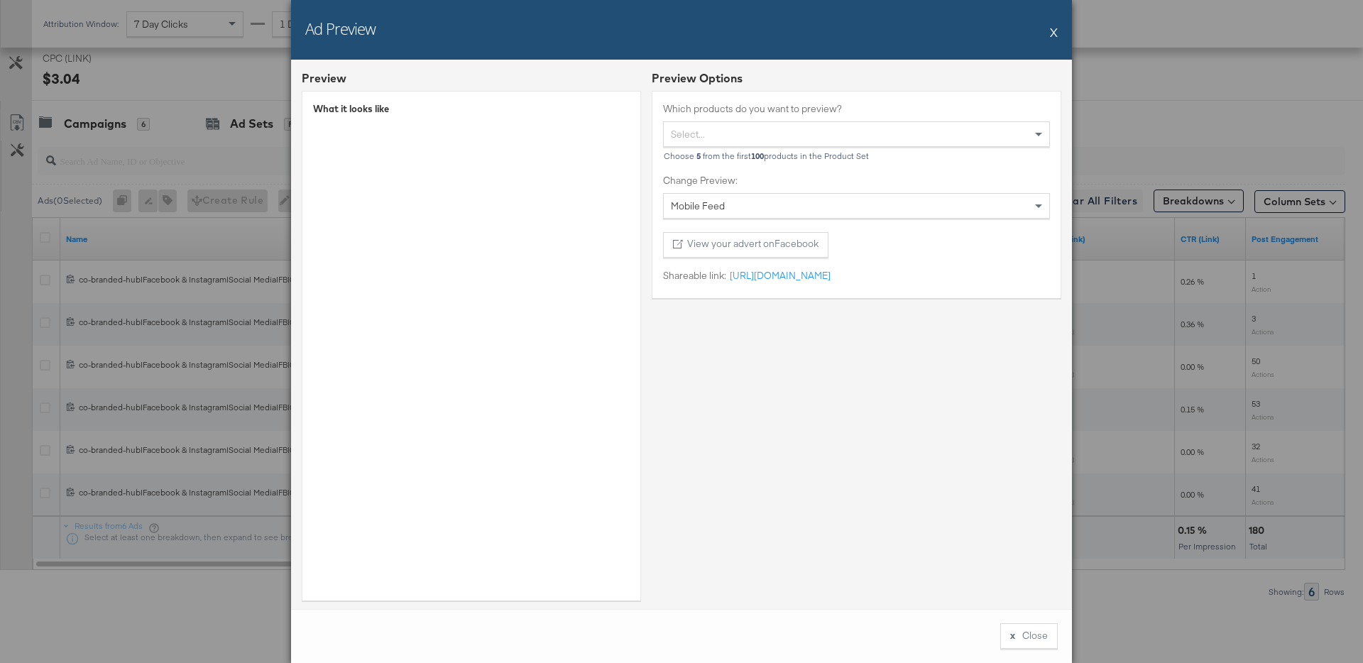
click at [1058, 36] on div "Ad Preview X" at bounding box center [681, 30] width 781 height 60
click at [1052, 36] on button "X" at bounding box center [1054, 32] width 8 height 28
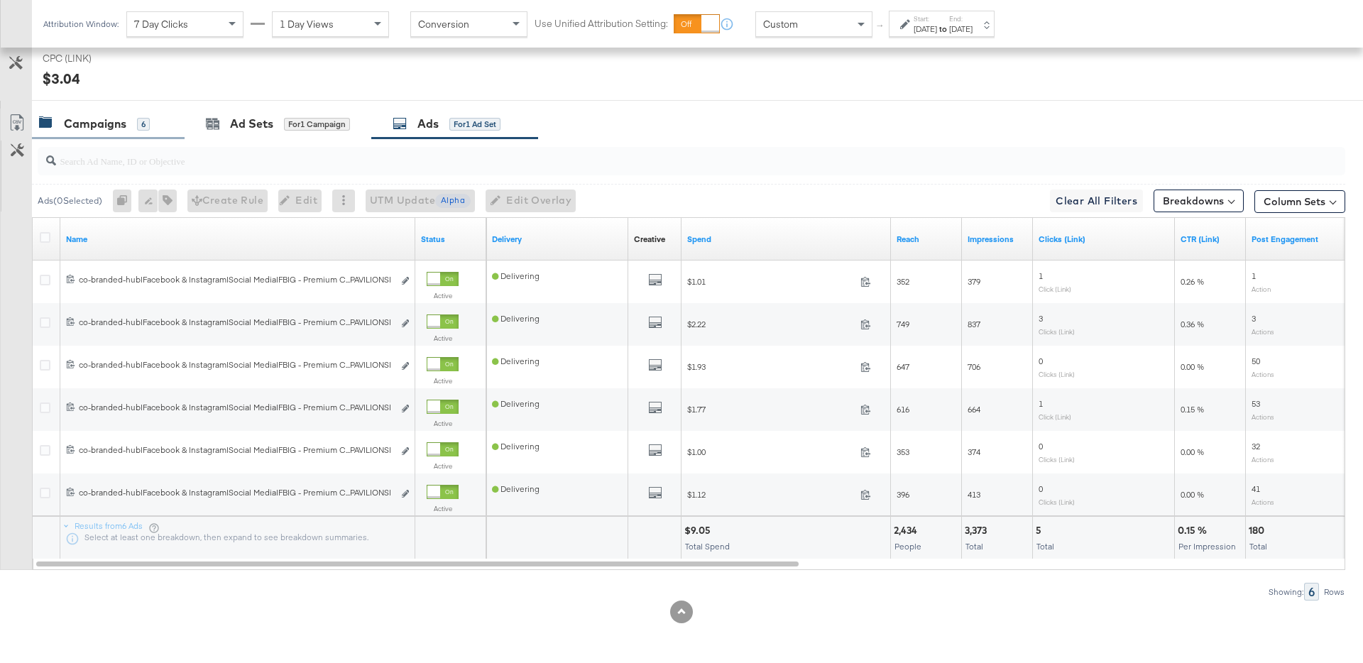
click at [139, 133] on div "Campaigns 6" at bounding box center [108, 124] width 153 height 31
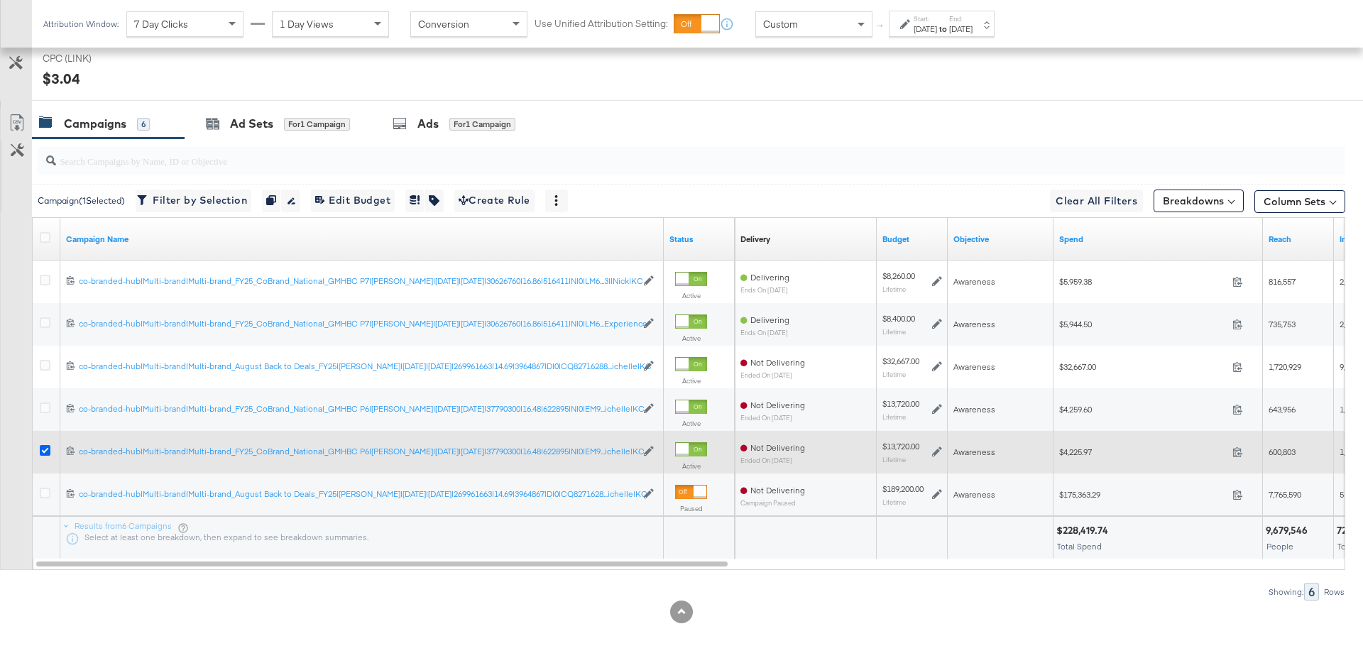
click at [47, 448] on icon at bounding box center [45, 450] width 11 height 11
click at [0, 0] on input "checkbox" at bounding box center [0, 0] width 0 height 0
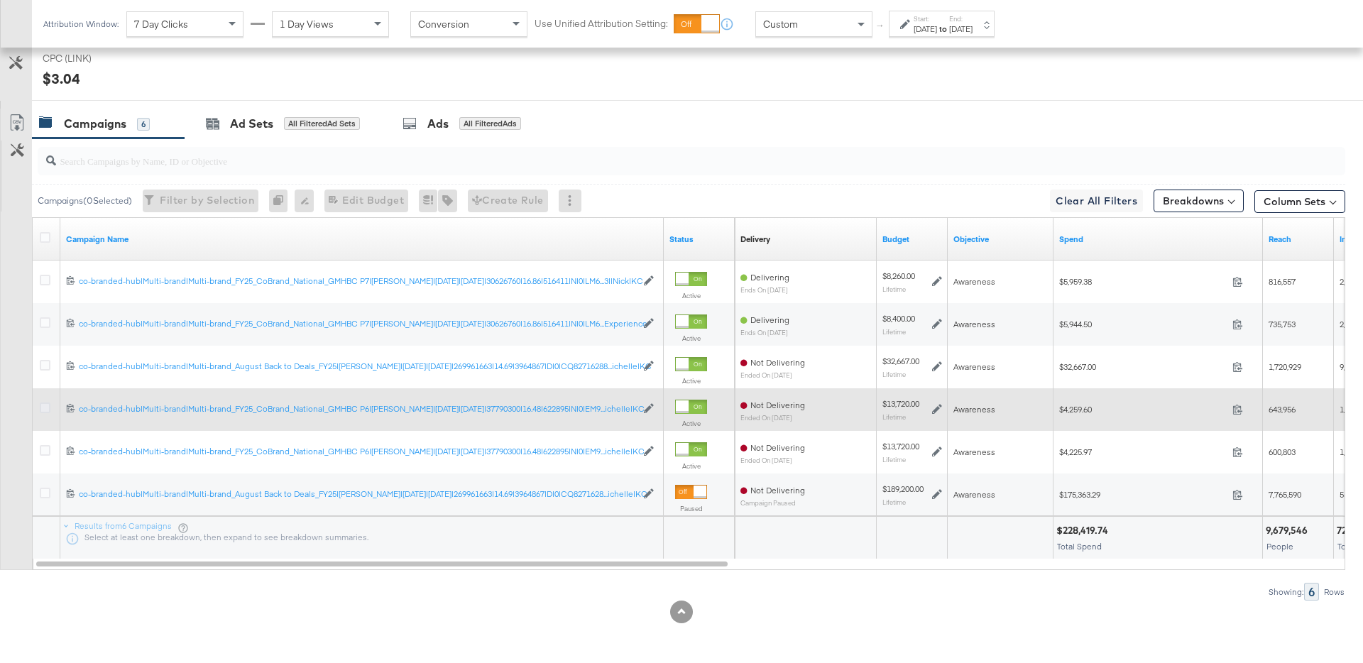
click at [45, 411] on icon at bounding box center [45, 408] width 11 height 11
click at [0, 0] on input "checkbox" at bounding box center [0, 0] width 0 height 0
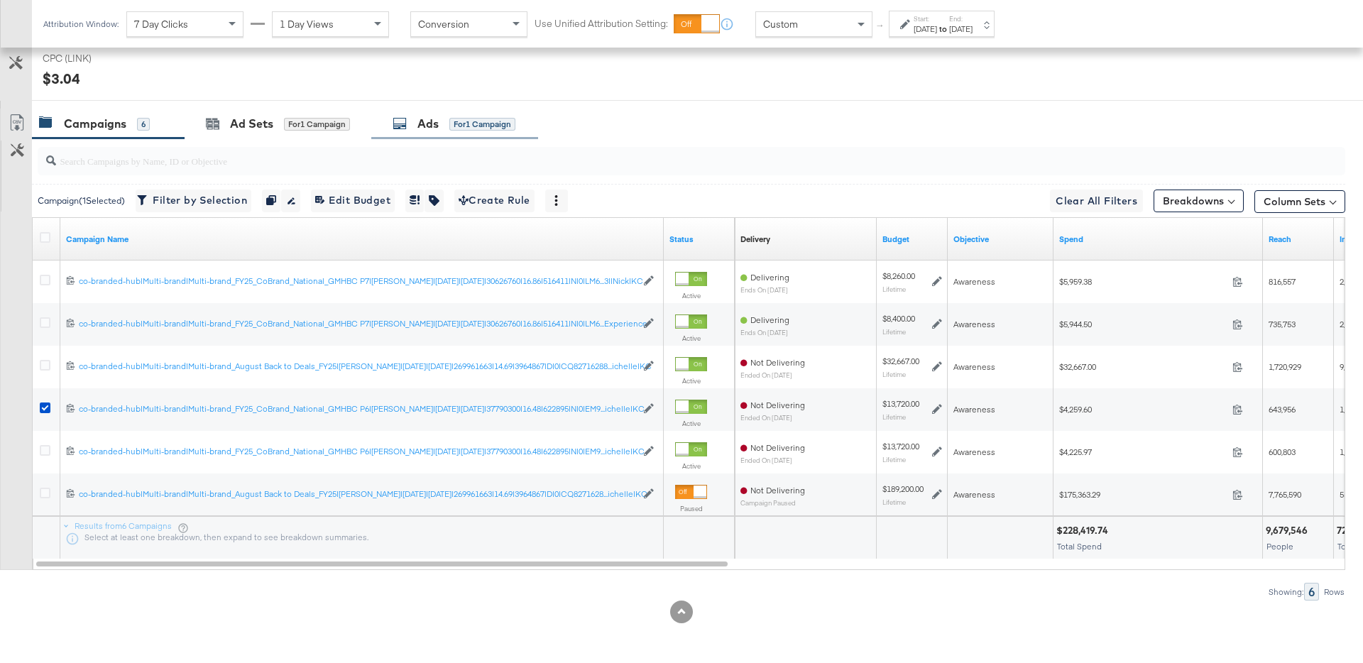
click at [444, 128] on div "Ads for 1 Campaign" at bounding box center [454, 124] width 123 height 16
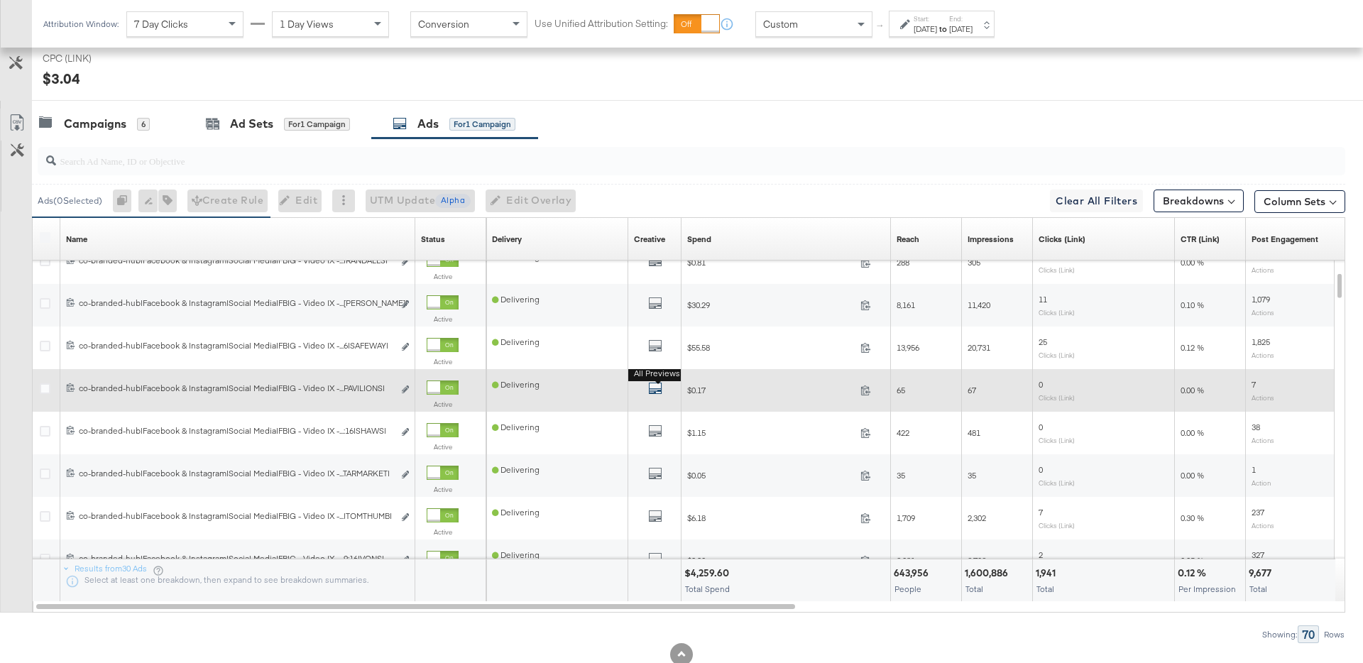
click at [653, 393] on icon "default" at bounding box center [655, 388] width 14 height 14
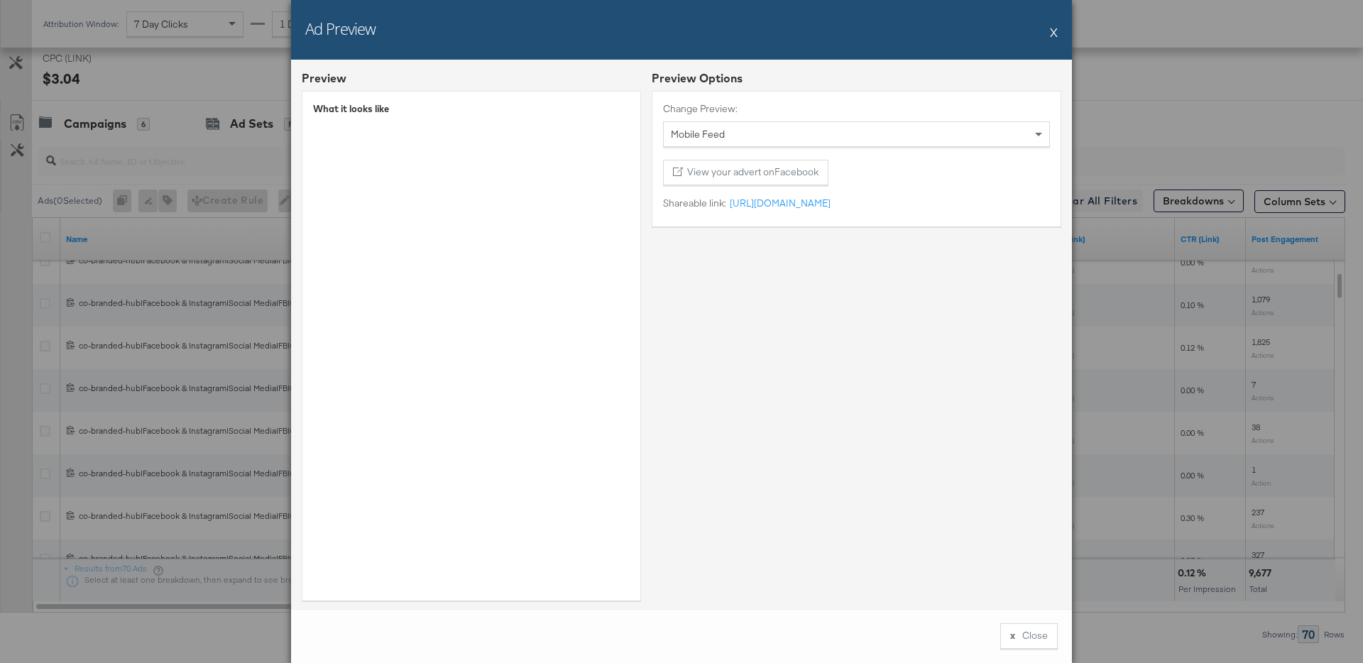
scroll to position [13, 0]
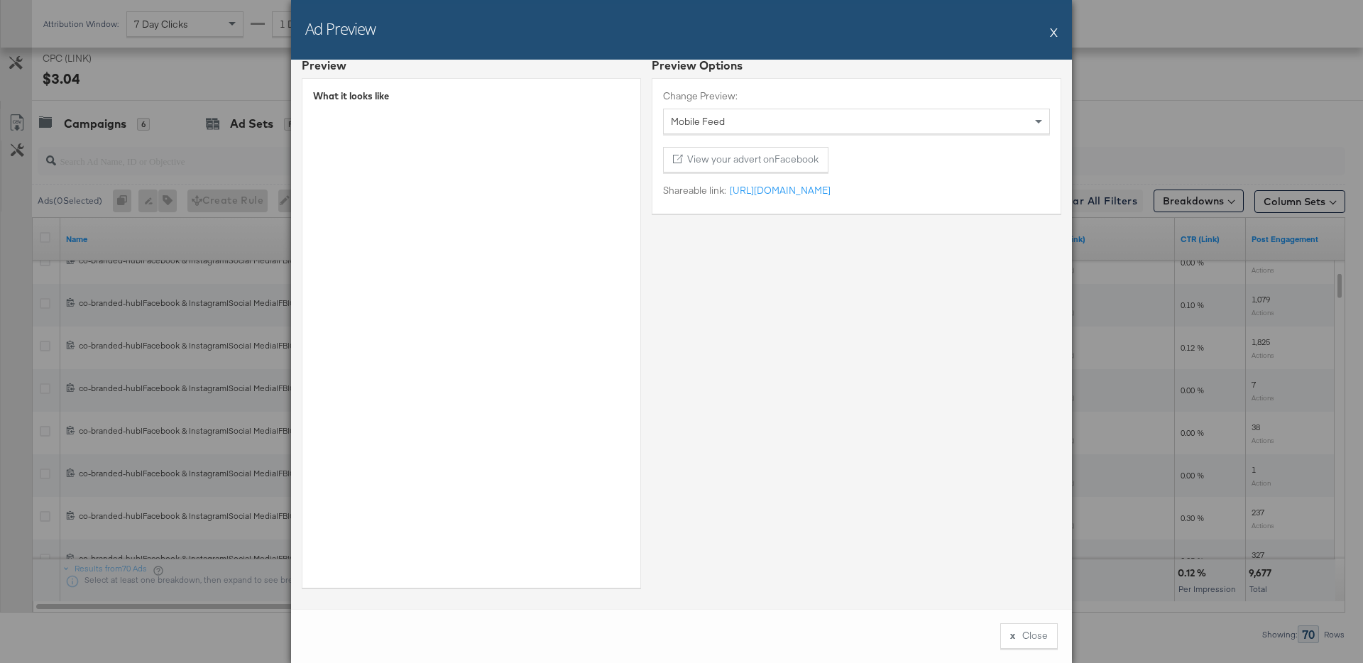
click at [1051, 27] on button "X" at bounding box center [1054, 32] width 8 height 28
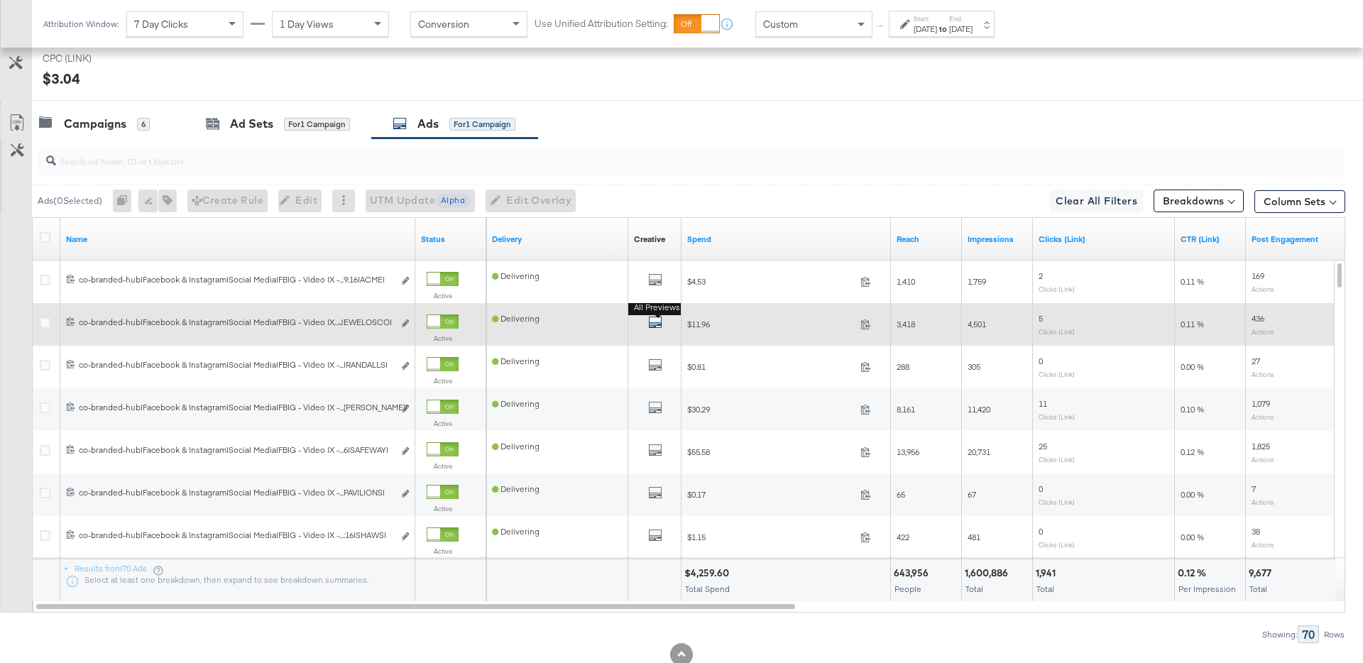
click at [655, 322] on icon "default" at bounding box center [655, 322] width 14 height 14
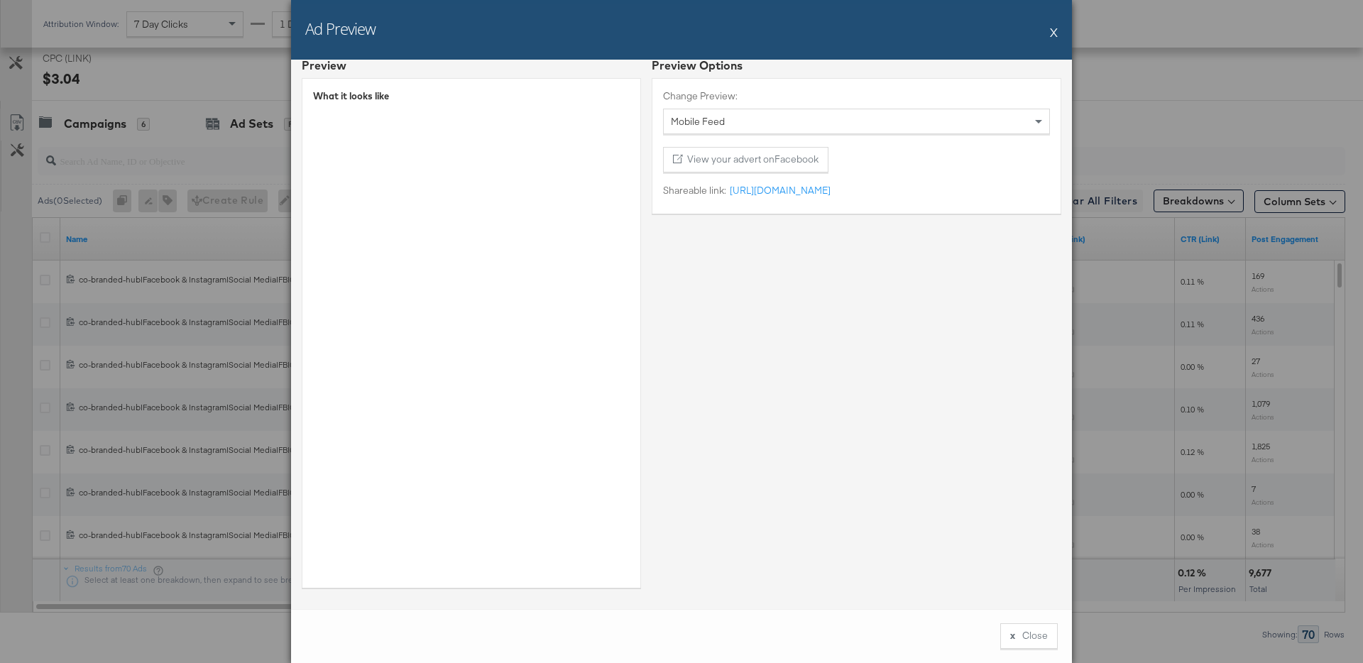
click at [1055, 32] on button "X" at bounding box center [1054, 32] width 8 height 28
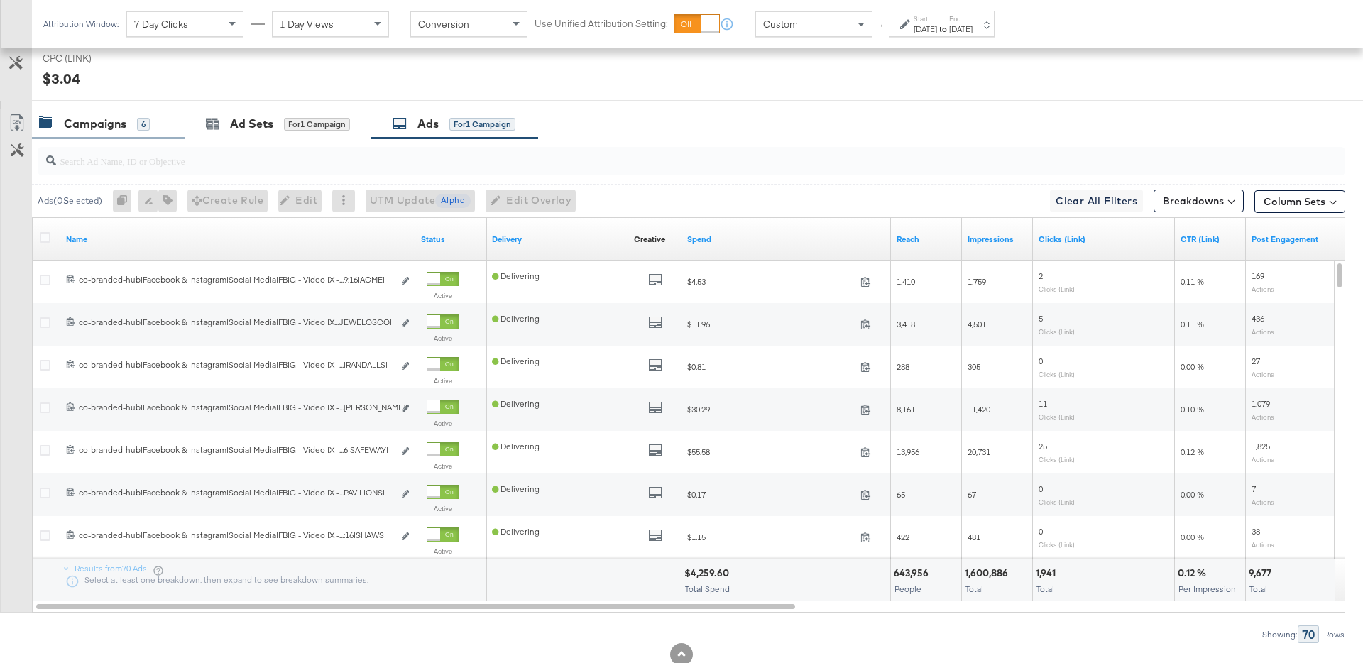
click at [116, 109] on div "Campaigns 6" at bounding box center [108, 124] width 153 height 31
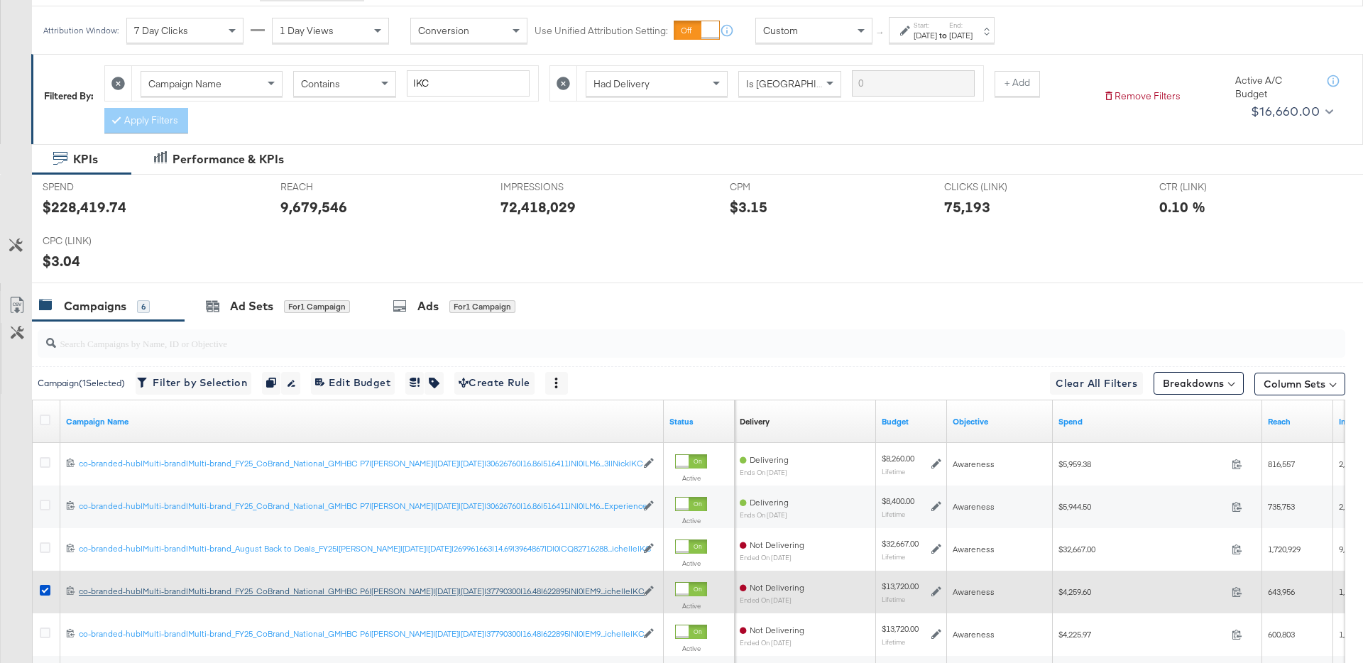
scroll to position [0, 0]
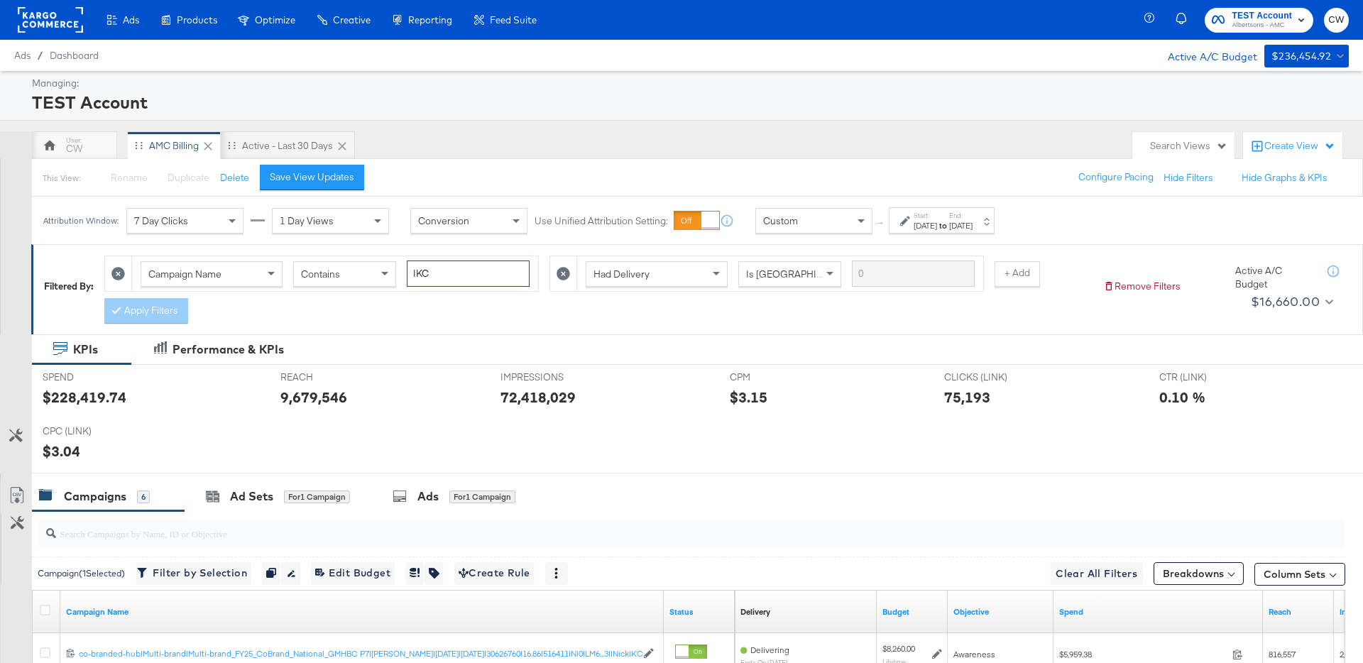
click at [417, 273] on input "|KC" at bounding box center [468, 274] width 123 height 26
click at [1202, 154] on div "Search Views" at bounding box center [1183, 146] width 102 height 28
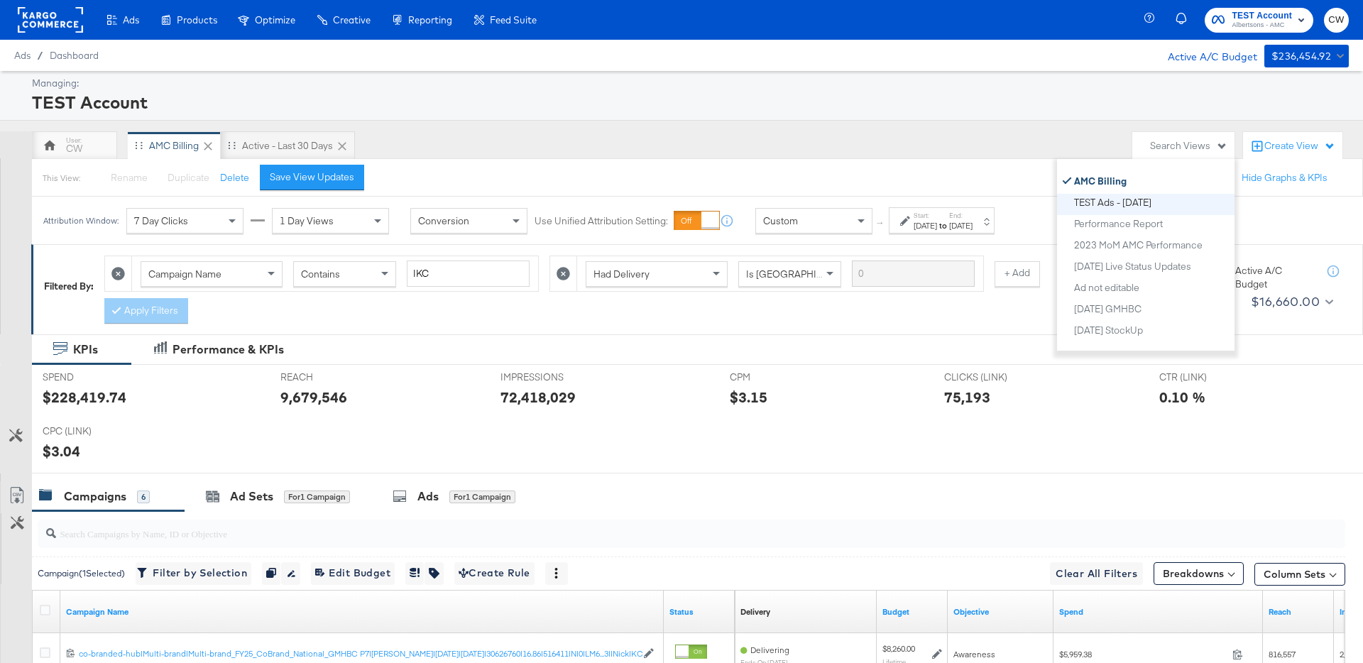
click at [1167, 204] on button "TEST Ads - [DATE]" at bounding box center [1151, 202] width 155 height 17
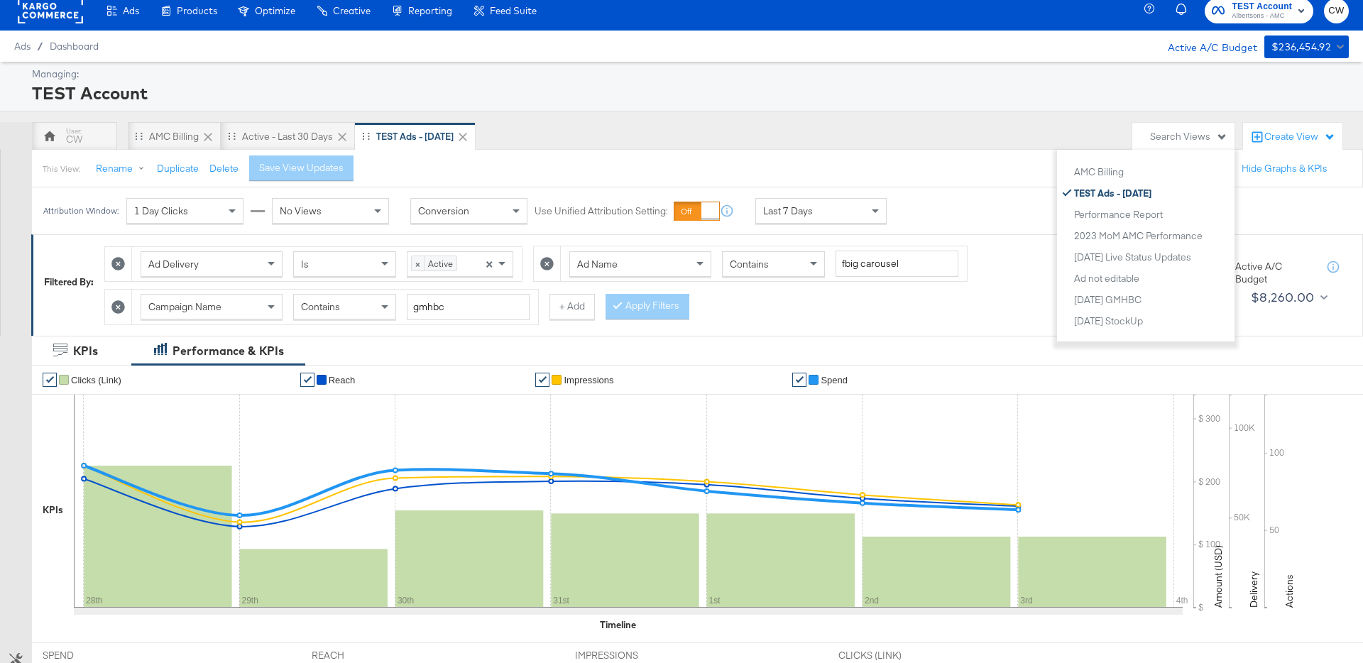
scroll to position [12, 0]
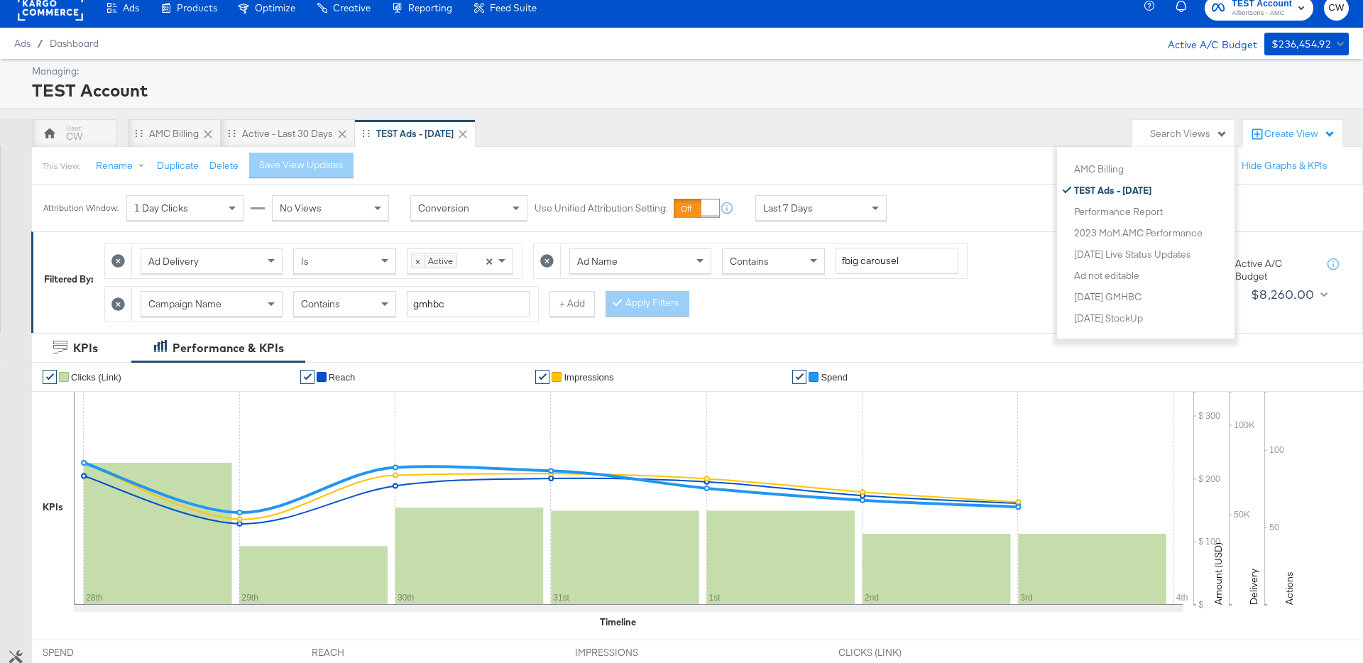
click at [549, 261] on icon at bounding box center [546, 260] width 13 height 13
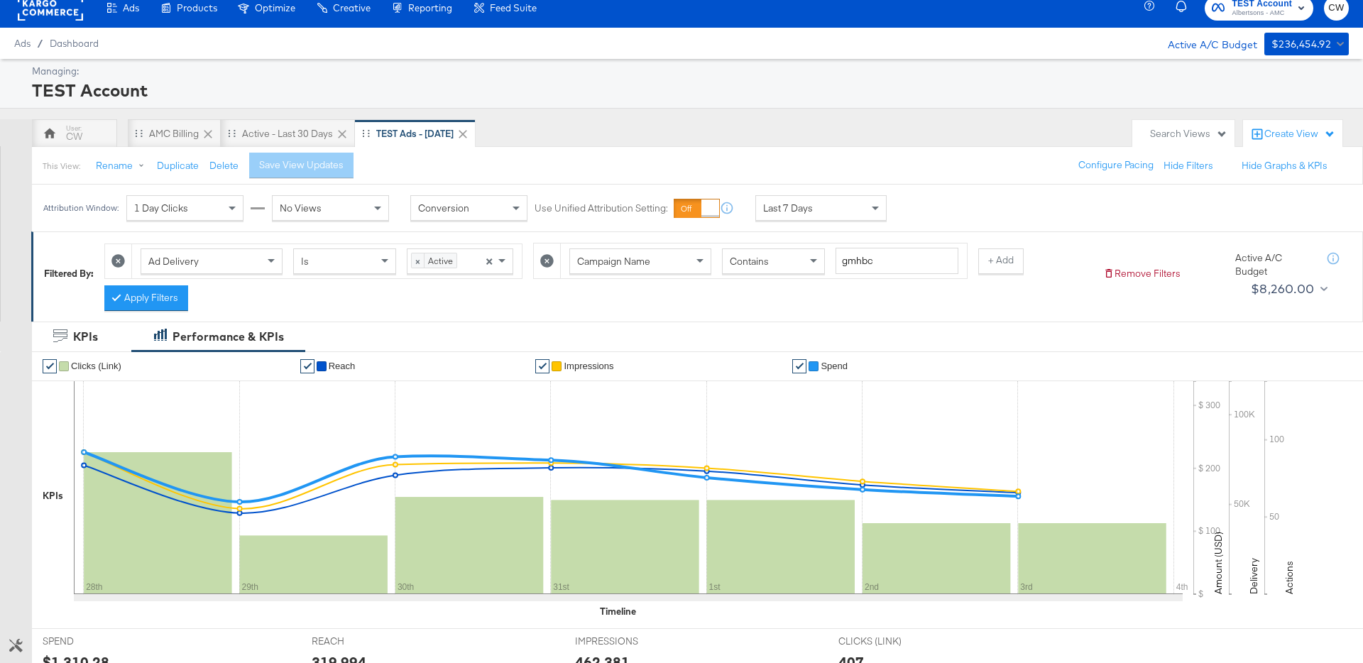
click at [807, 217] on div "Last 7 Days" at bounding box center [821, 208] width 130 height 24
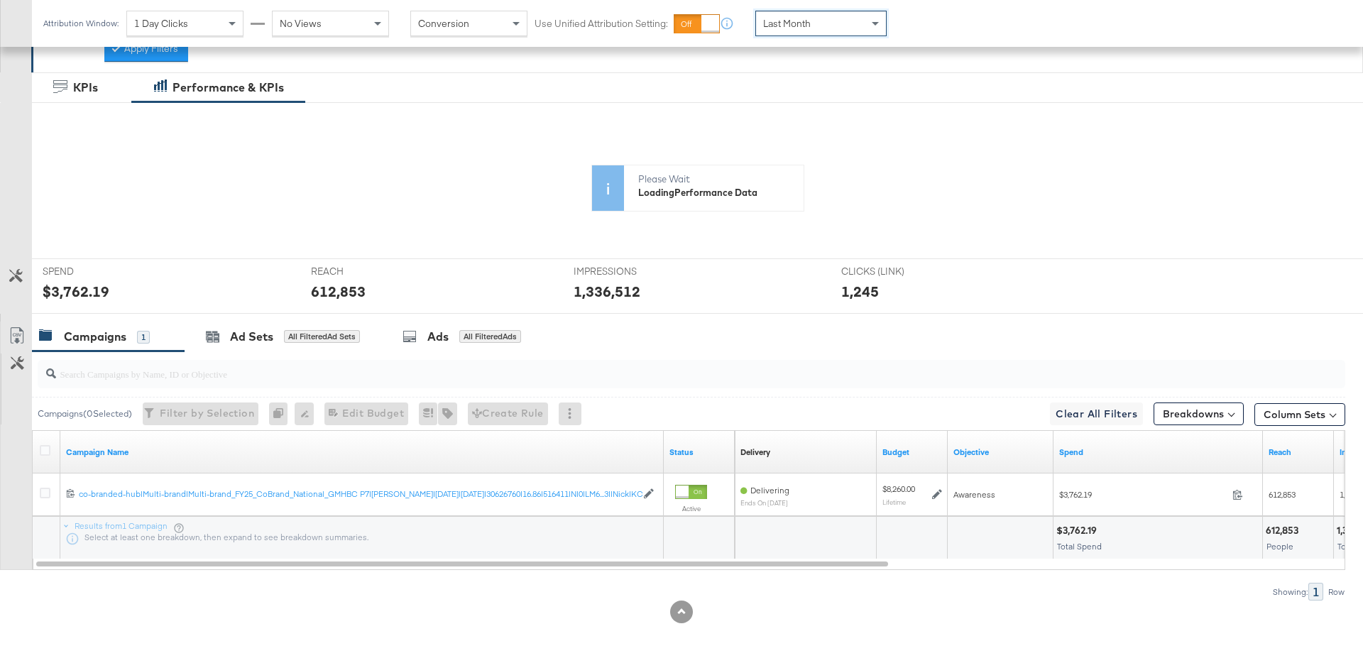
scroll to position [0, 0]
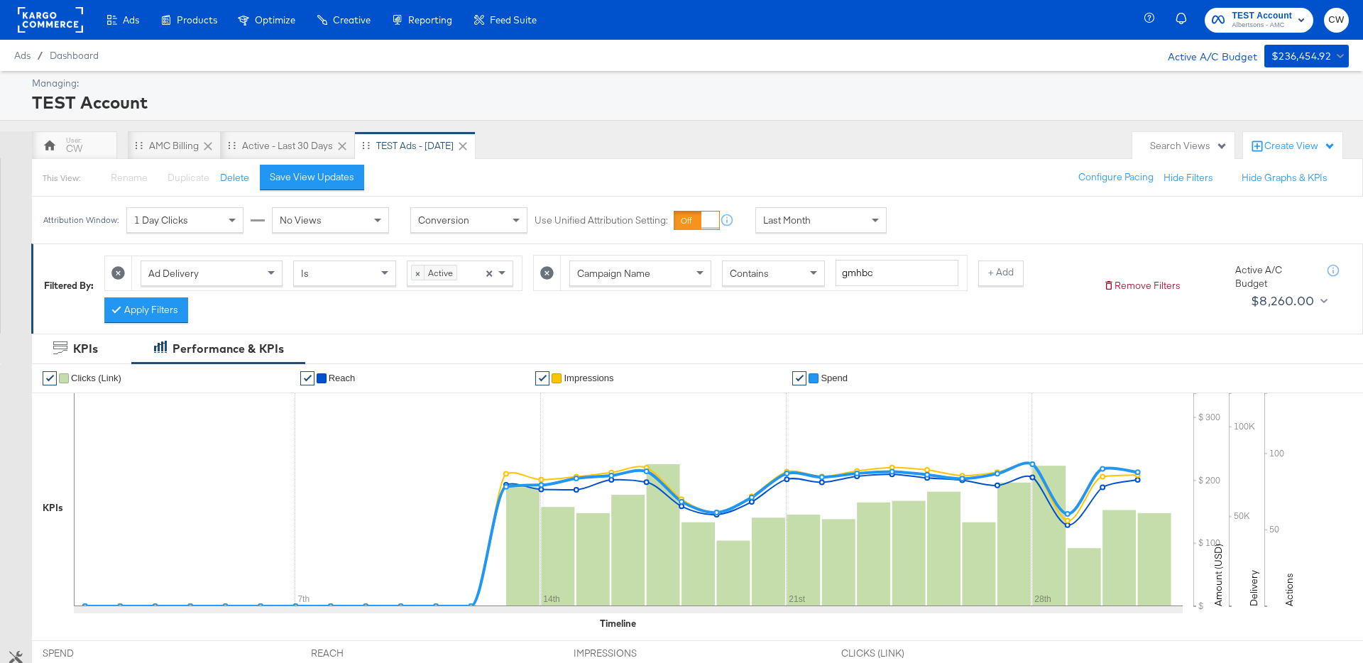
click at [121, 272] on icon at bounding box center [117, 272] width 13 height 13
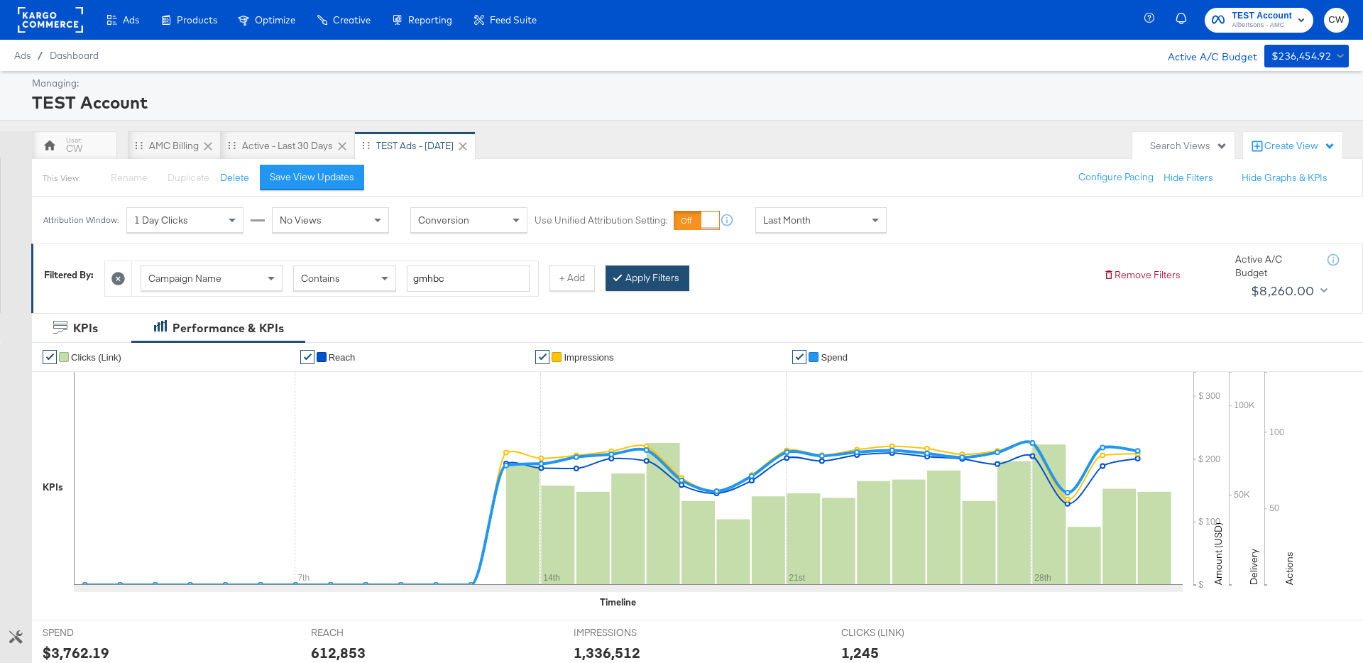
click at [670, 288] on button "Apply Filters" at bounding box center [648, 279] width 84 height 26
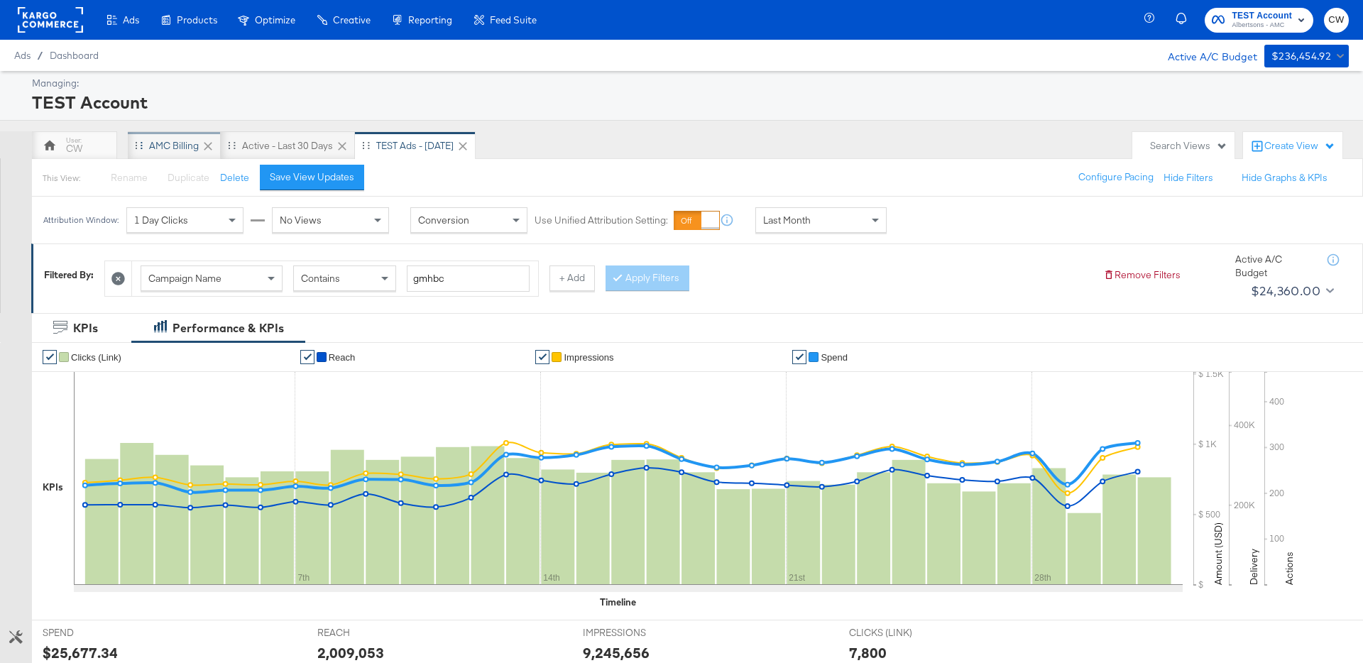
click at [160, 143] on div "AMC Billing" at bounding box center [174, 145] width 50 height 13
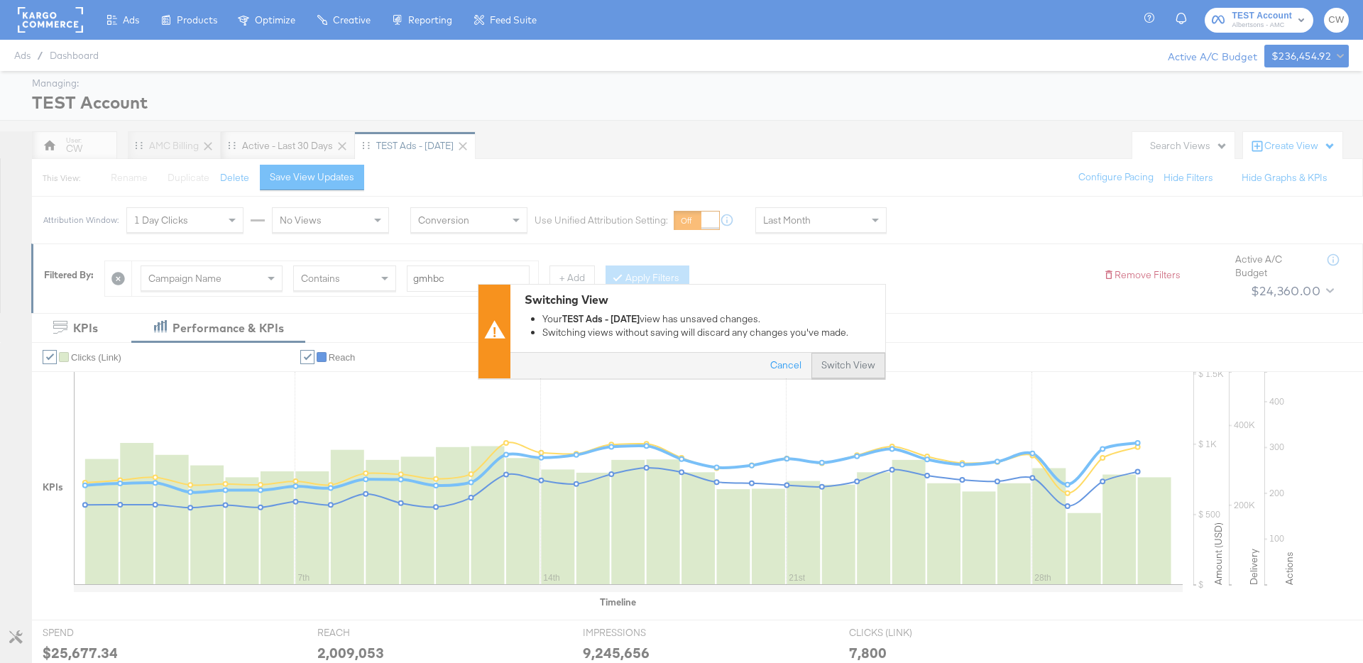
click at [856, 373] on button "Switch View" at bounding box center [849, 367] width 74 height 26
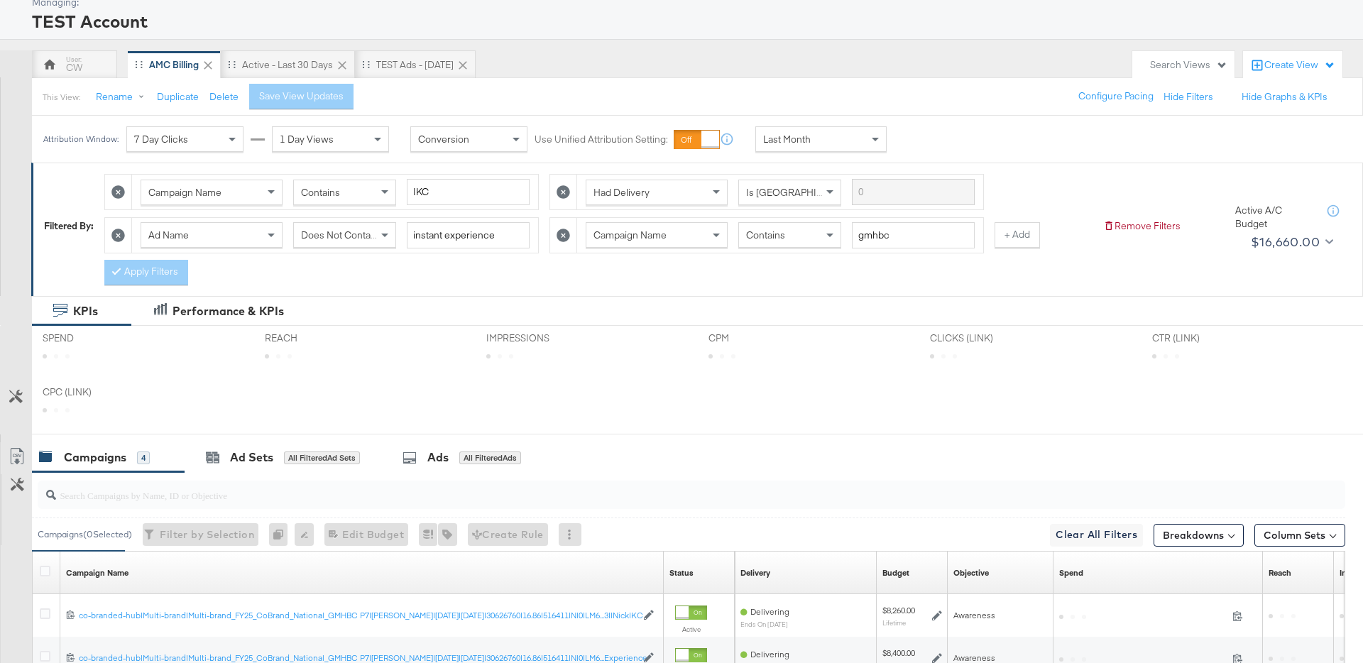
scroll to position [89, 0]
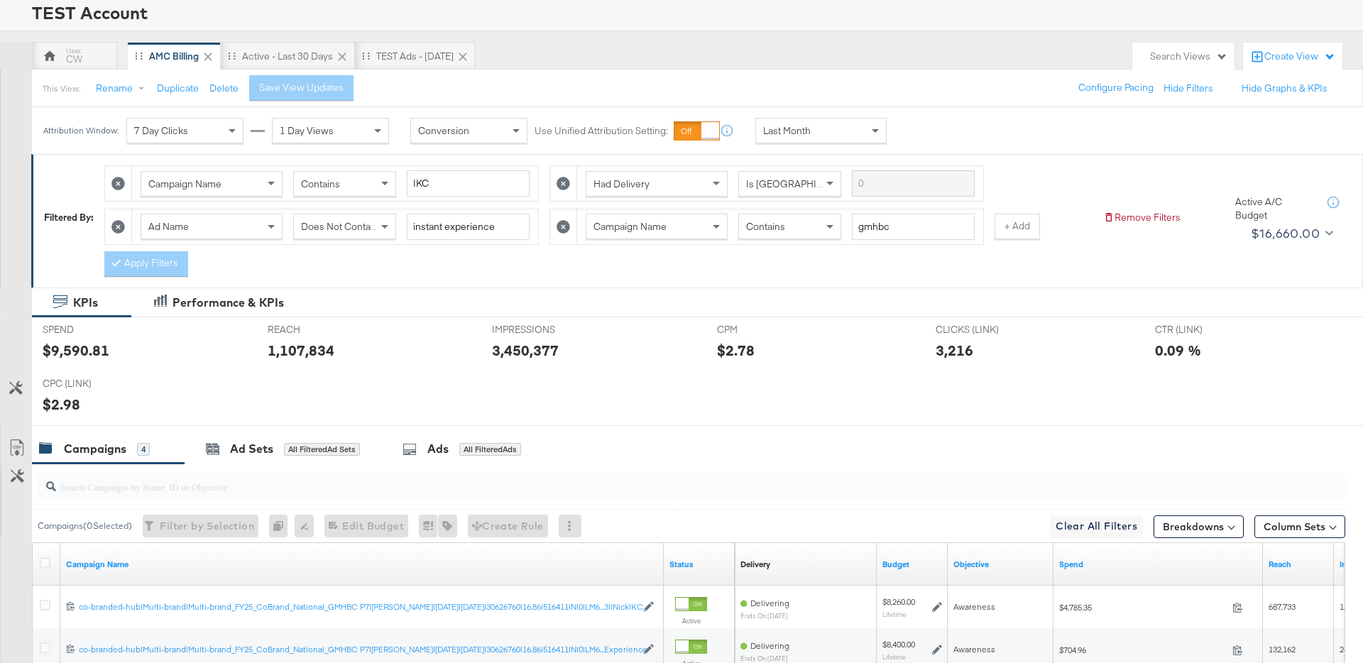
click at [123, 226] on icon at bounding box center [117, 226] width 13 height 13
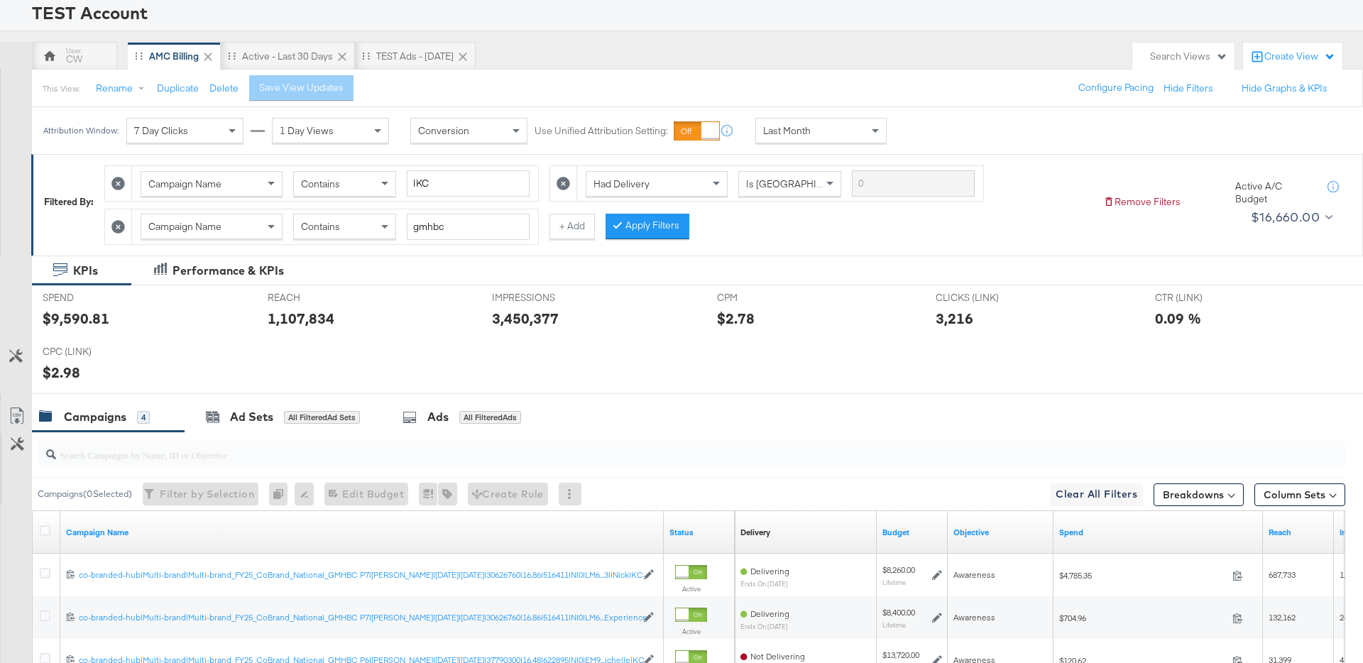
click at [116, 225] on icon at bounding box center [117, 226] width 13 height 13
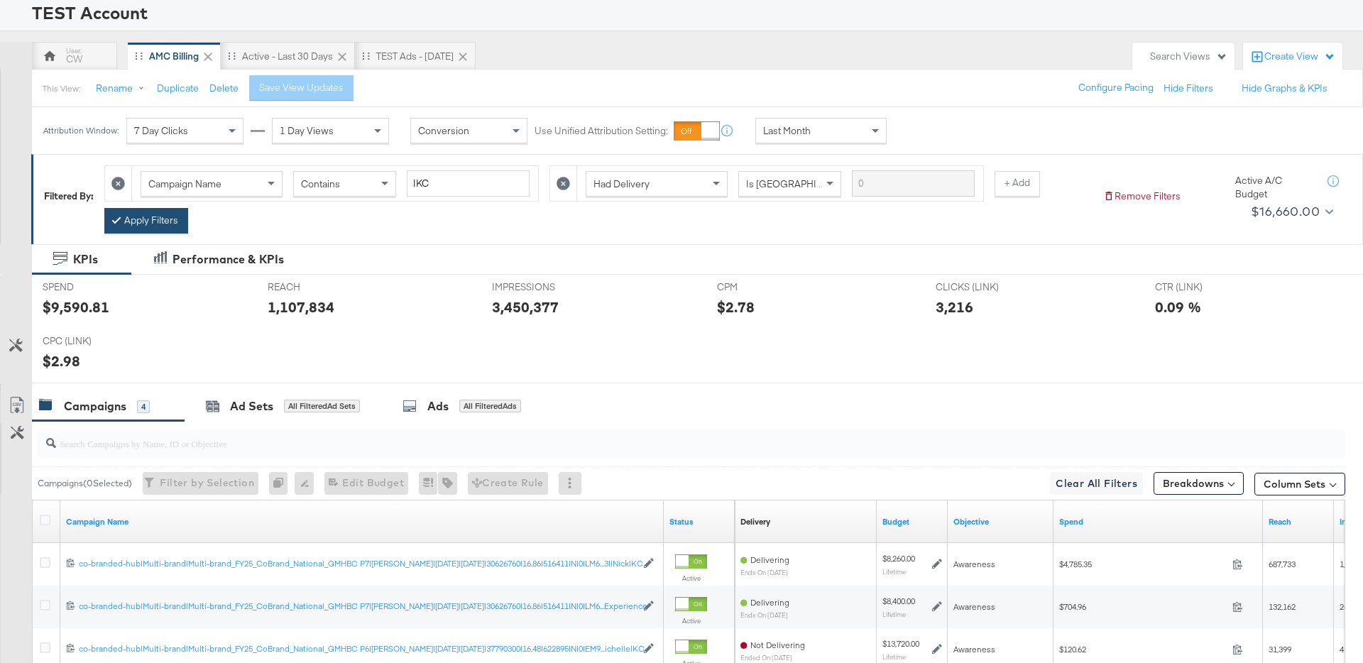
click at [153, 231] on button "Apply Filters" at bounding box center [146, 221] width 84 height 26
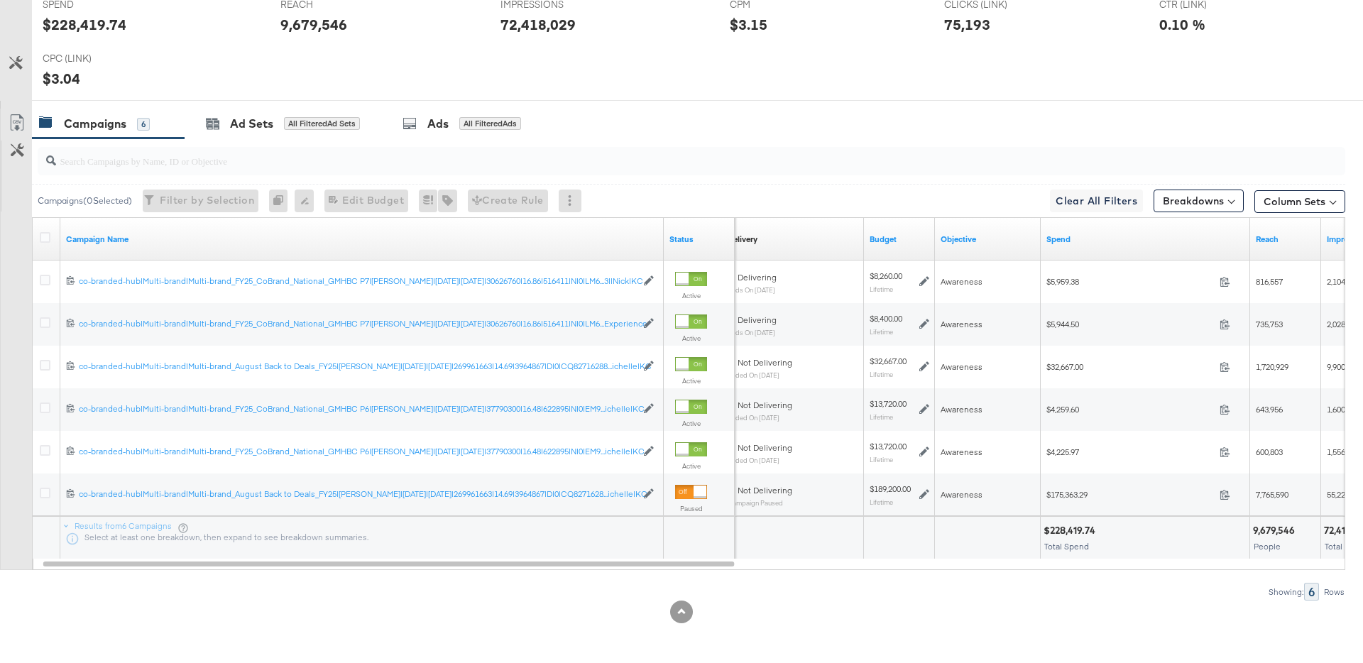
scroll to position [0, 0]
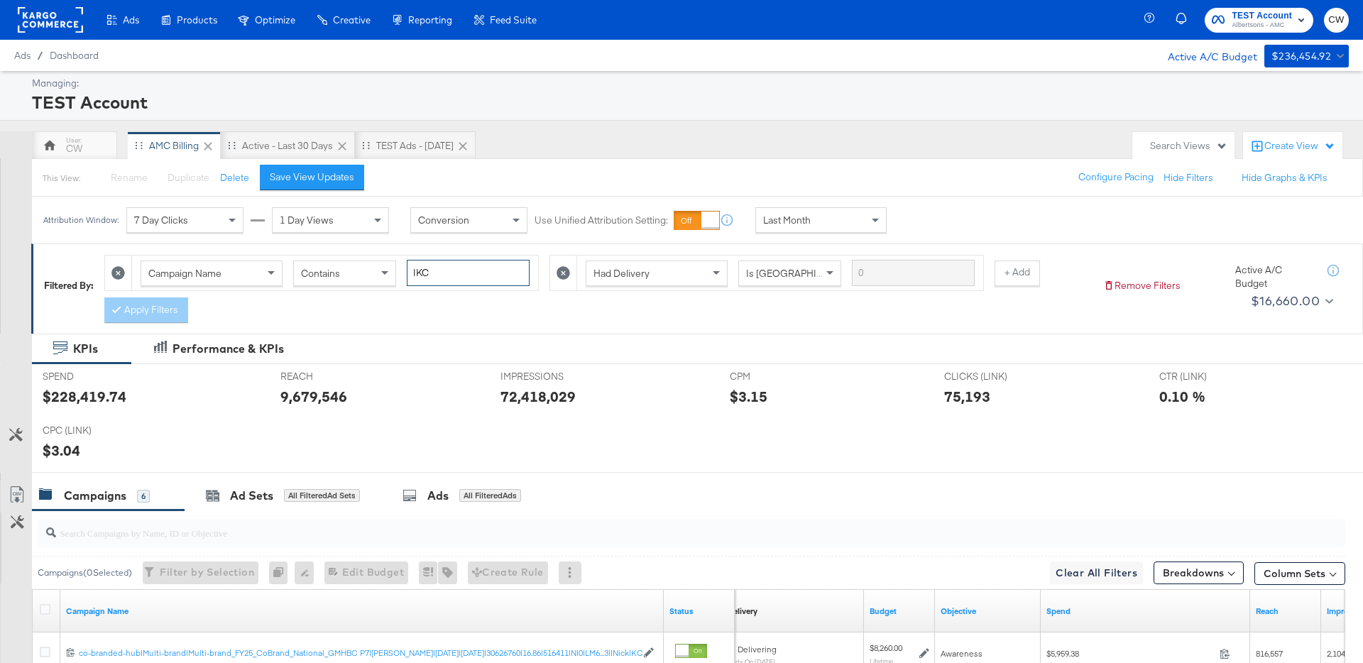
click at [419, 275] on input "|KC" at bounding box center [468, 273] width 123 height 26
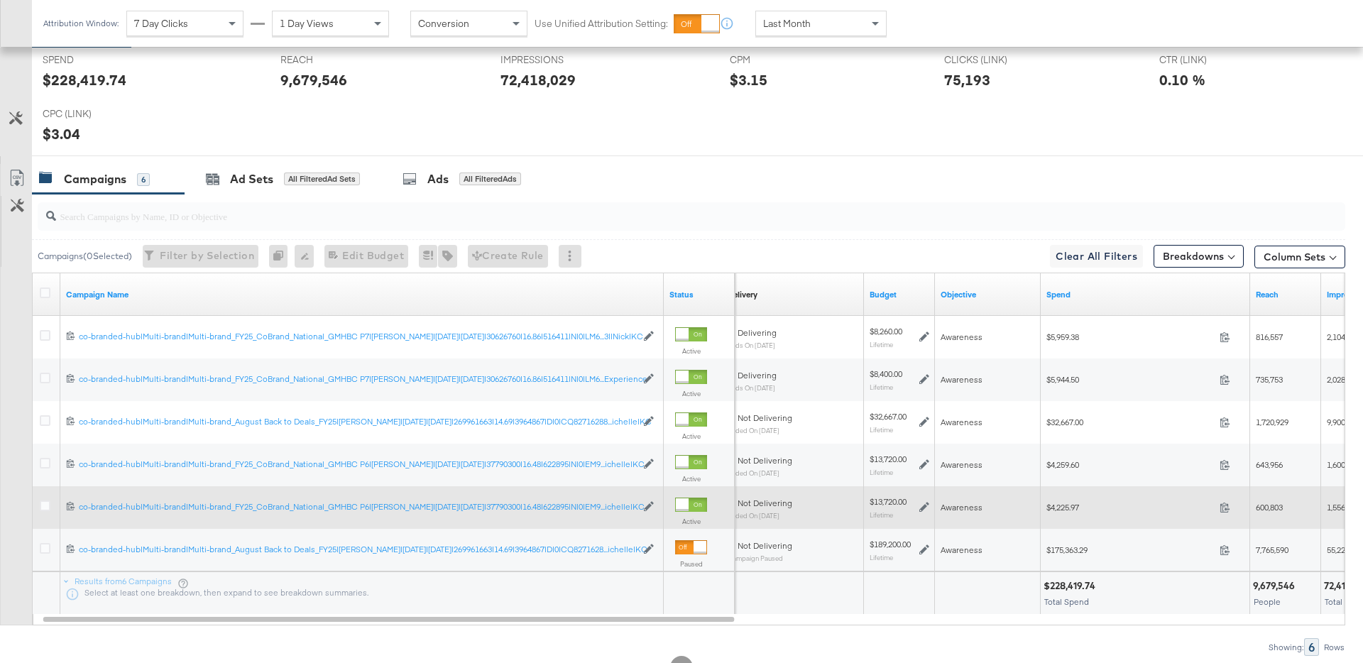
scroll to position [372, 0]
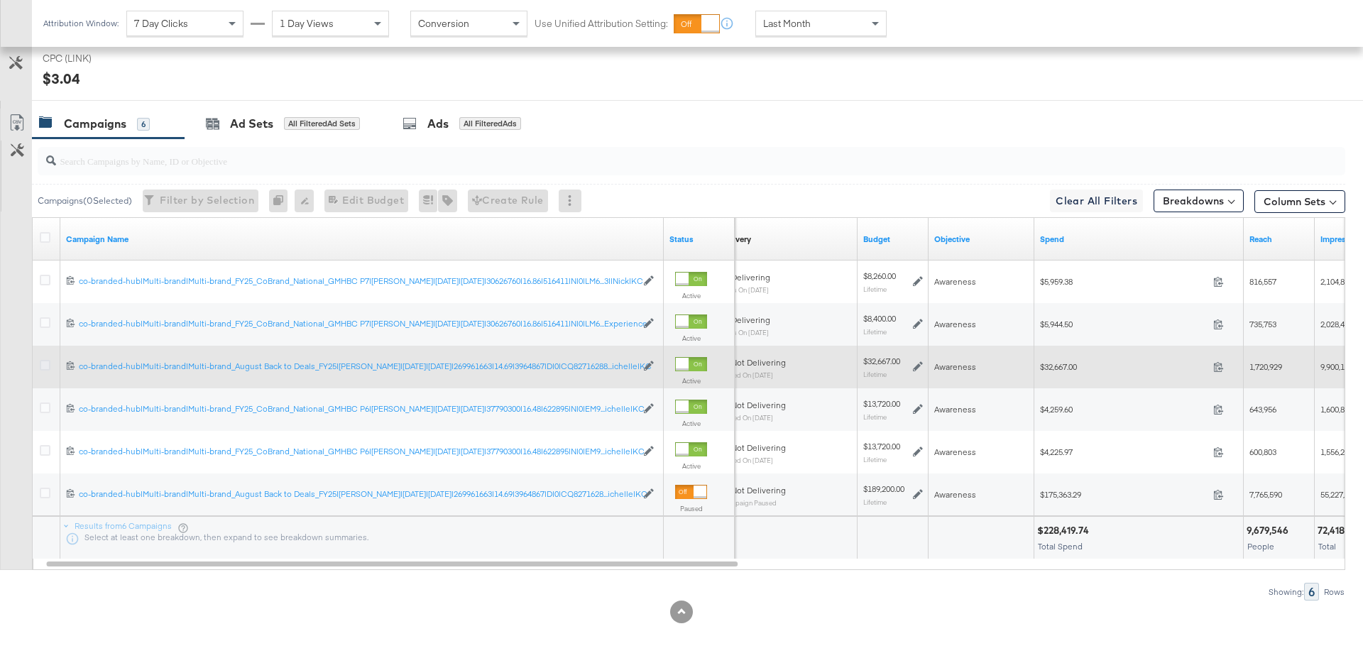
click at [44, 368] on icon at bounding box center [45, 365] width 11 height 11
click at [0, 0] on input "checkbox" at bounding box center [0, 0] width 0 height 0
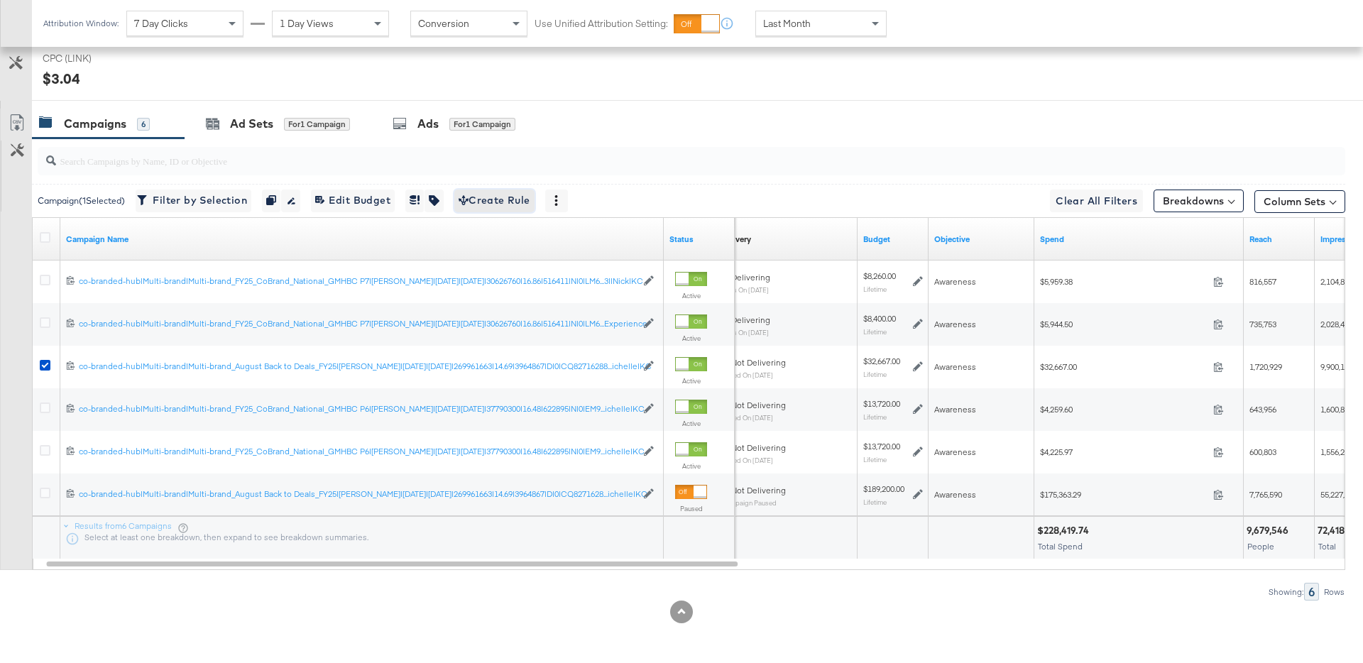
drag, startPoint x: 496, startPoint y: 207, endPoint x: 468, endPoint y: 104, distance: 107.5
click at [481, 102] on div "KPIs Performance & KPIs Customize KPIs SPEND SPEND $228,419.74 REACH REACH 9,67…" at bounding box center [681, 312] width 1363 height 701
click at [457, 113] on div "Ads for 1 Campaign" at bounding box center [454, 124] width 167 height 31
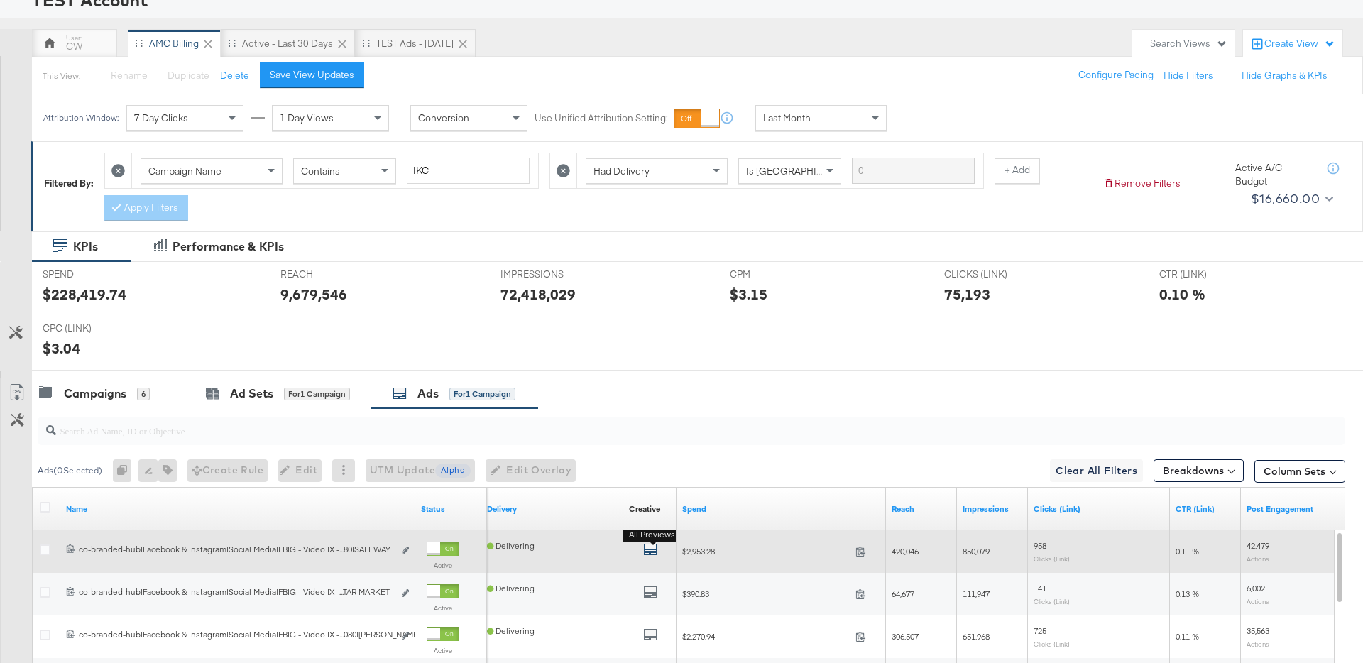
scroll to position [0, 0]
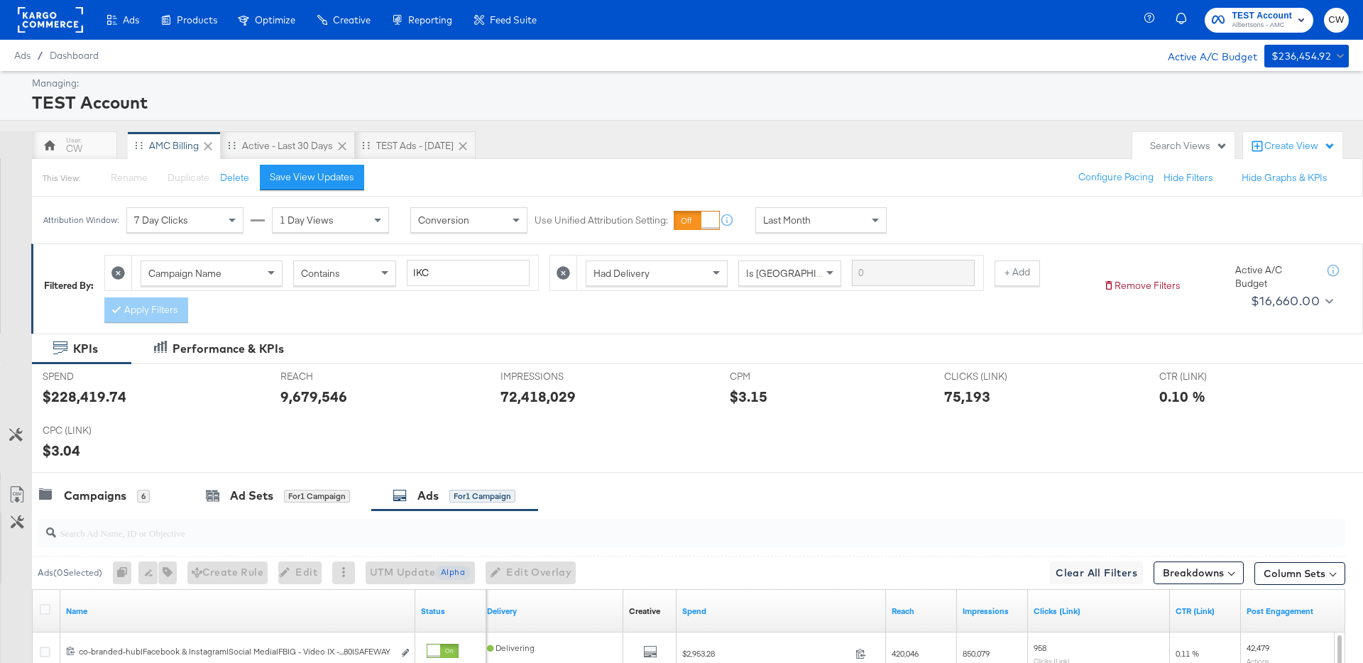
click at [815, 214] on div "Last Month" at bounding box center [821, 220] width 130 height 24
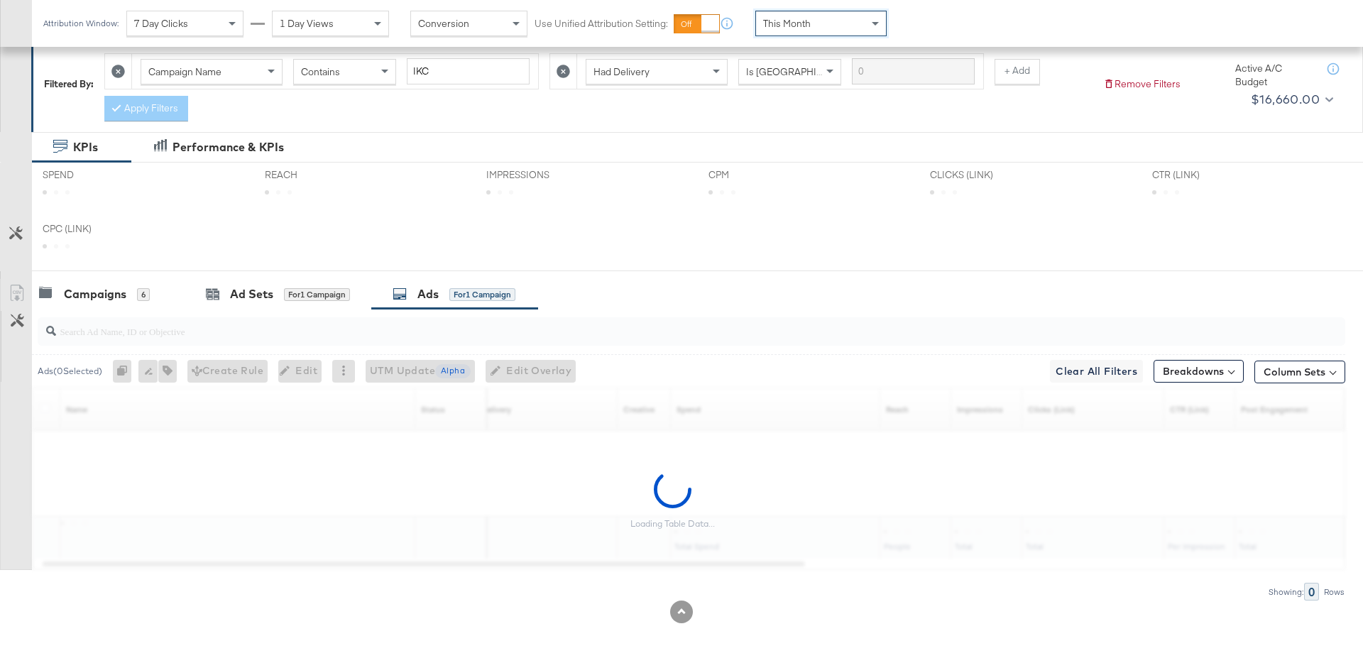
scroll to position [202, 0]
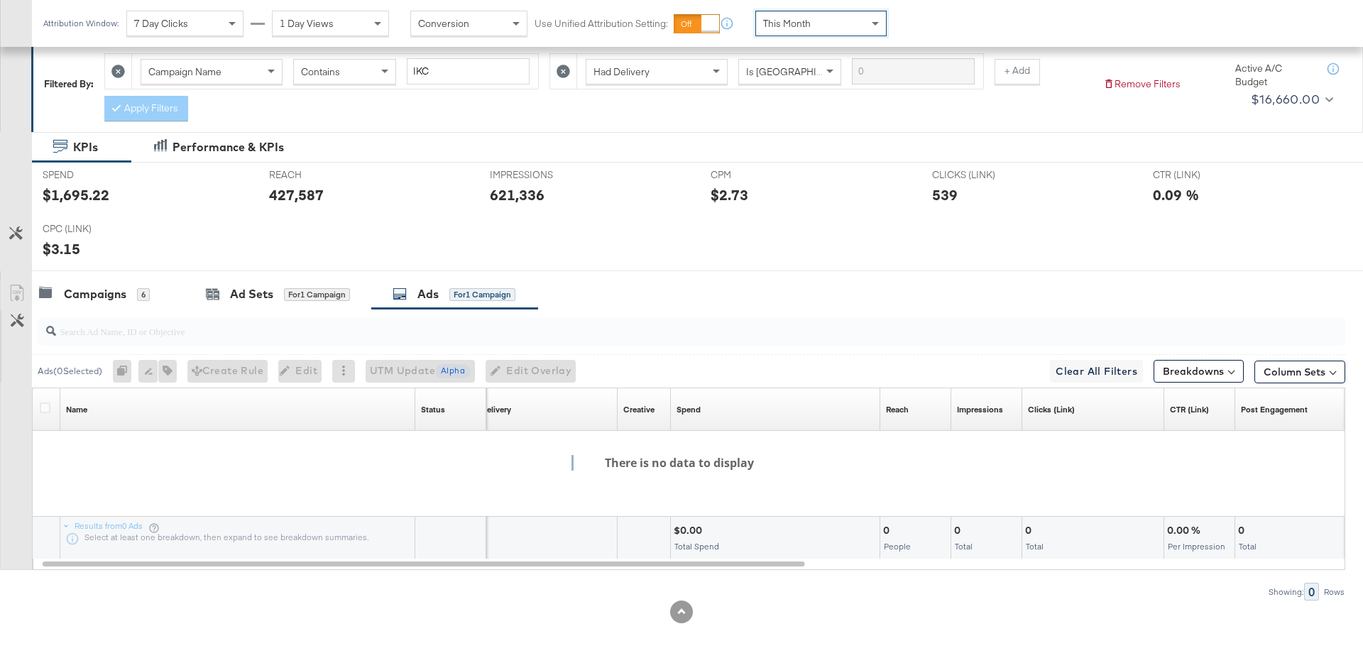
click at [841, 26] on div "This Month" at bounding box center [821, 23] width 130 height 24
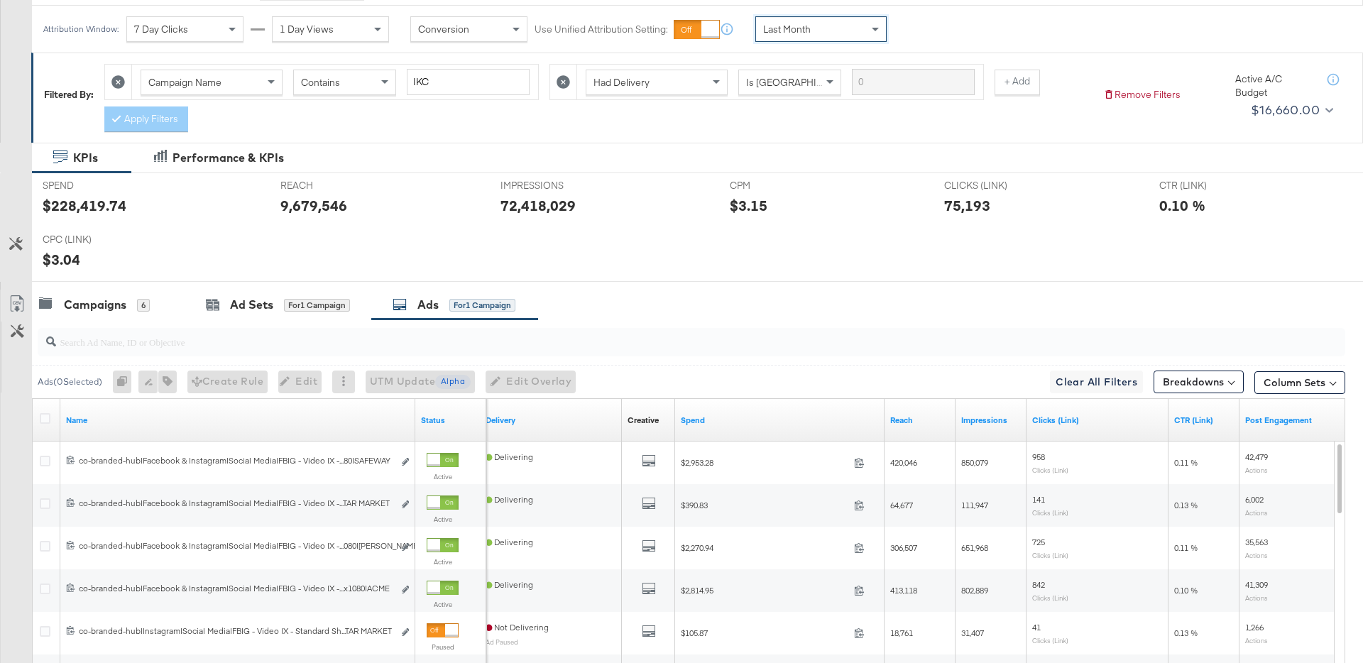
scroll to position [415, 0]
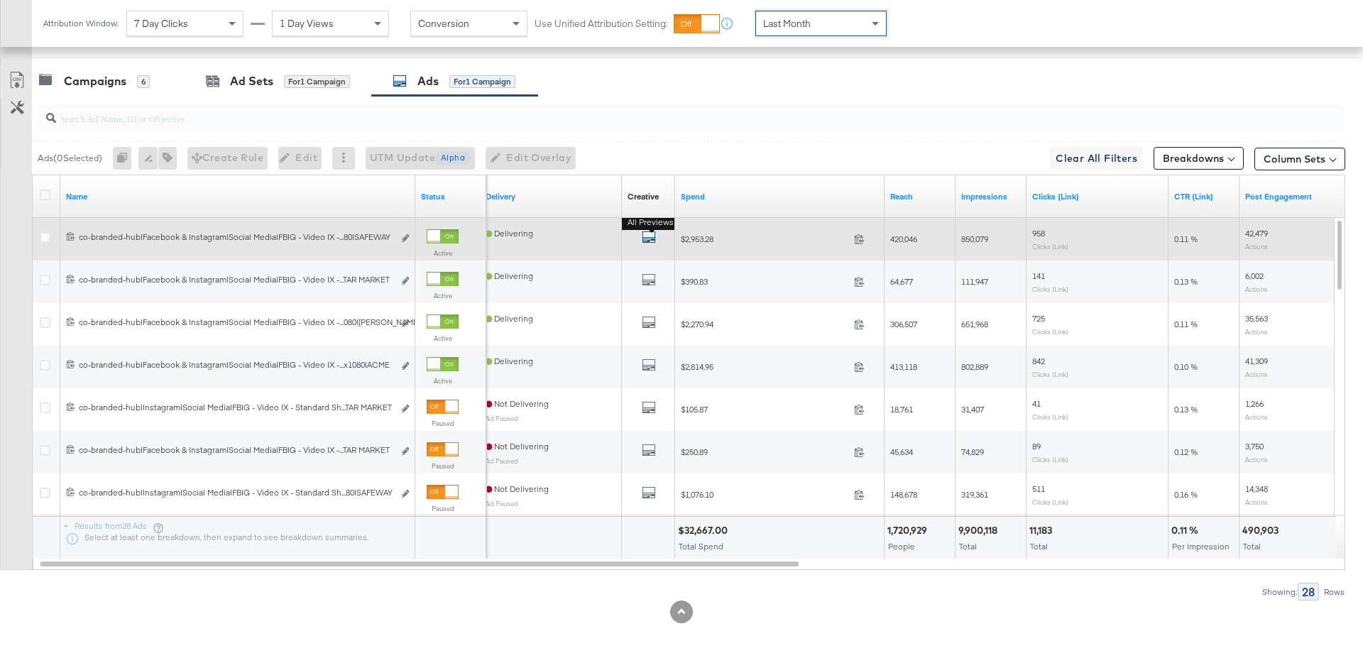
click at [653, 239] on icon "default" at bounding box center [649, 237] width 14 height 14
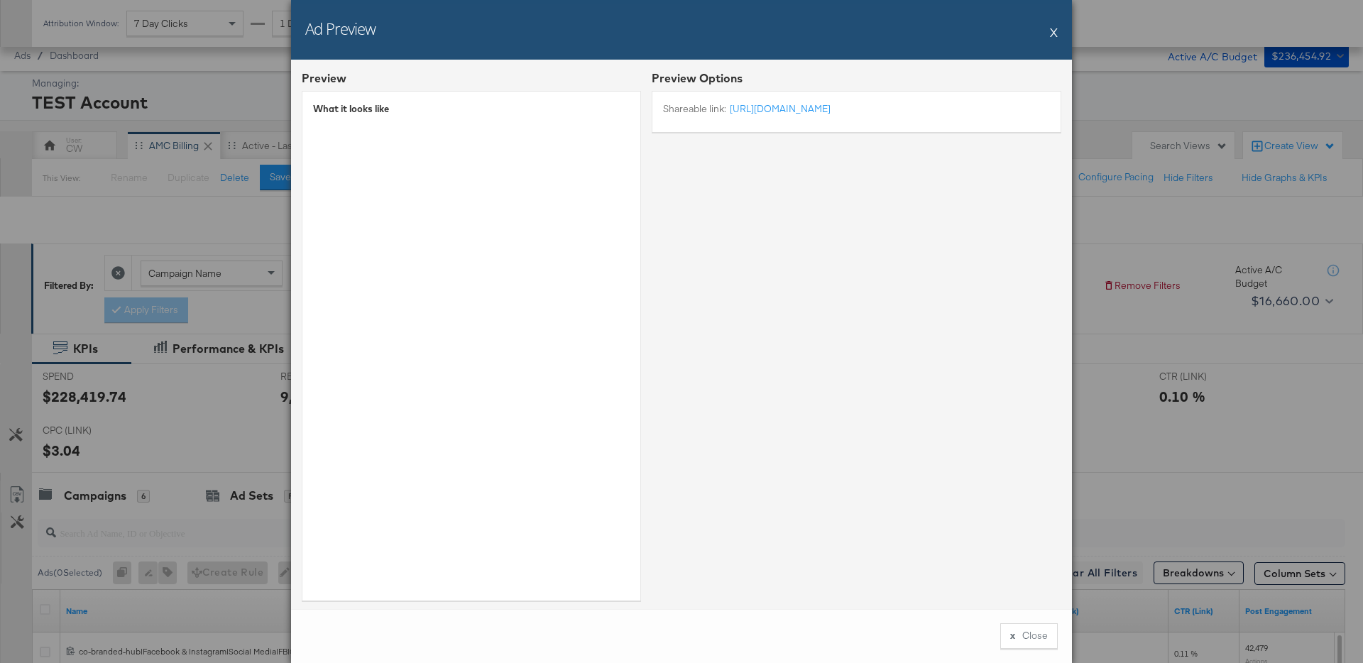
scroll to position [415, 0]
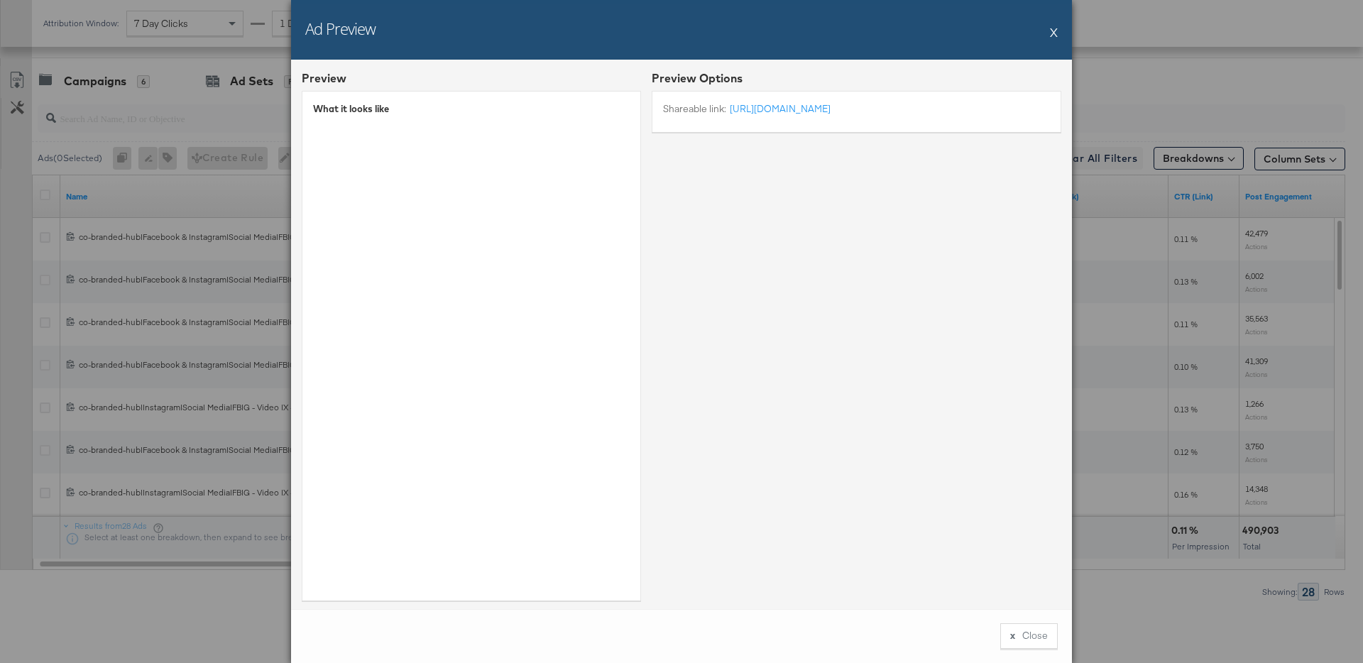
click at [1054, 30] on button "X" at bounding box center [1054, 32] width 8 height 28
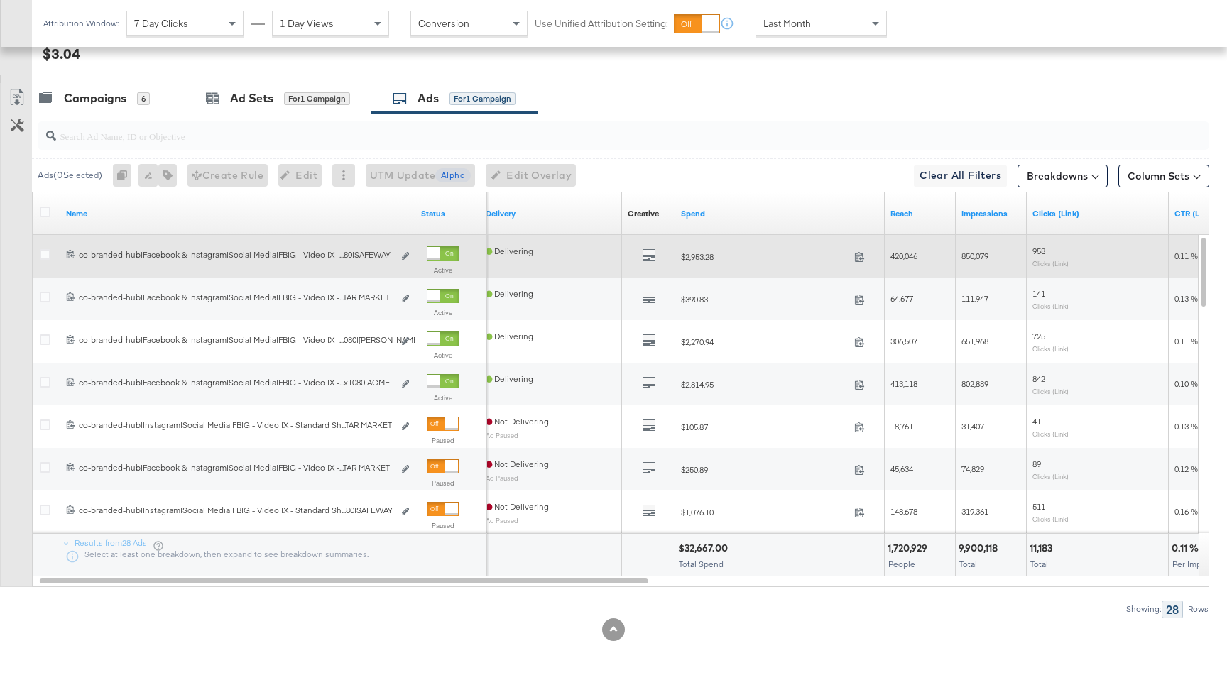
scroll to position [0, 0]
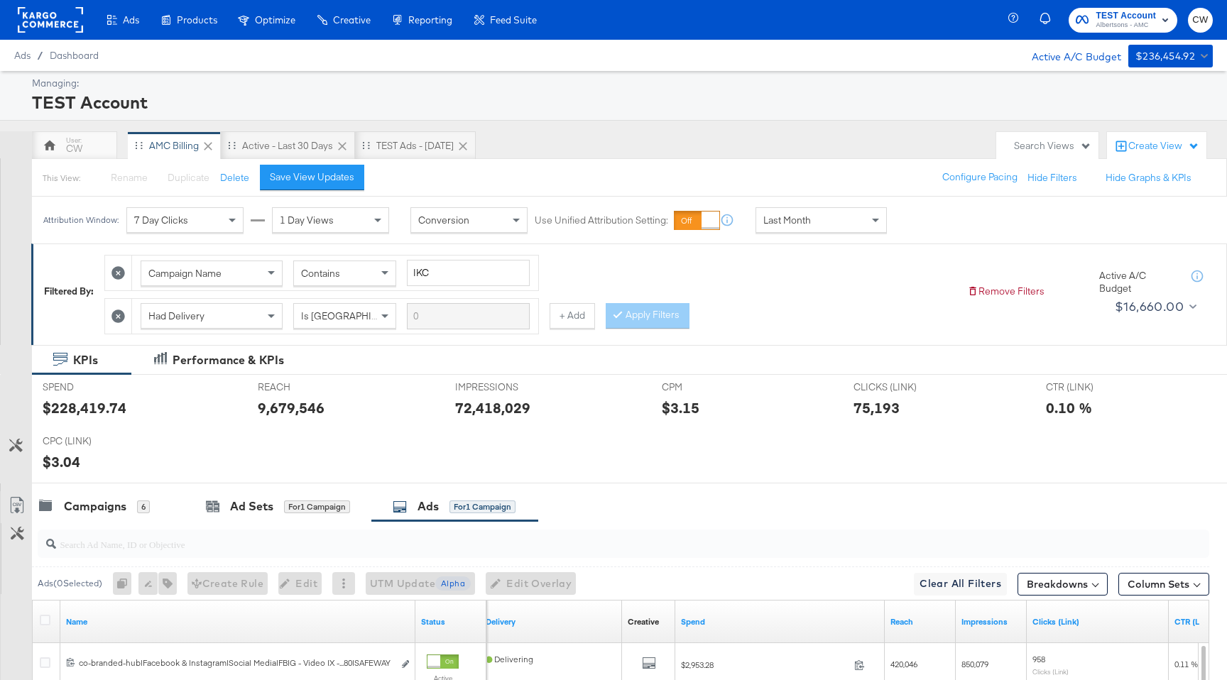
click at [109, 411] on div "$228,419.74" at bounding box center [85, 408] width 84 height 21
copy div "228,419.74"
